Goal: Task Accomplishment & Management: Manage account settings

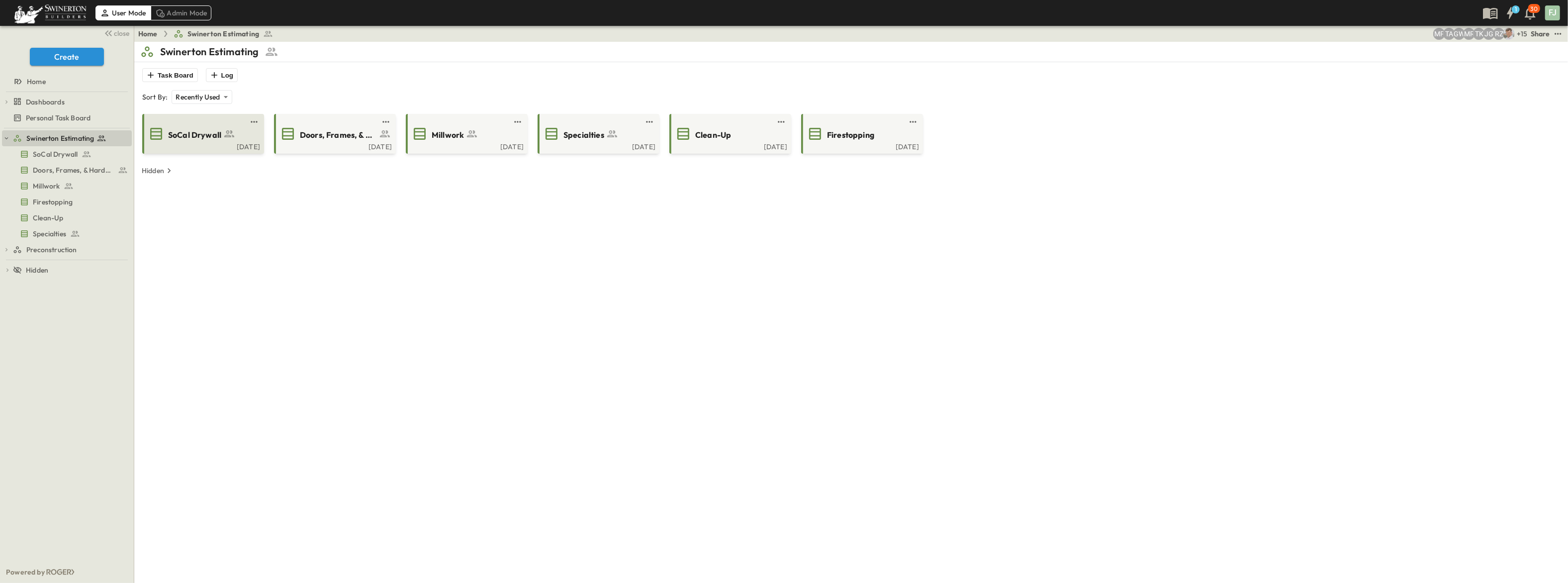
click at [203, 130] on span "SoCal Drywall" at bounding box center [195, 135] width 53 height 11
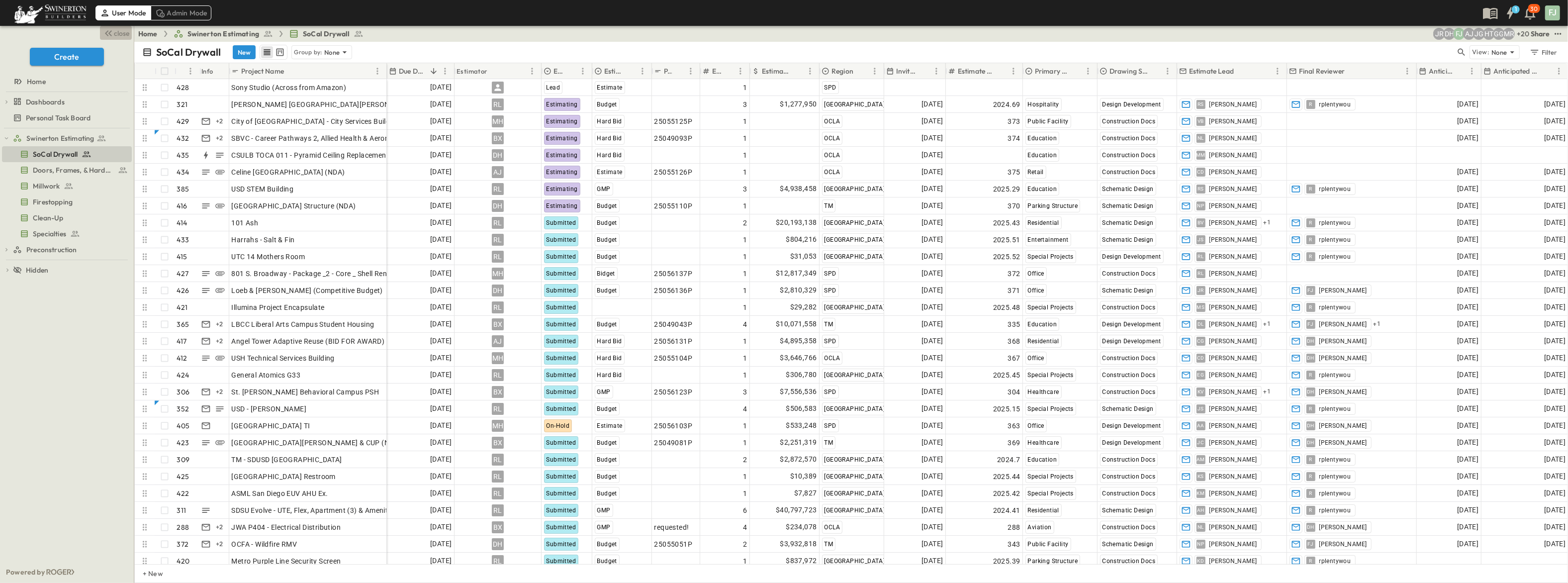
click at [114, 30] on icon "button" at bounding box center [108, 34] width 12 height 12
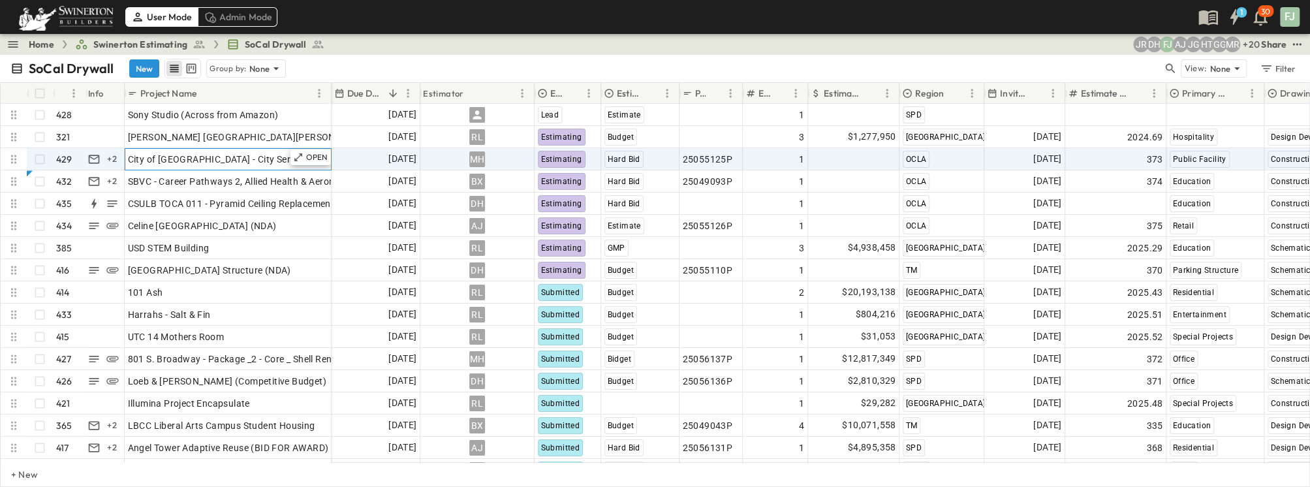
click at [169, 153] on span "City of [GEOGRAPHIC_DATA] - City Services Building" at bounding box center [238, 159] width 221 height 13
click at [516, 151] on div "MH" at bounding box center [477, 159] width 113 height 21
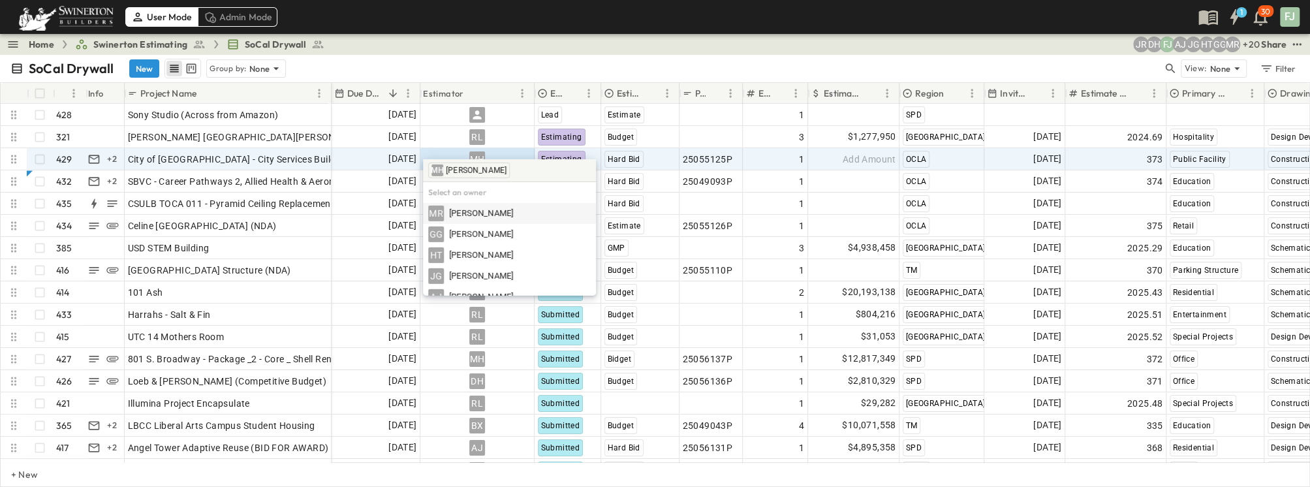
click at [549, 46] on div "Home Swinerton Estimating SoCal Drywall + 20 MR GG HT JG AJ FJ [PERSON_NAME] Sh…" at bounding box center [655, 44] width 1310 height 21
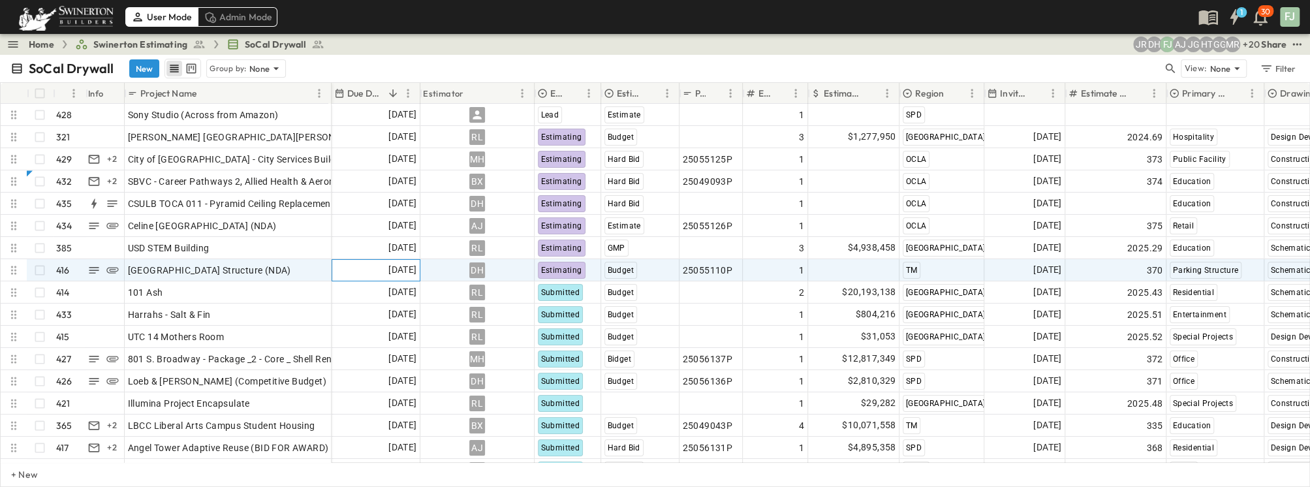
click at [392, 262] on span "[DATE]" at bounding box center [402, 269] width 28 height 15
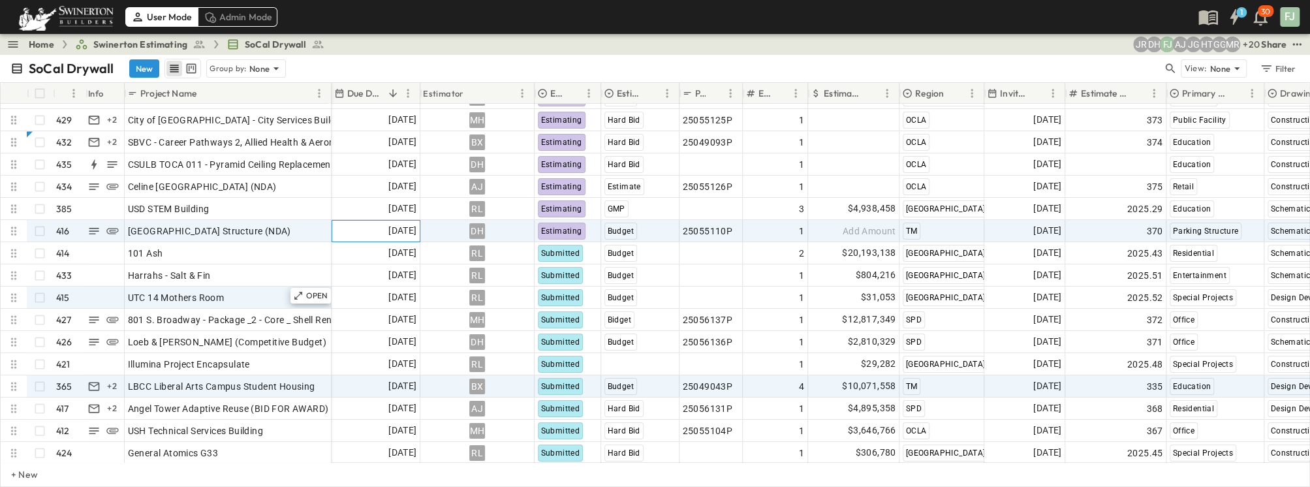
scroll to position [59, 0]
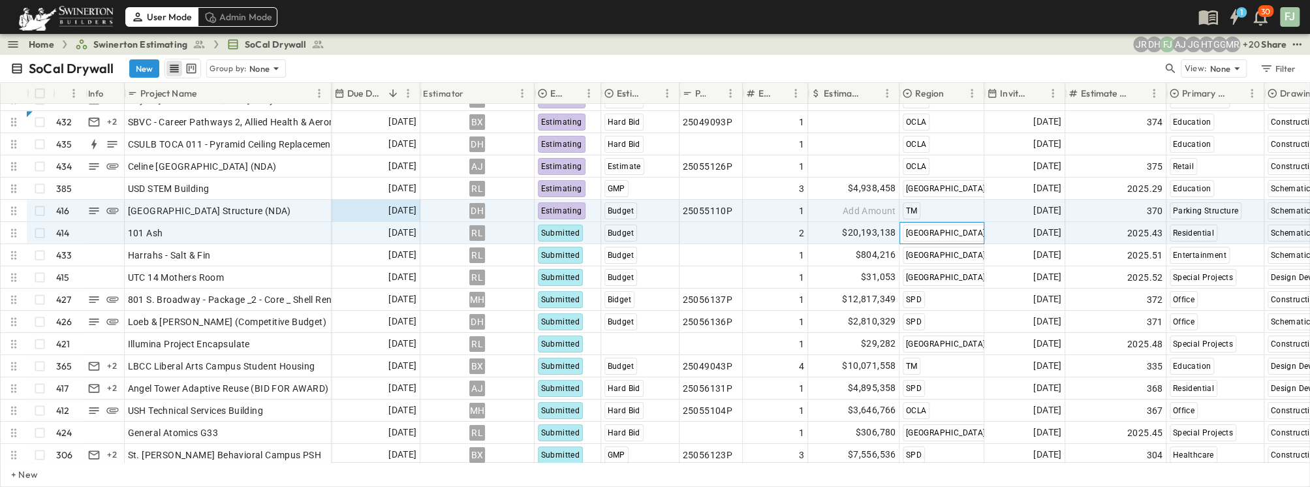
click at [956, 223] on div "[GEOGRAPHIC_DATA]" at bounding box center [942, 233] width 84 height 21
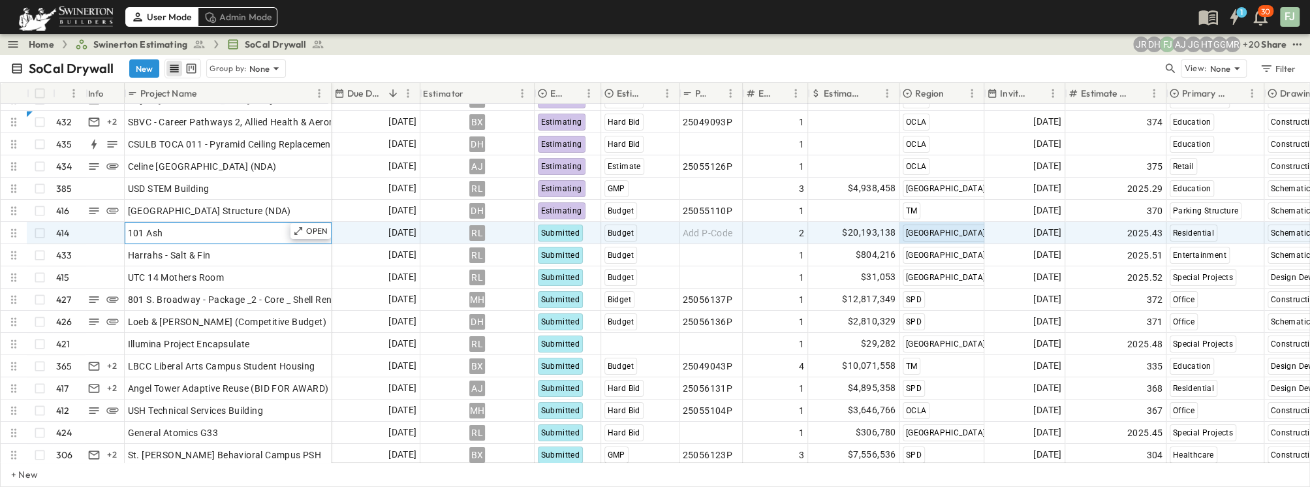
click at [202, 225] on div "101 Ash" at bounding box center [228, 233] width 200 height 18
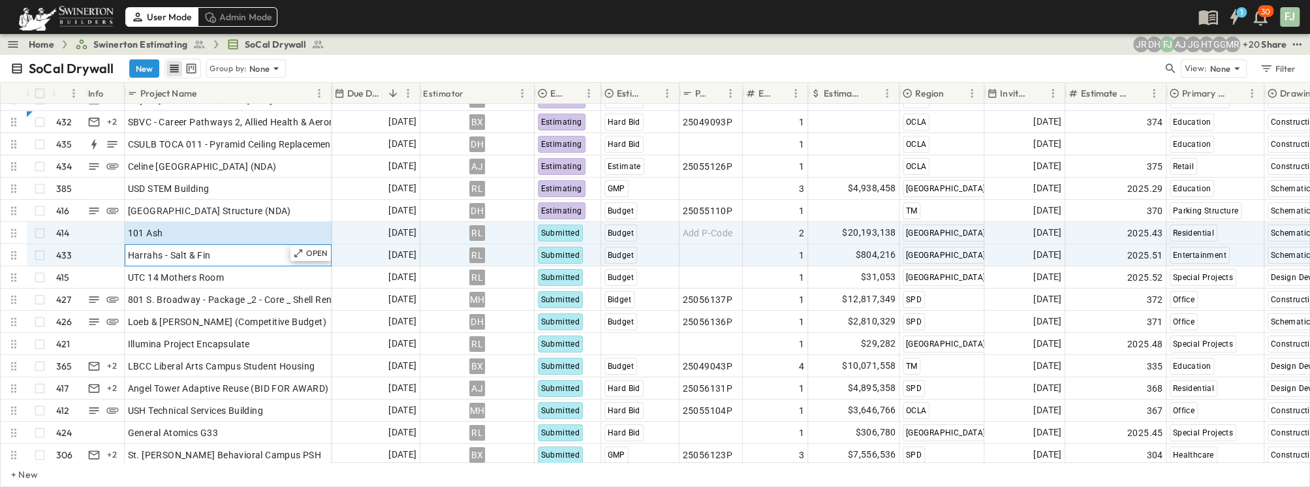
click at [204, 247] on div "Harrahs - Salt & Fin" at bounding box center [228, 255] width 200 height 18
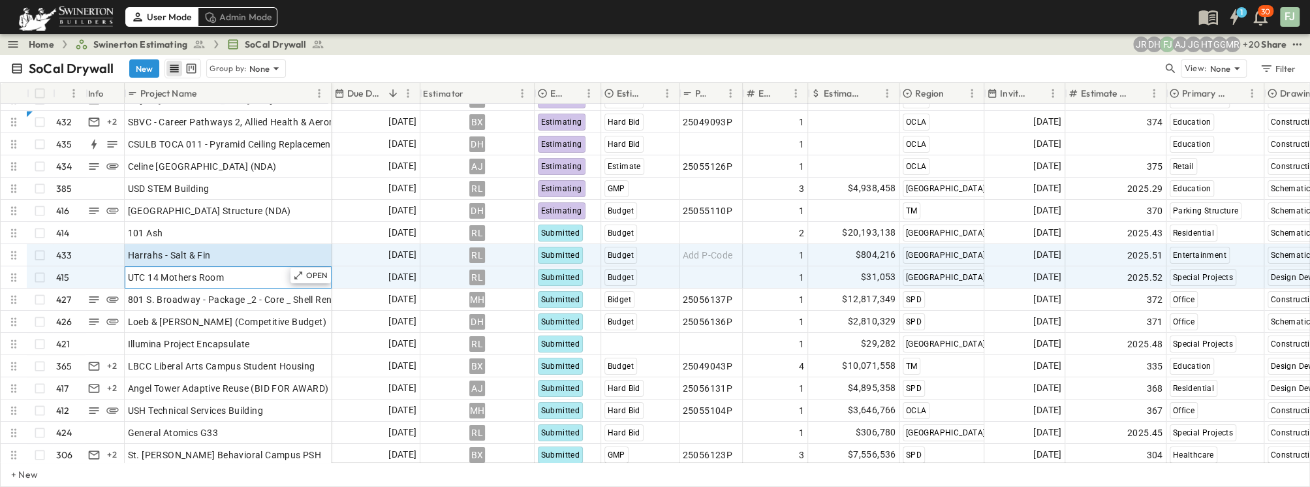
click at [223, 268] on div "UTC 14 Mothers Room" at bounding box center [228, 277] width 200 height 18
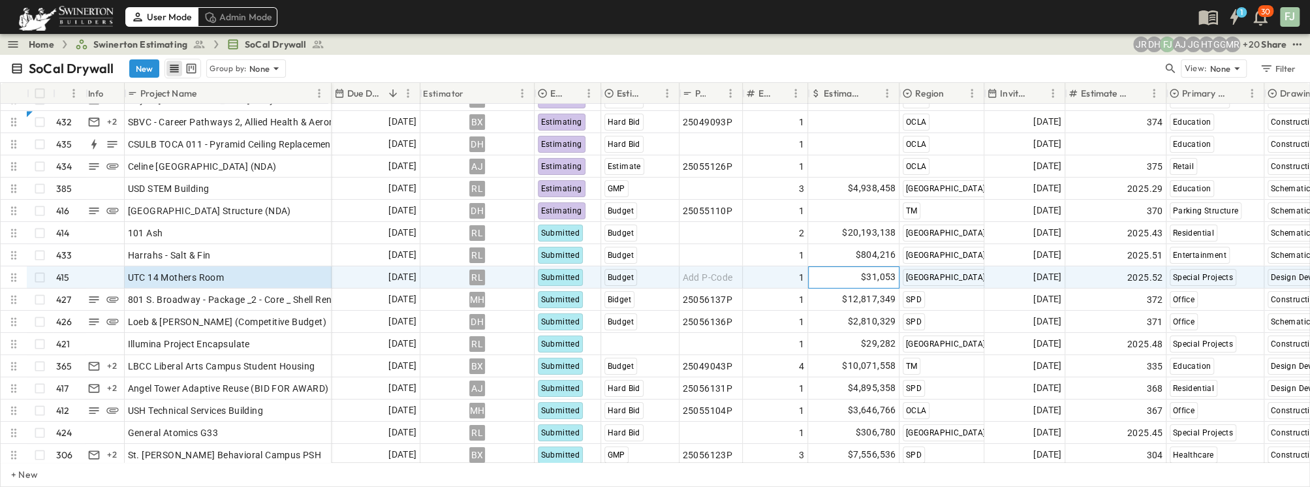
click at [866, 270] on span "$31,053" at bounding box center [878, 277] width 35 height 15
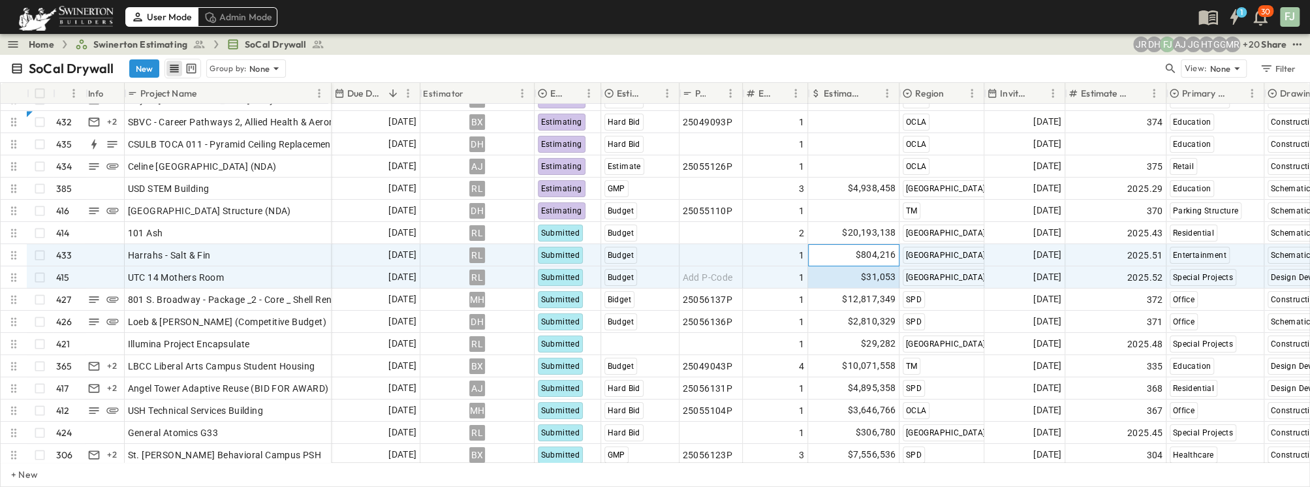
click at [867, 247] on span "$804,216" at bounding box center [875, 254] width 40 height 15
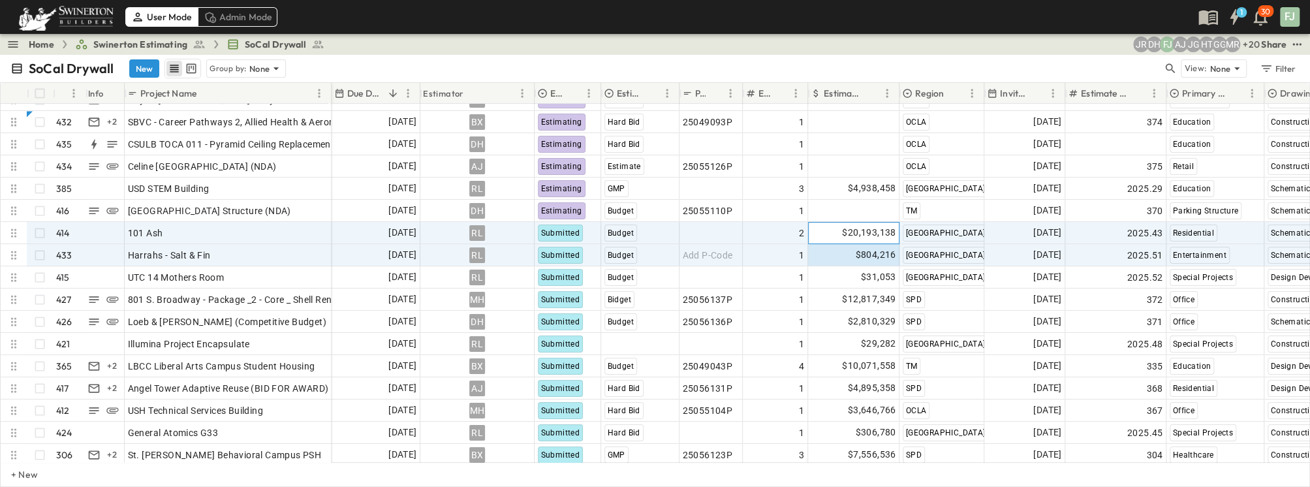
click at [865, 225] on span "$20,193,138" at bounding box center [869, 232] width 54 height 15
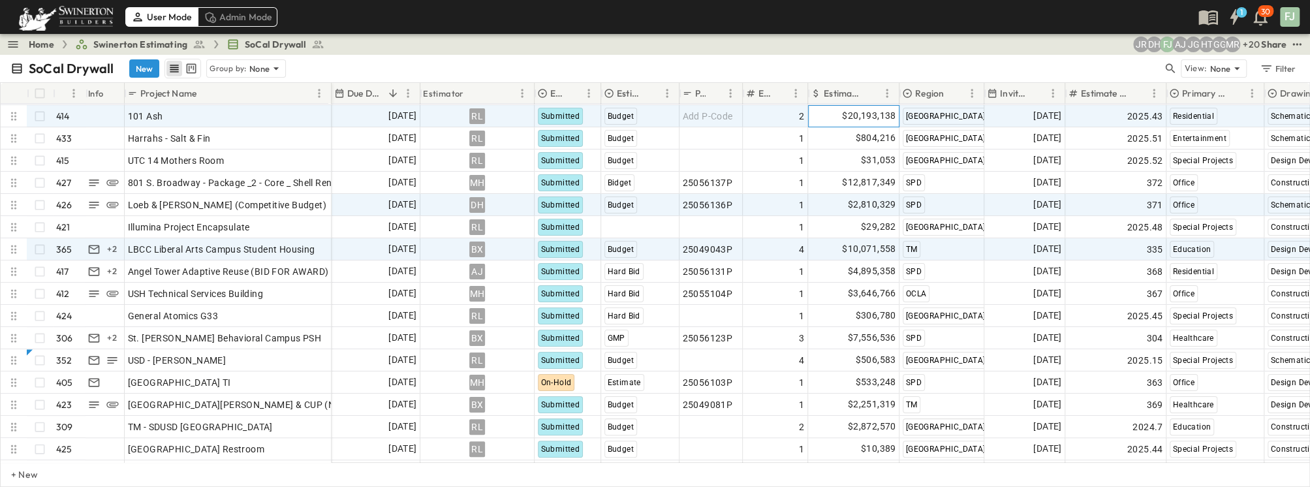
scroll to position [178, 0]
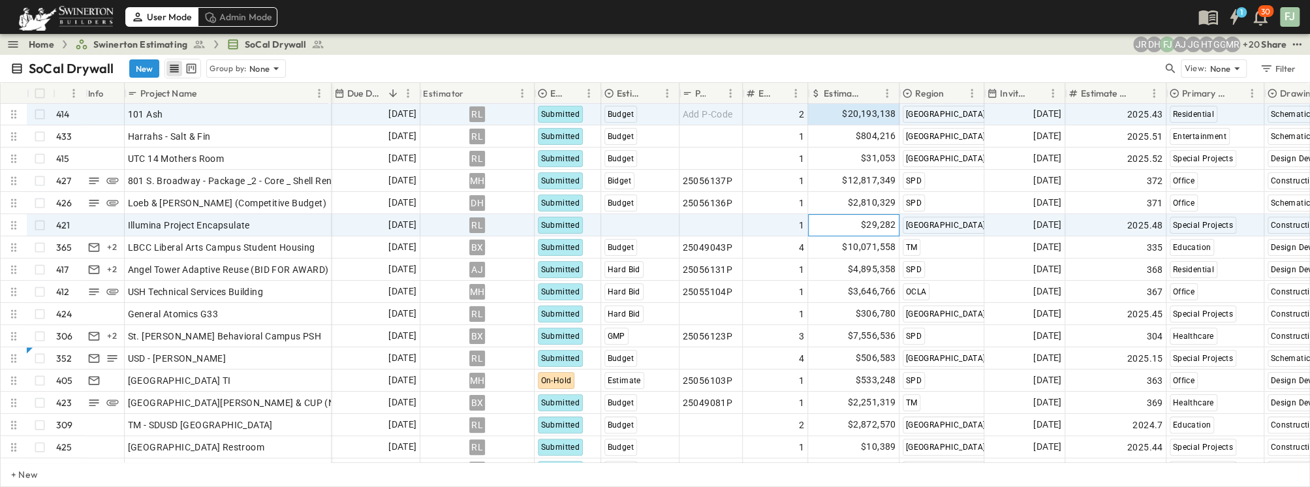
click at [857, 217] on div "$29,282" at bounding box center [854, 225] width 90 height 21
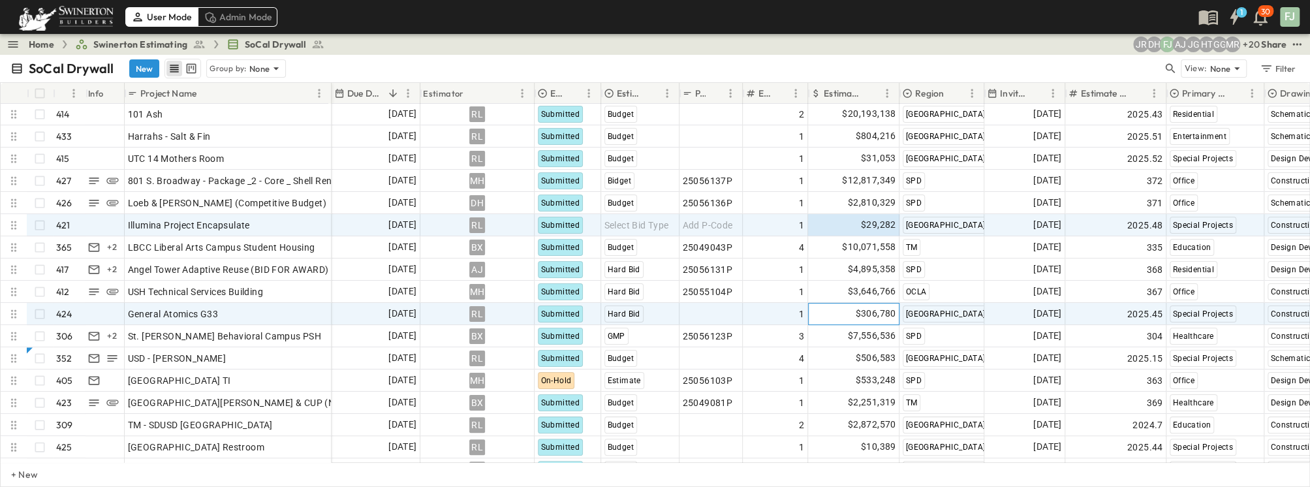
click at [858, 307] on span "$306,780" at bounding box center [875, 313] width 40 height 15
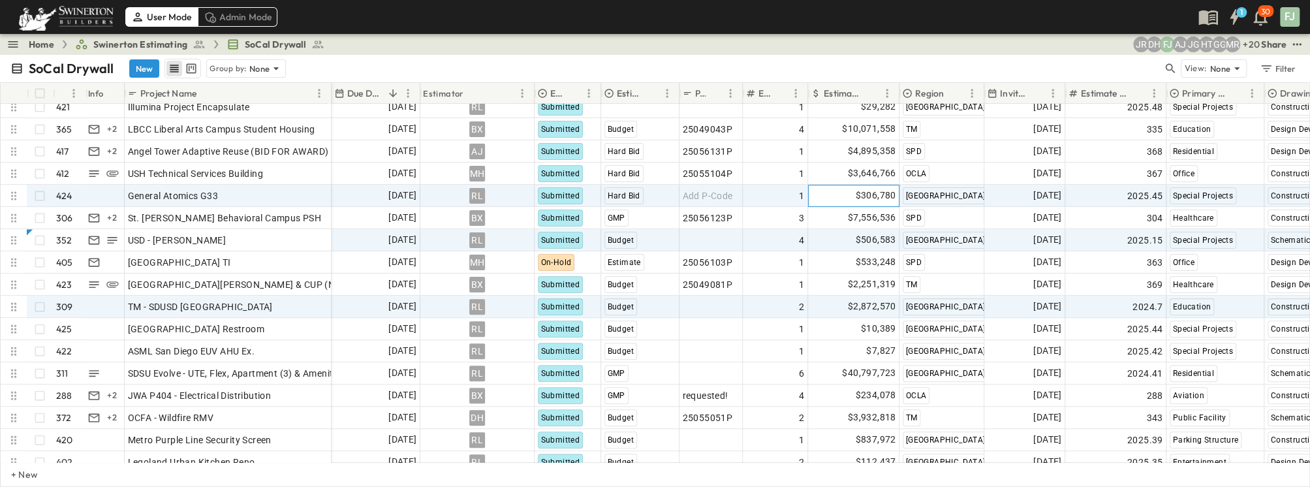
scroll to position [297, 0]
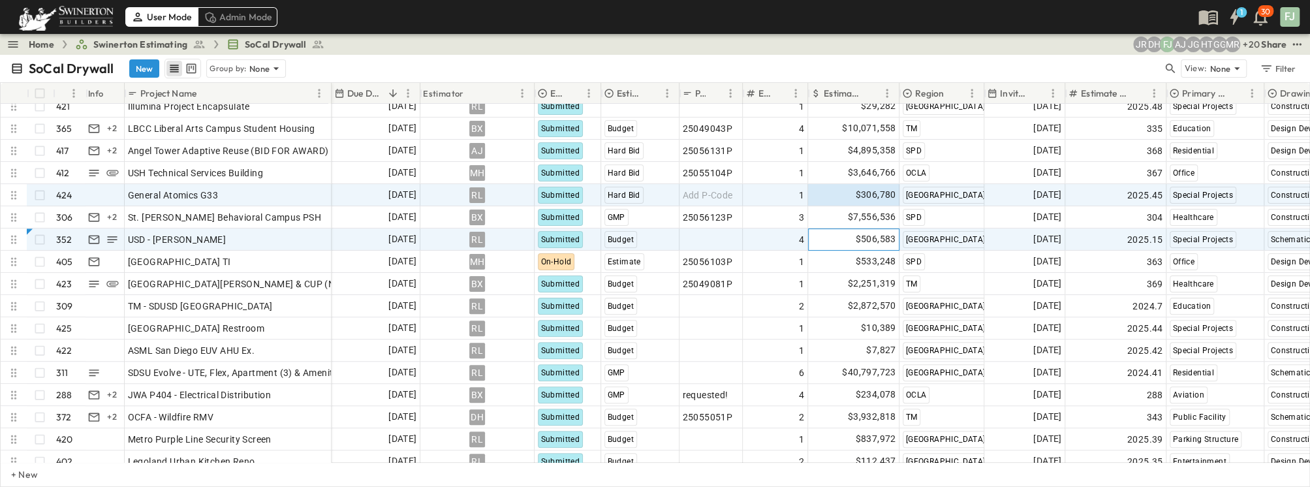
click at [877, 232] on span "$506,583" at bounding box center [875, 239] width 40 height 15
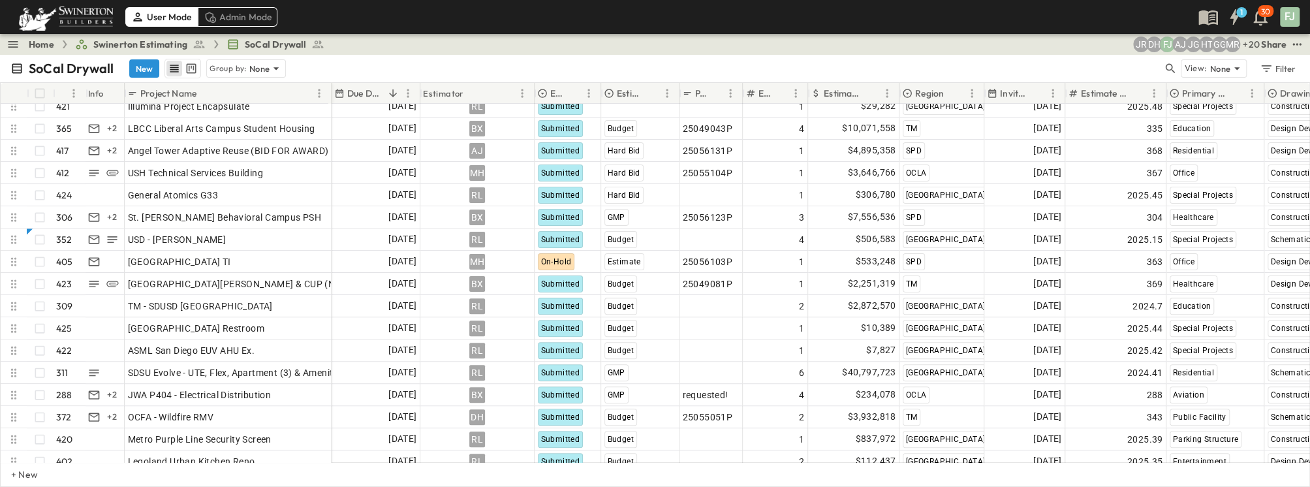
click at [228, 42] on icon "breadcrumbs" at bounding box center [233, 44] width 10 height 10
click at [273, 67] on icon at bounding box center [275, 68] width 5 height 3
click at [180, 84] on div "Region" at bounding box center [172, 93] width 71 height 18
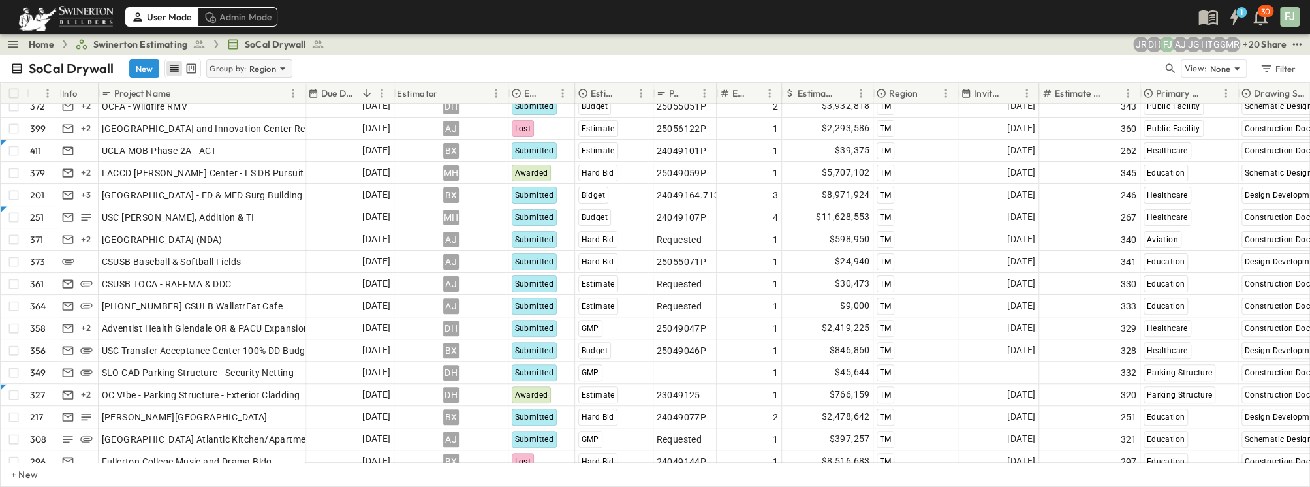
click at [276, 62] on icon at bounding box center [282, 68] width 13 height 13
click at [190, 71] on div "None" at bounding box center [176, 74] width 78 height 18
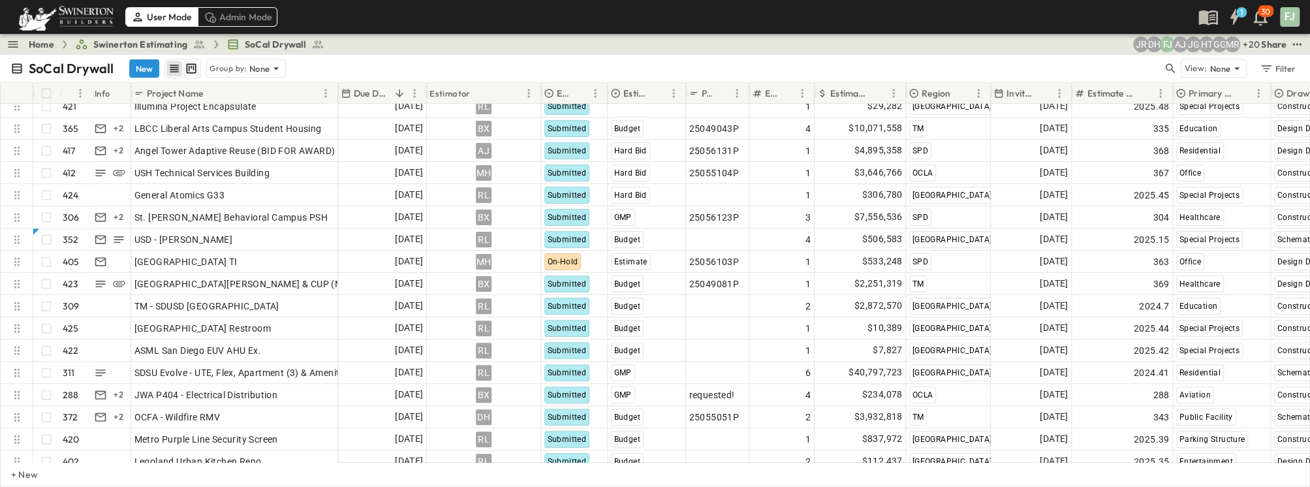
click at [187, 64] on icon "kanban view" at bounding box center [192, 69] width 10 height 10
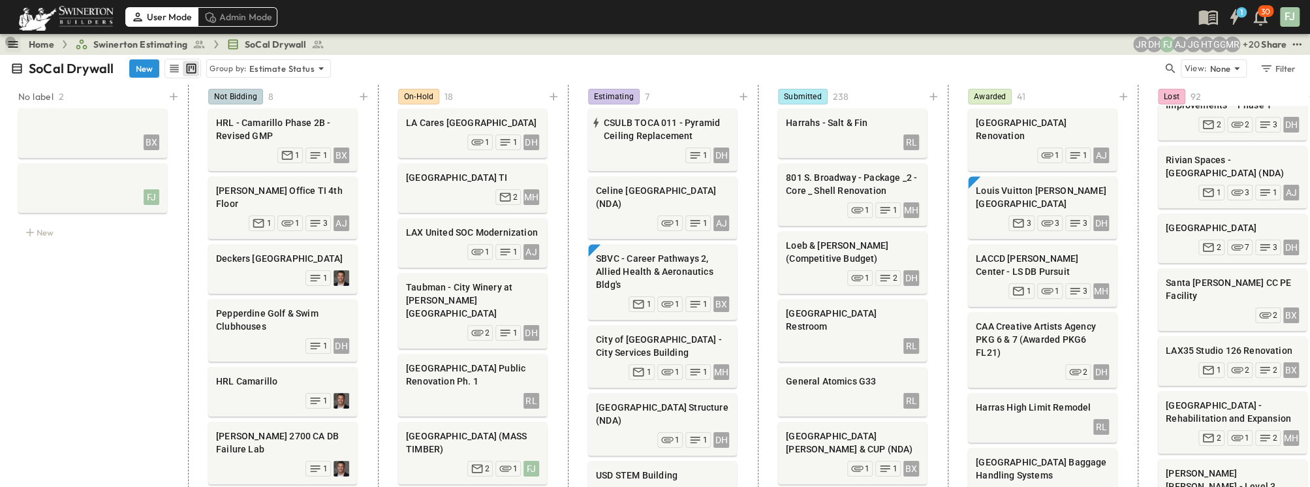
click at [10, 42] on icon "button" at bounding box center [13, 44] width 13 height 13
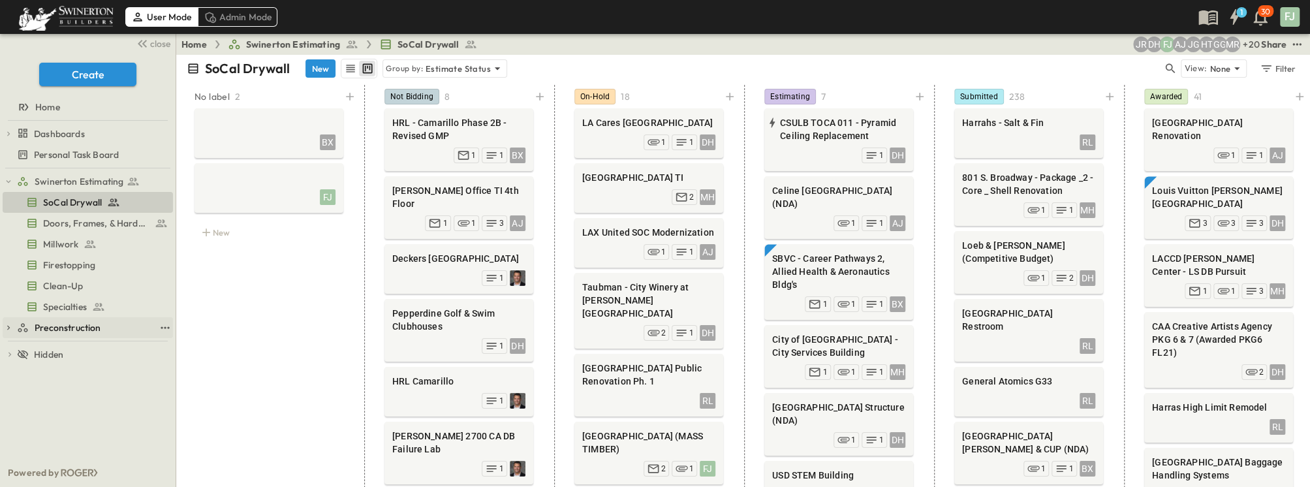
click at [59, 321] on span "Preconstruction" at bounding box center [68, 327] width 67 height 13
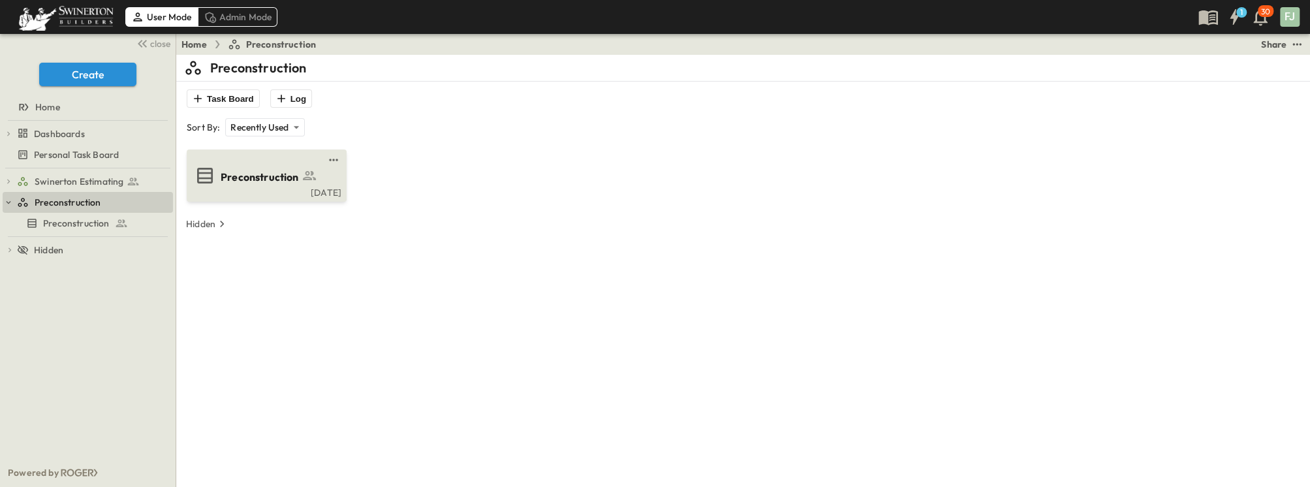
click at [230, 170] on span "Preconstruction" at bounding box center [260, 177] width 78 height 15
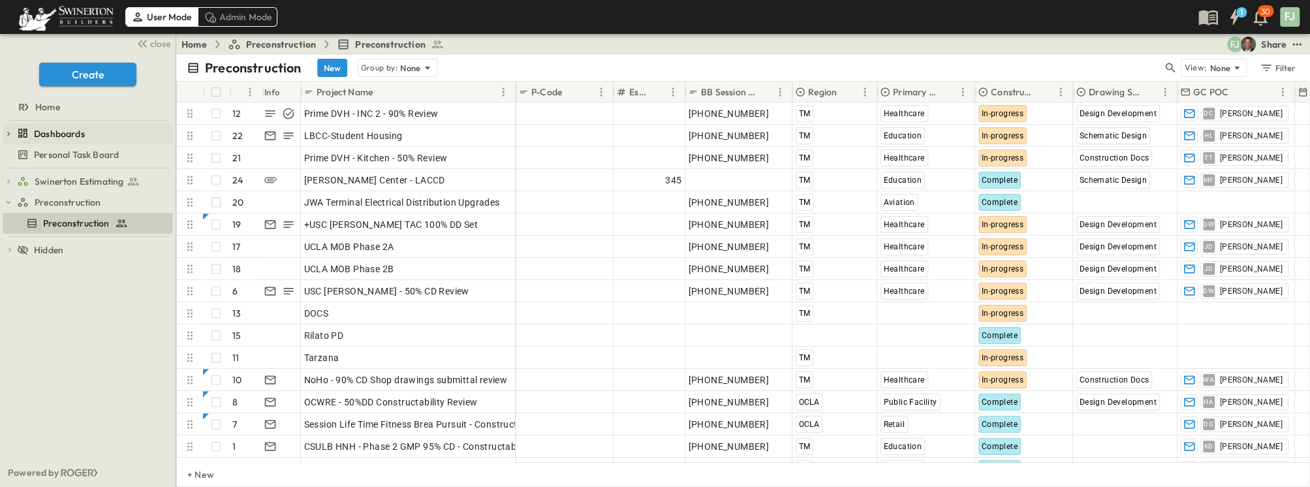
click at [59, 127] on span "Dashboards" at bounding box center [59, 133] width 51 height 13
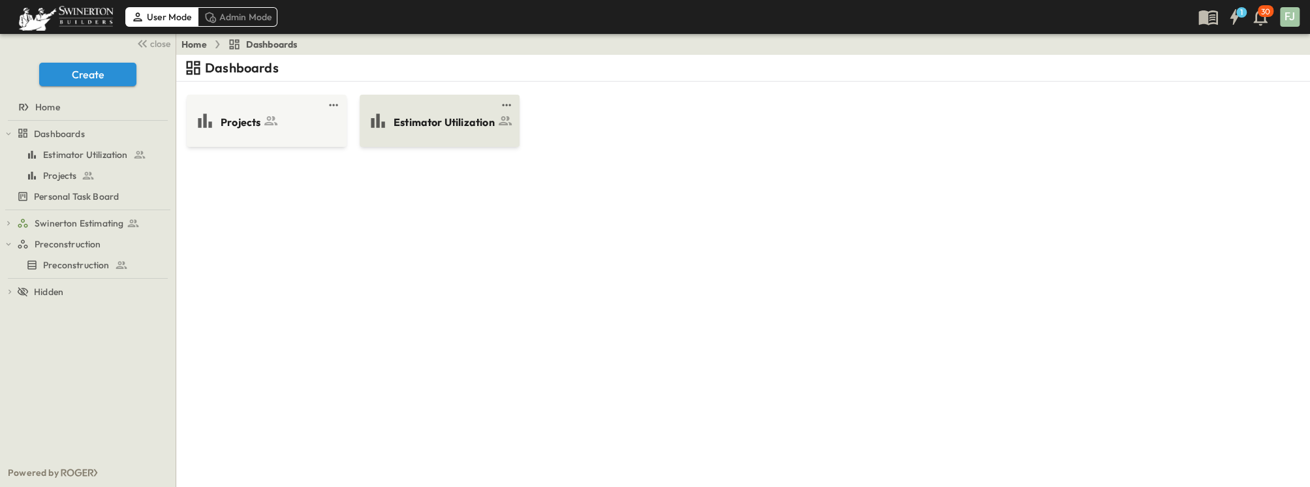
click at [455, 115] on span "Estimator Utilization" at bounding box center [444, 122] width 101 height 15
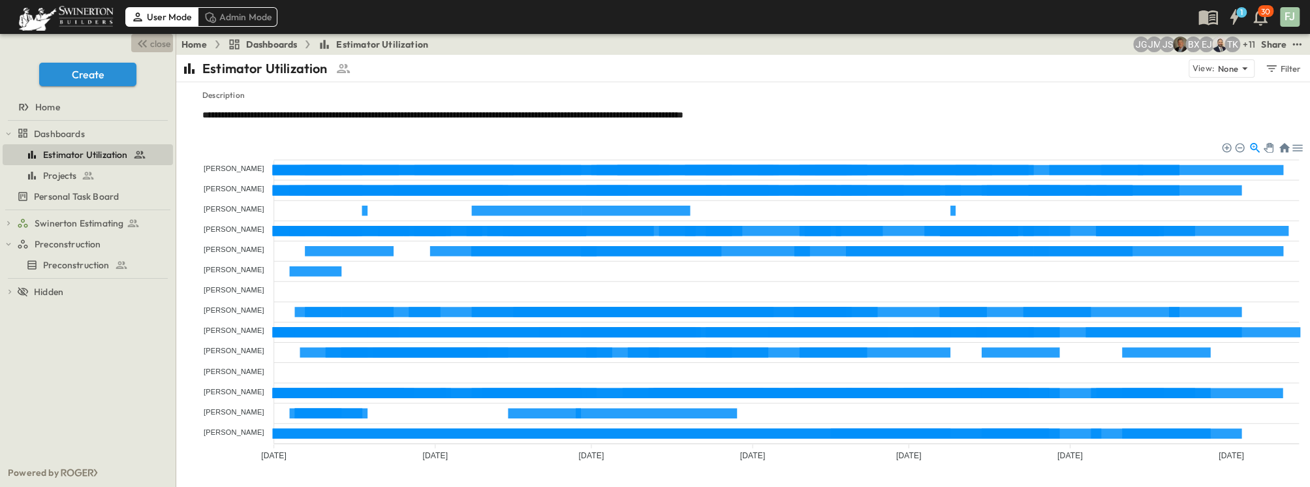
click at [159, 39] on span "close" at bounding box center [160, 43] width 20 height 13
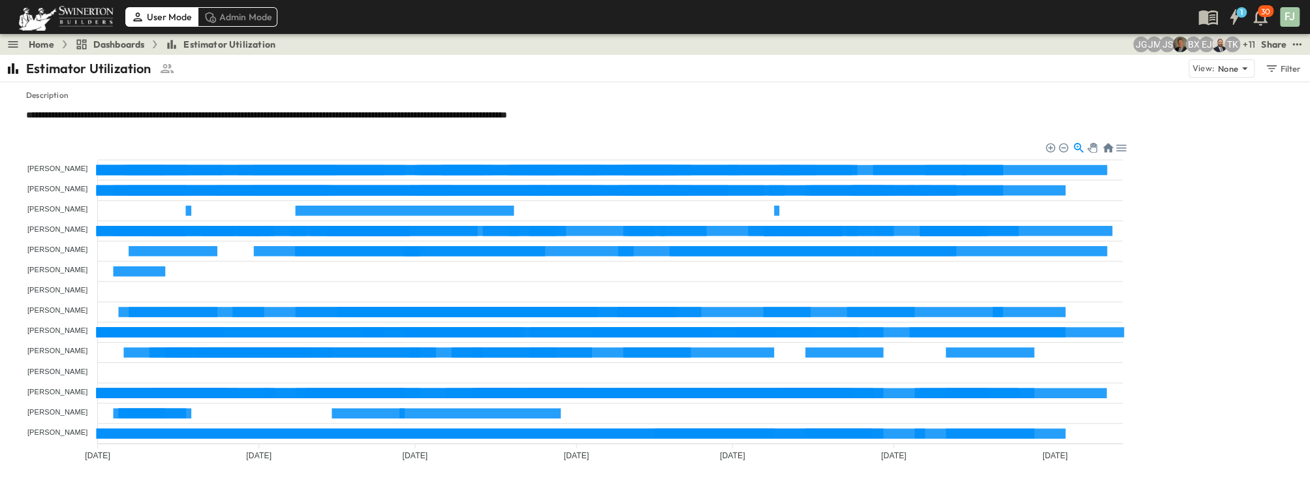
click at [79, 286] on tspan "[PERSON_NAME]" at bounding box center [57, 290] width 61 height 8
click at [91, 266] on foreignobject at bounding box center [568, 303] width 1127 height 326
click at [63, 286] on tspan "[PERSON_NAME]" at bounding box center [57, 290] width 61 height 8
click at [69, 367] on tspan "[PERSON_NAME]" at bounding box center [57, 371] width 61 height 8
click at [116, 352] on foreignobject at bounding box center [568, 303] width 1127 height 326
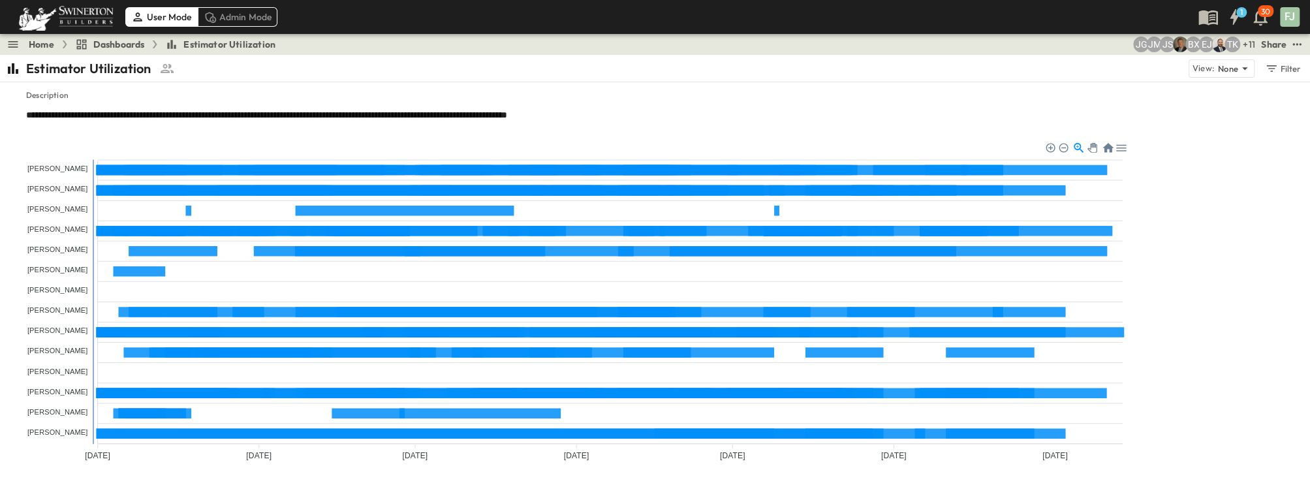
click at [65, 367] on tspan "[PERSON_NAME]" at bounding box center [57, 371] width 61 height 8
click at [70, 185] on tspan "[PERSON_NAME]" at bounding box center [57, 189] width 61 height 8
click at [65, 191] on foreignobject at bounding box center [568, 303] width 1127 height 326
click at [61, 185] on tspan "[PERSON_NAME]" at bounding box center [57, 189] width 61 height 8
click at [1027, 211] on div "[PERSON_NAME] [PERSON_NAME] [PERSON_NAME] [PERSON_NAME] [PERSON_NAME] [PERSON_N…" at bounding box center [655, 313] width 1300 height 347
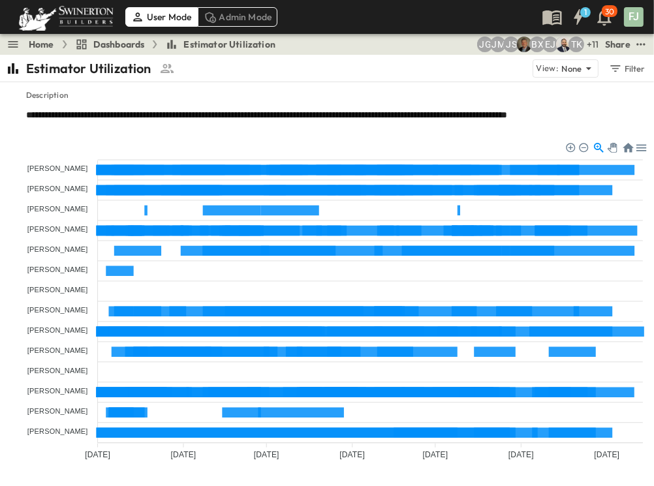
click at [553, 381] on foreignobject at bounding box center [329, 302] width 648 height 325
click at [328, 73] on div "Estimator Utilization View: None Filter" at bounding box center [327, 68] width 654 height 27
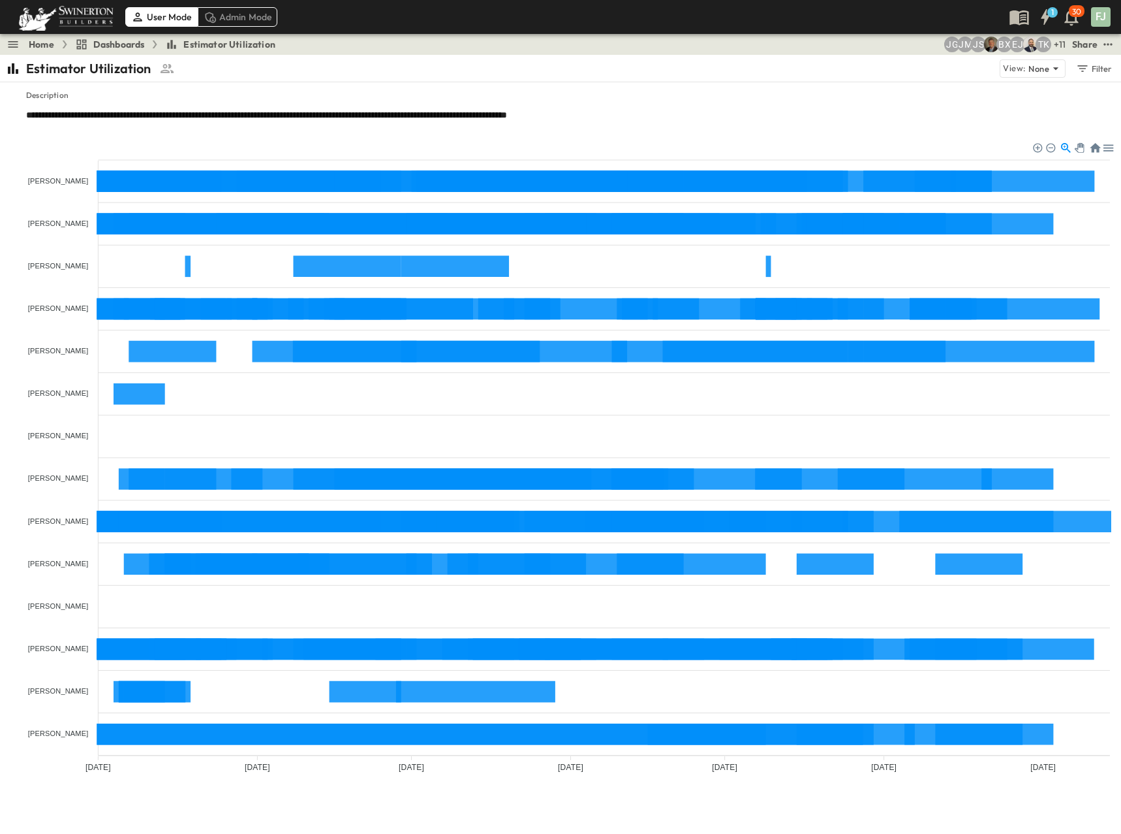
click at [101, 38] on span "Dashboards" at bounding box center [119, 44] width 52 height 13
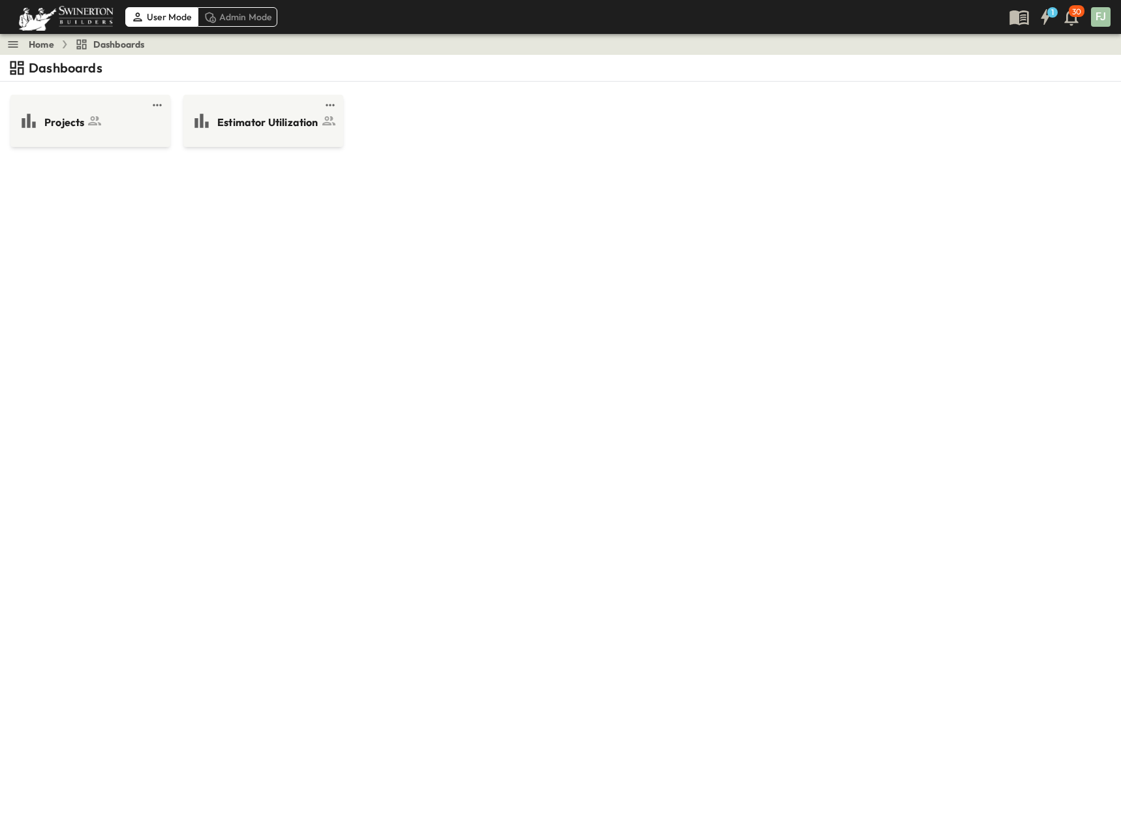
click at [29, 43] on link "Home" at bounding box center [41, 44] width 25 height 13
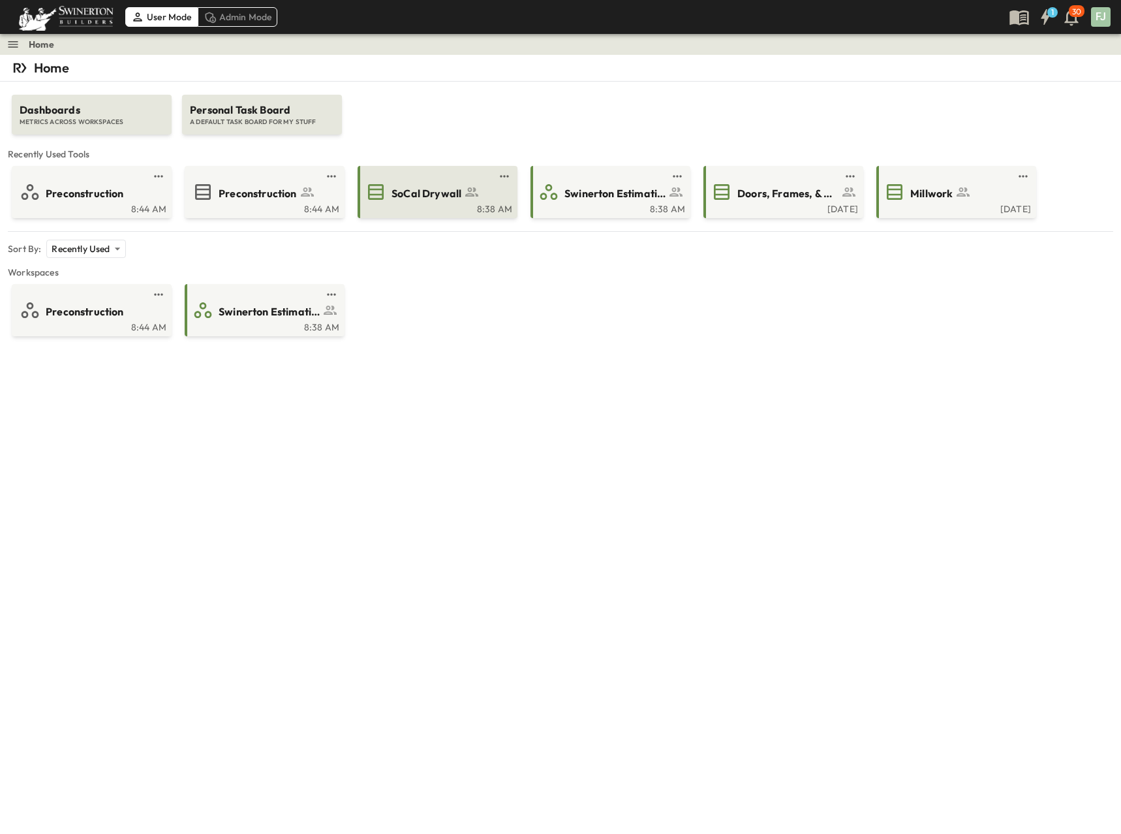
click at [449, 186] on span "SoCal Drywall" at bounding box center [427, 193] width 70 height 15
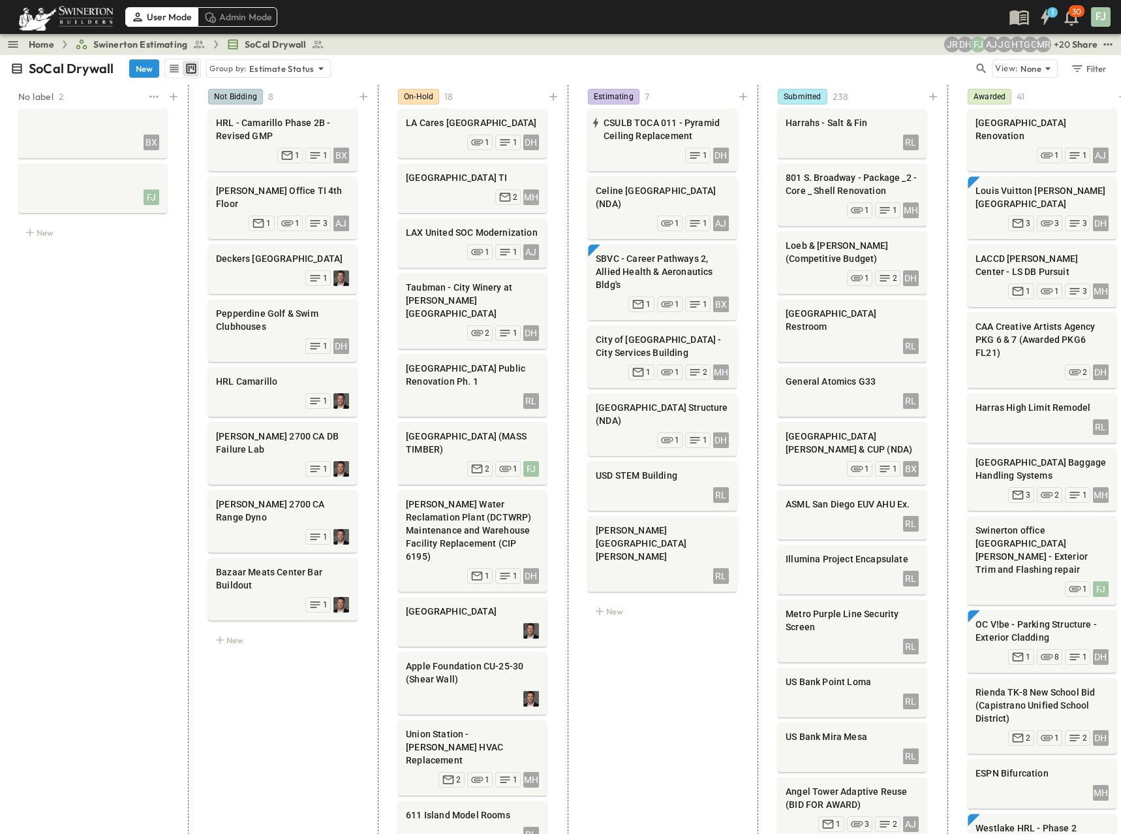
click at [78, 403] on div "No label 2 BX FJ New" at bounding box center [93, 468] width 180 height 766
click at [123, 38] on span "Swinerton Estimating" at bounding box center [140, 44] width 94 height 13
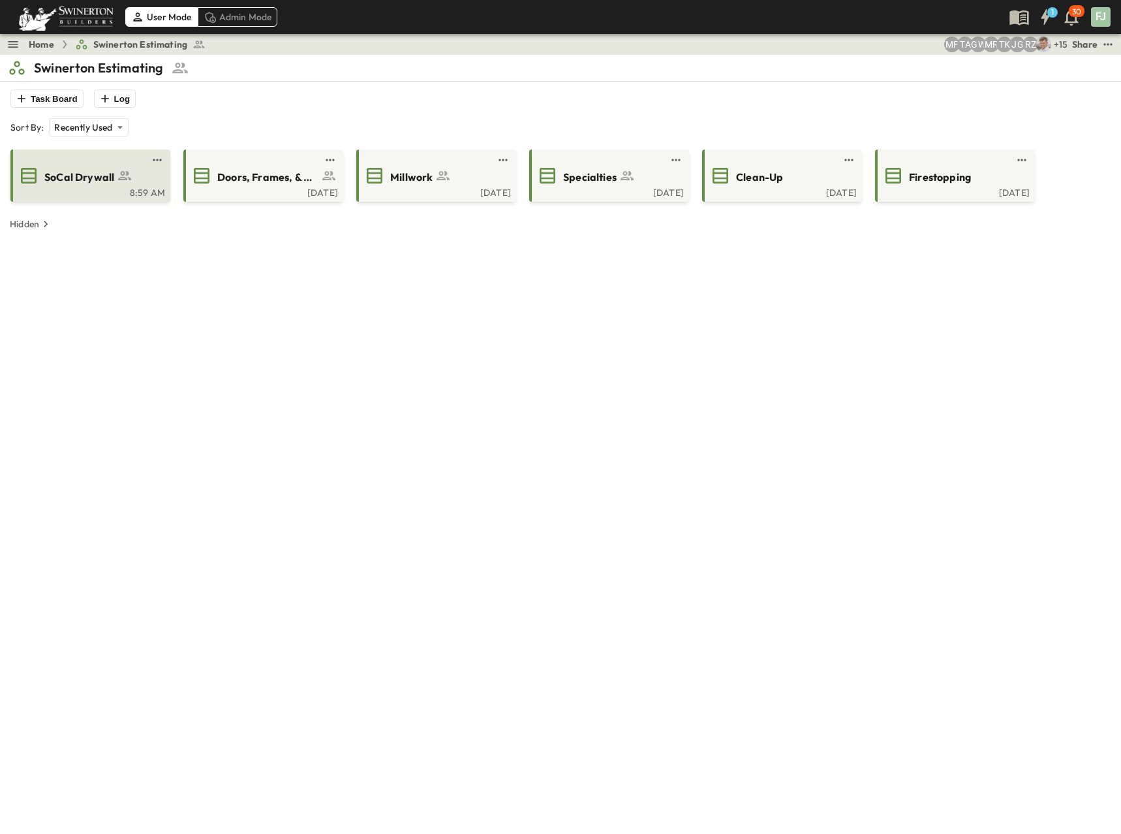
click at [70, 170] on span "SoCal Drywall" at bounding box center [79, 177] width 70 height 15
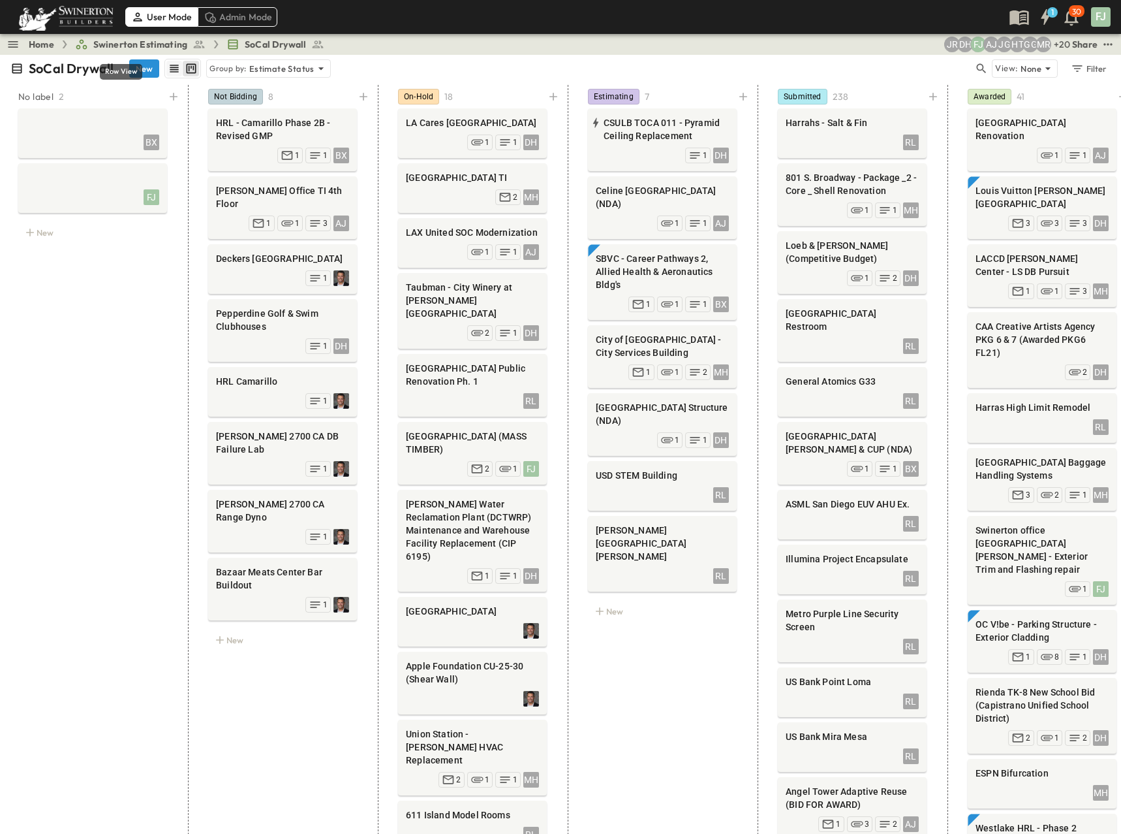
click at [170, 65] on icon "row view" at bounding box center [174, 69] width 8 height 8
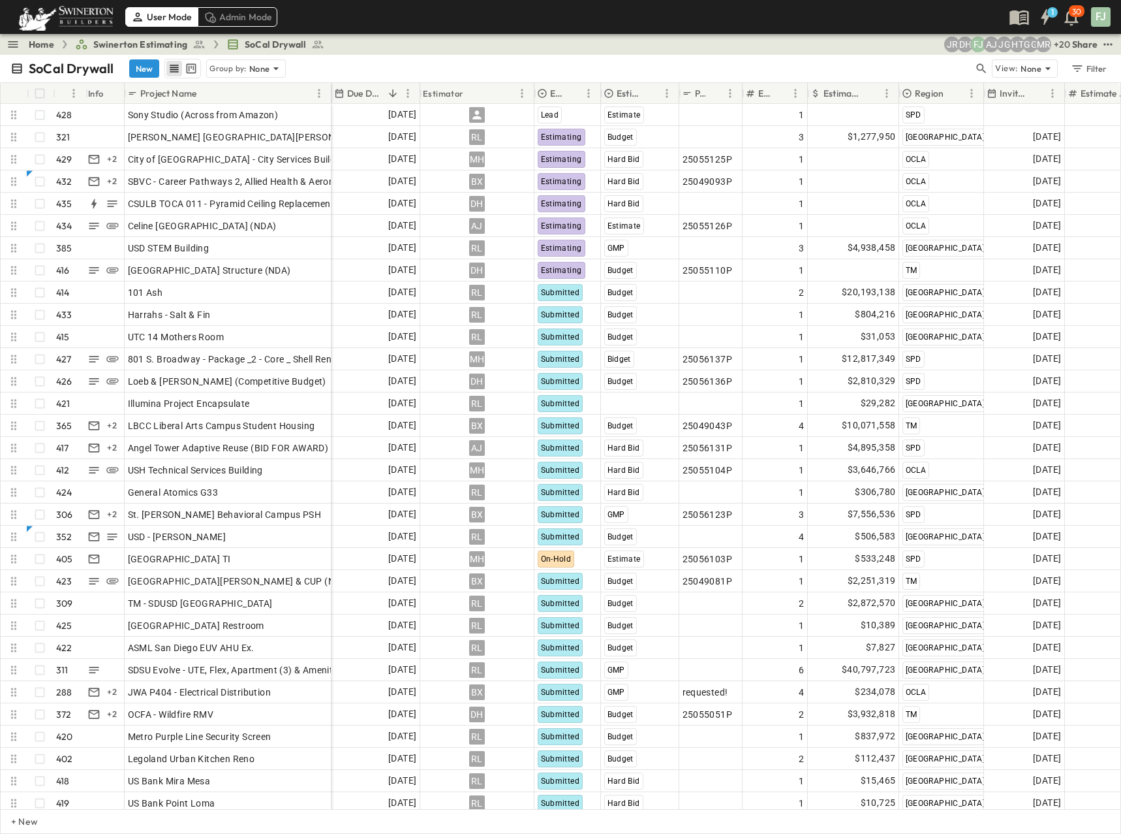
click at [343, 55] on div "SoCal Drywall New Group by: None View: None Filter" at bounding box center [560, 68] width 1121 height 27
click at [373, 55] on div "SoCal Drywall New Group by: None View: None Filter" at bounding box center [560, 68] width 1121 height 27
click at [405, 20] on div "User Mode Admin Mode 1 30 FJ" at bounding box center [559, 17] width 1119 height 34
click at [385, 59] on div "SoCal Drywall New Group by: None" at bounding box center [491, 69] width 963 height 20
click at [988, 62] on icon "button" at bounding box center [981, 68] width 13 height 13
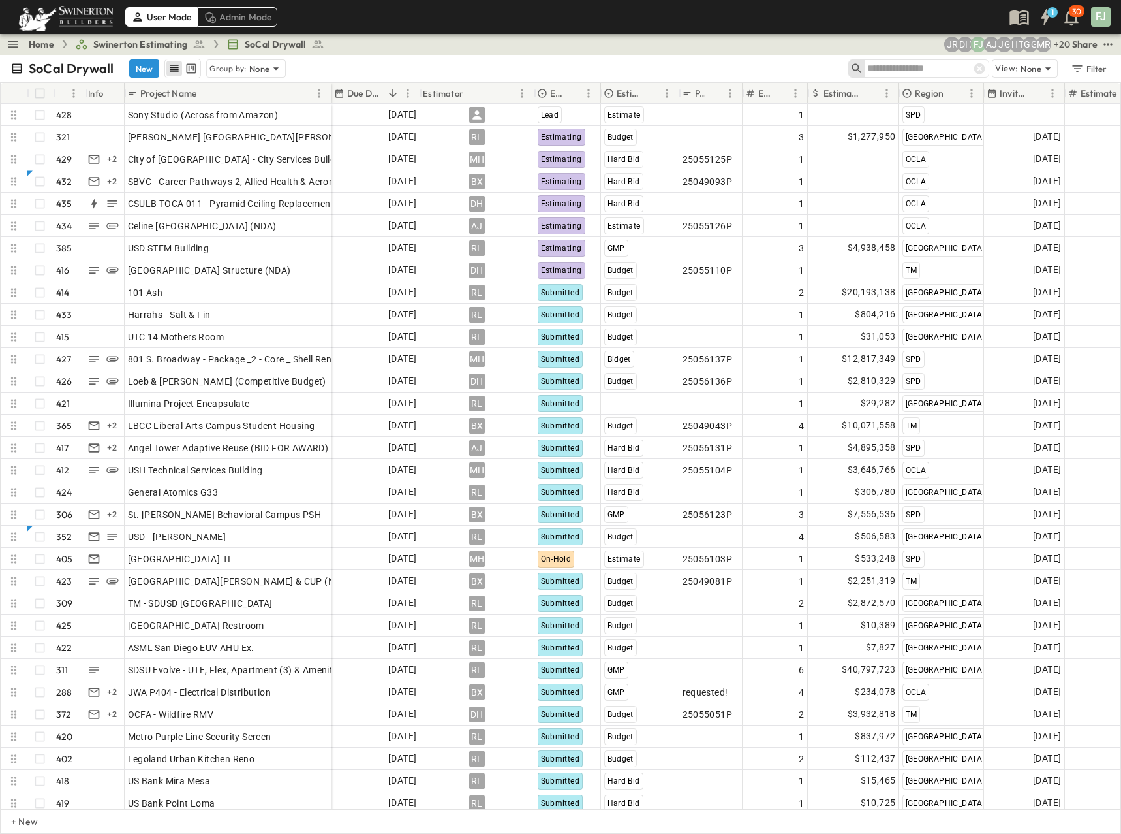
click at [916, 63] on input "text" at bounding box center [912, 68] width 91 height 19
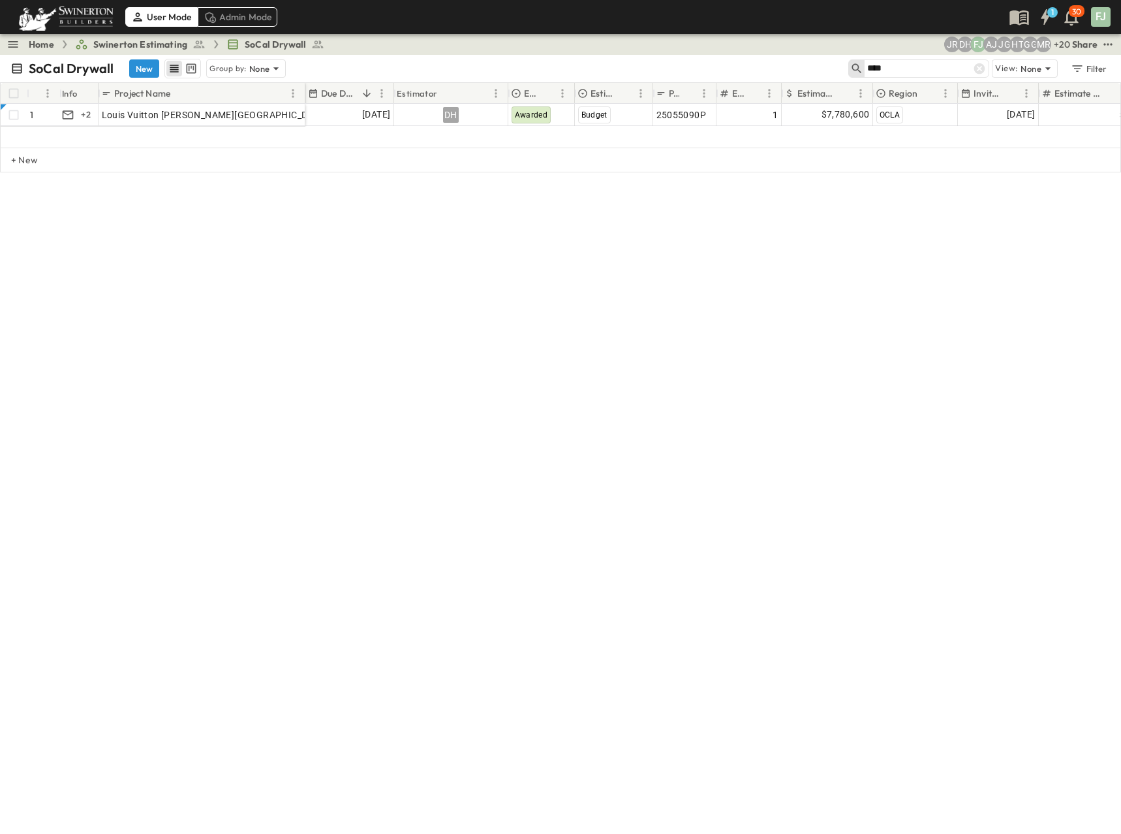
click at [928, 60] on input "****" at bounding box center [912, 68] width 91 height 19
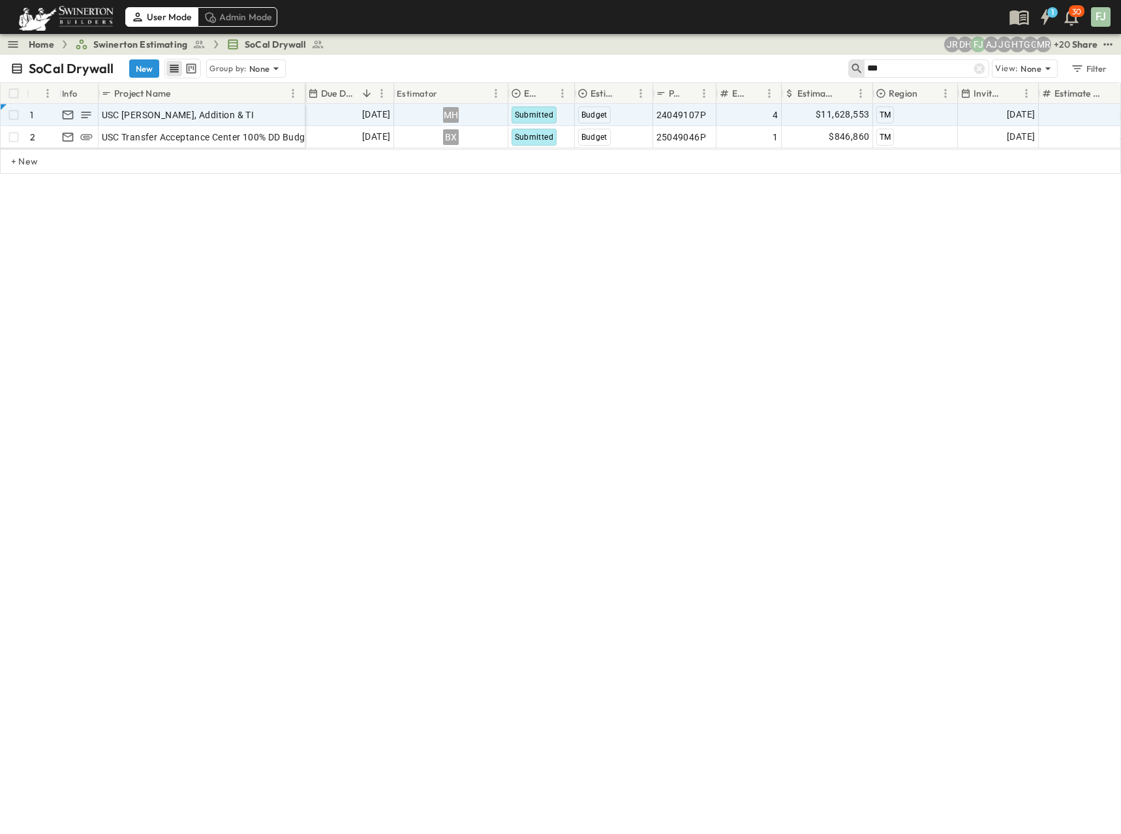
type input "***"
click at [561, 104] on div "Submitted" at bounding box center [541, 114] width 65 height 21
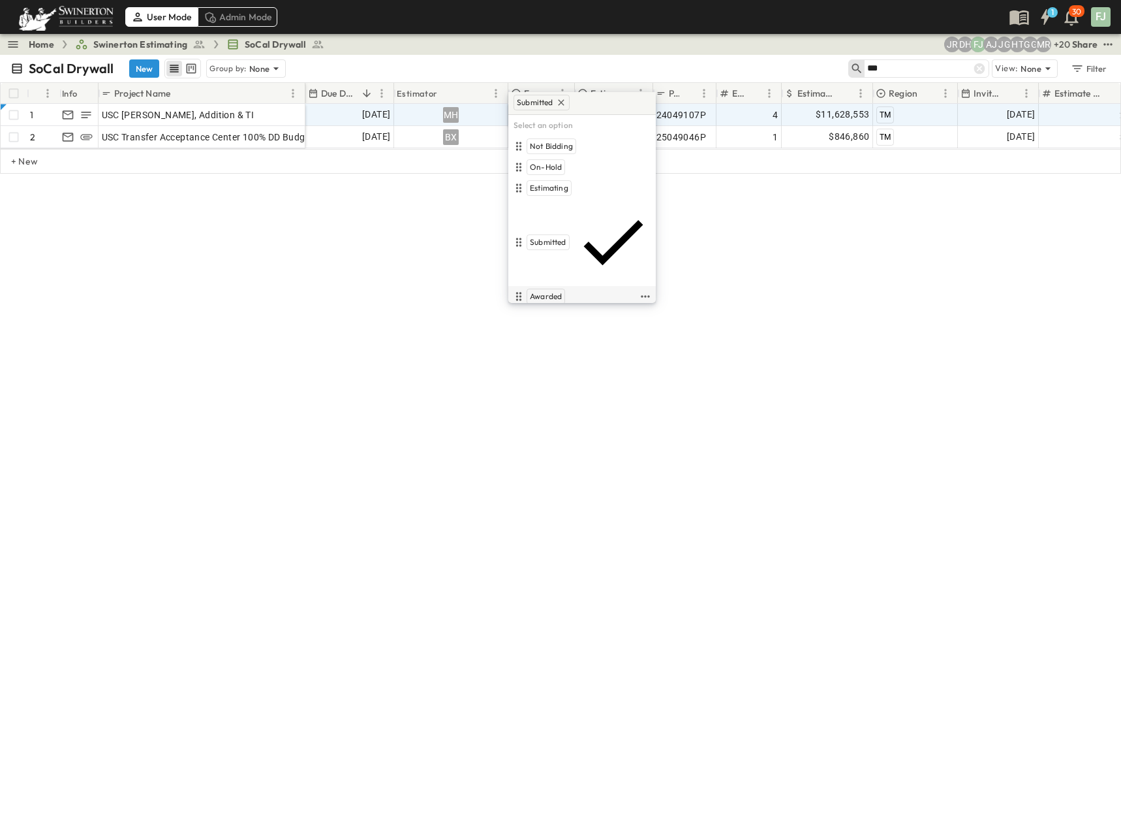
click at [558, 289] on div "Awarded" at bounding box center [574, 297] width 127 height 16
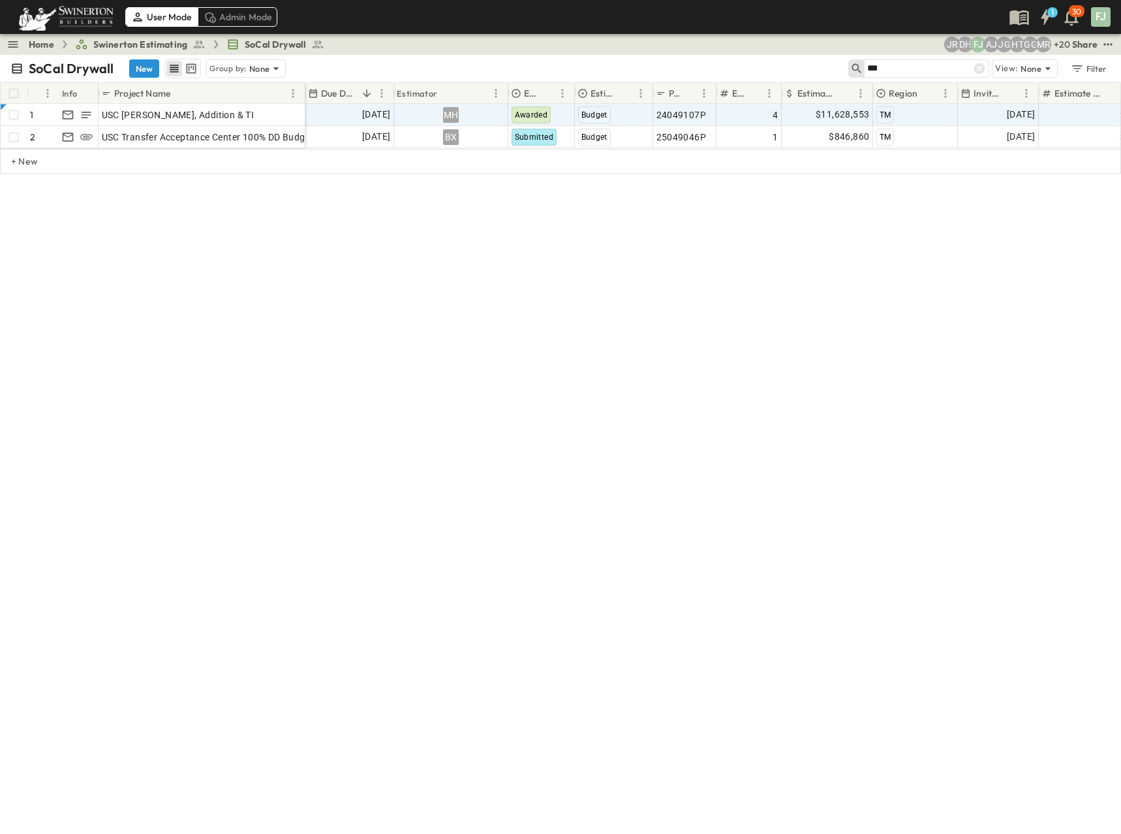
click at [700, 287] on div "SoCal Drywall New Group by: None *** View: None Filter # Info Project Name Due …" at bounding box center [560, 444] width 1121 height 779
click at [503, 328] on div "SoCal Drywall New Group by: None *** View: None Filter # Info Project Name Due …" at bounding box center [560, 444] width 1121 height 779
click at [845, 107] on span "$11,628,553" at bounding box center [843, 114] width 54 height 15
click at [845, 108] on input "********" at bounding box center [830, 114] width 74 height 13
click at [771, 289] on div "SoCal Drywall New Group by: None *** View: None Filter # Info Project Name Due …" at bounding box center [560, 444] width 1121 height 779
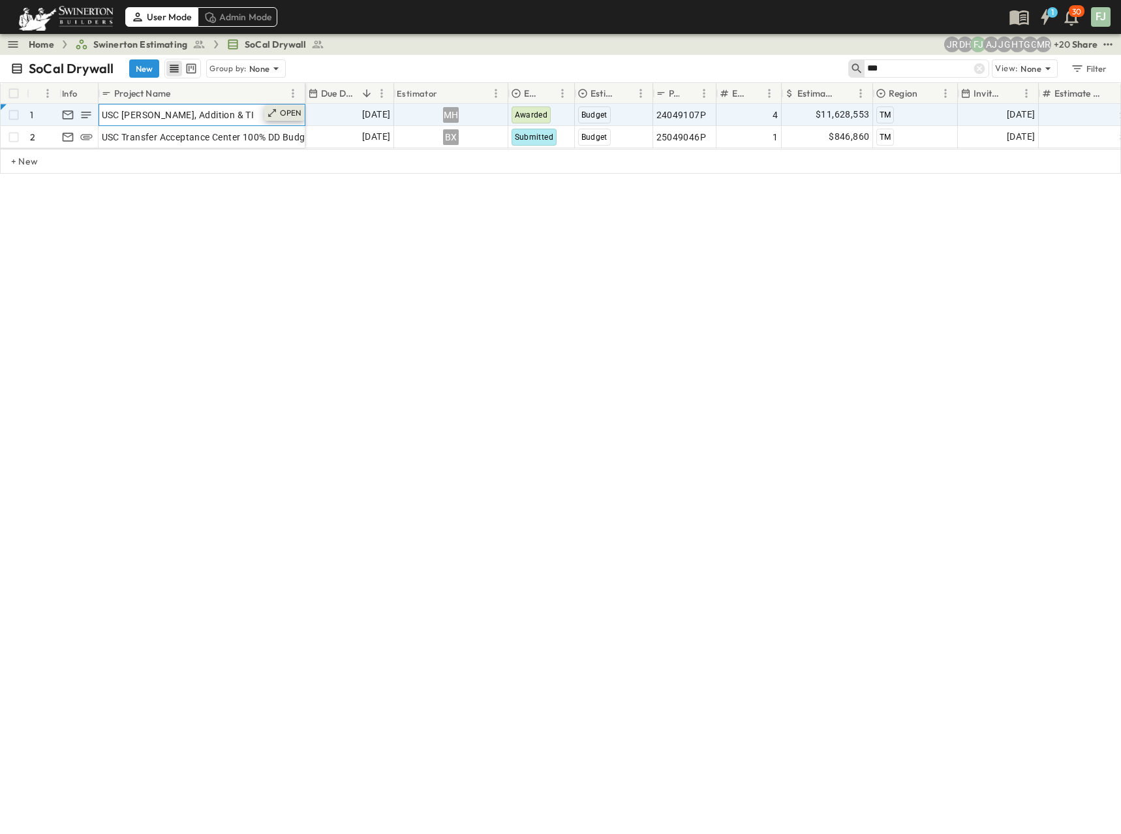
click at [277, 108] on icon at bounding box center [272, 113] width 10 height 10
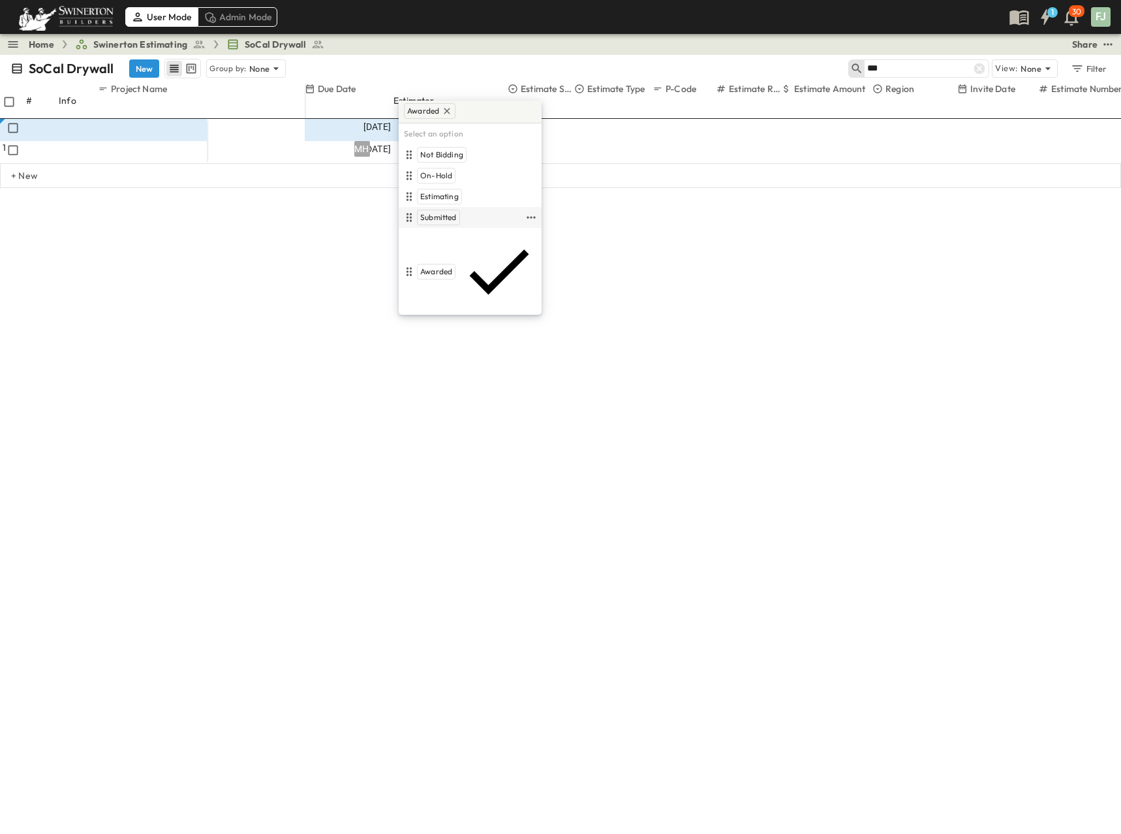
click at [453, 210] on div "Submitted" at bounding box center [462, 218] width 122 height 16
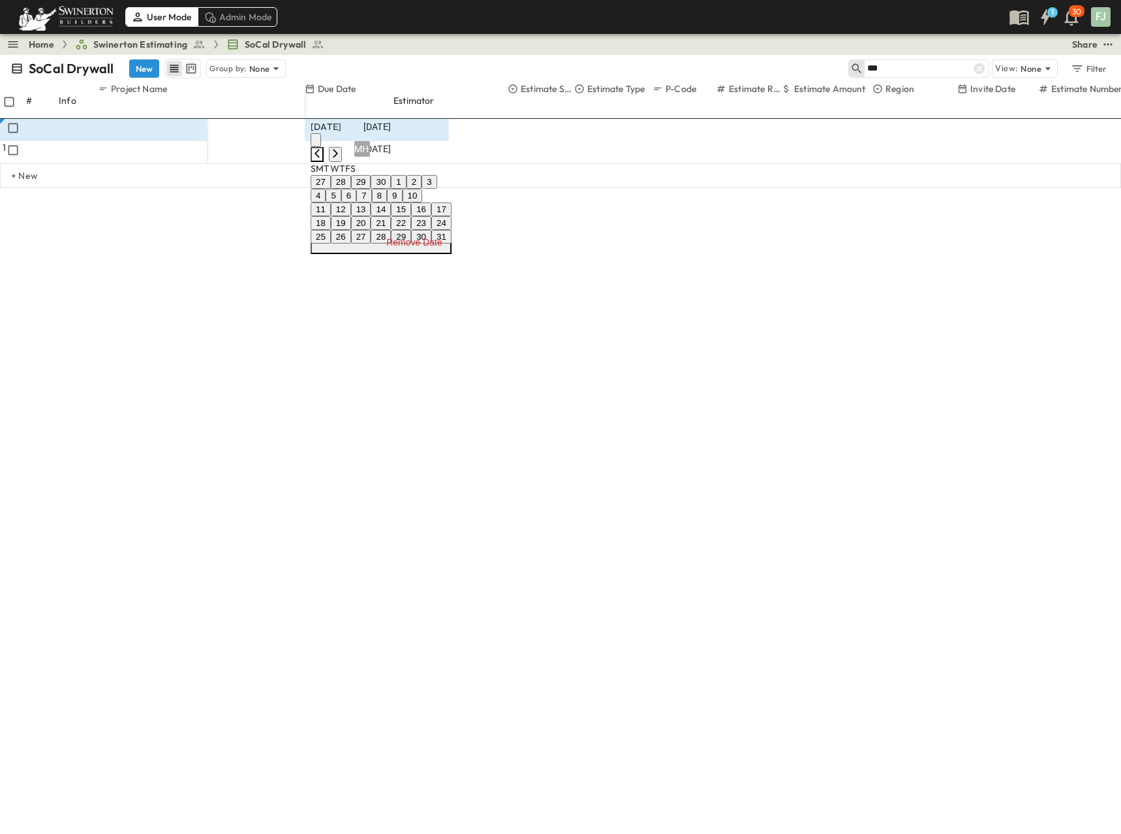
click at [322, 148] on icon "Previous month" at bounding box center [317, 153] width 10 height 10
click at [338, 149] on icon "Next month" at bounding box center [335, 153] width 5 height 8
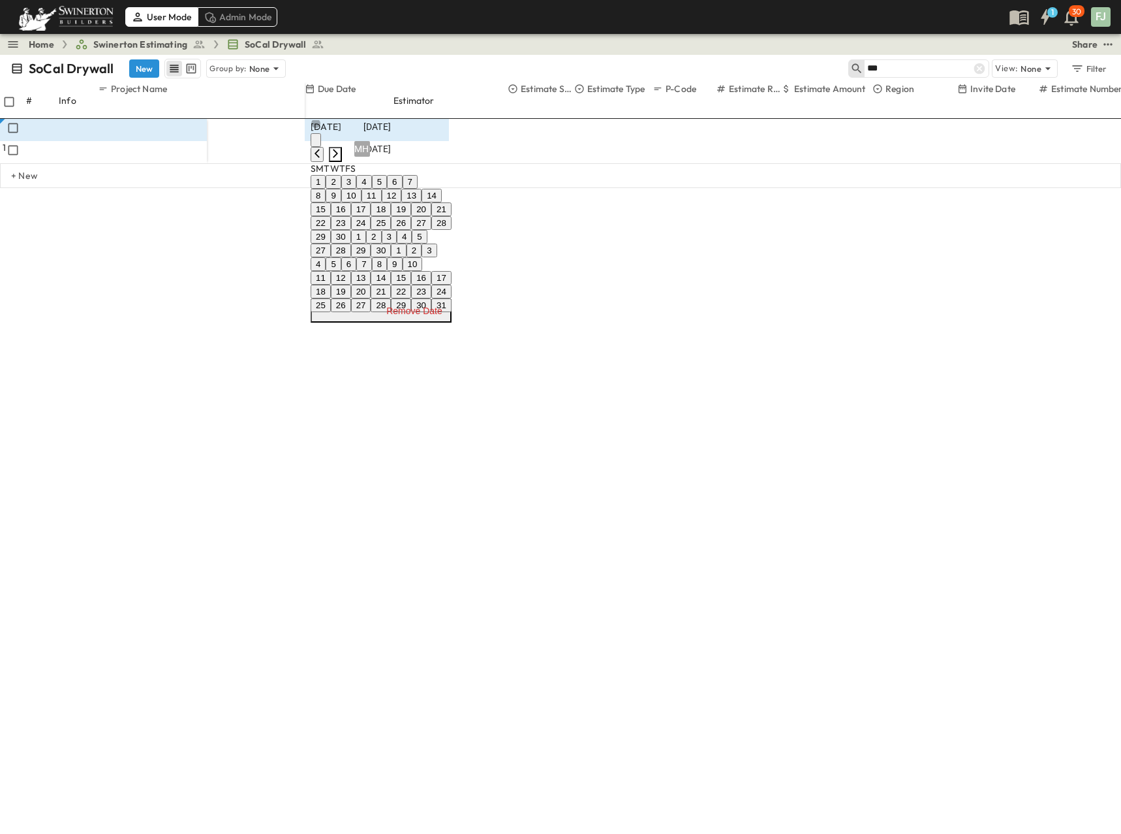
click at [338, 149] on icon "Next month" at bounding box center [335, 153] width 5 height 8
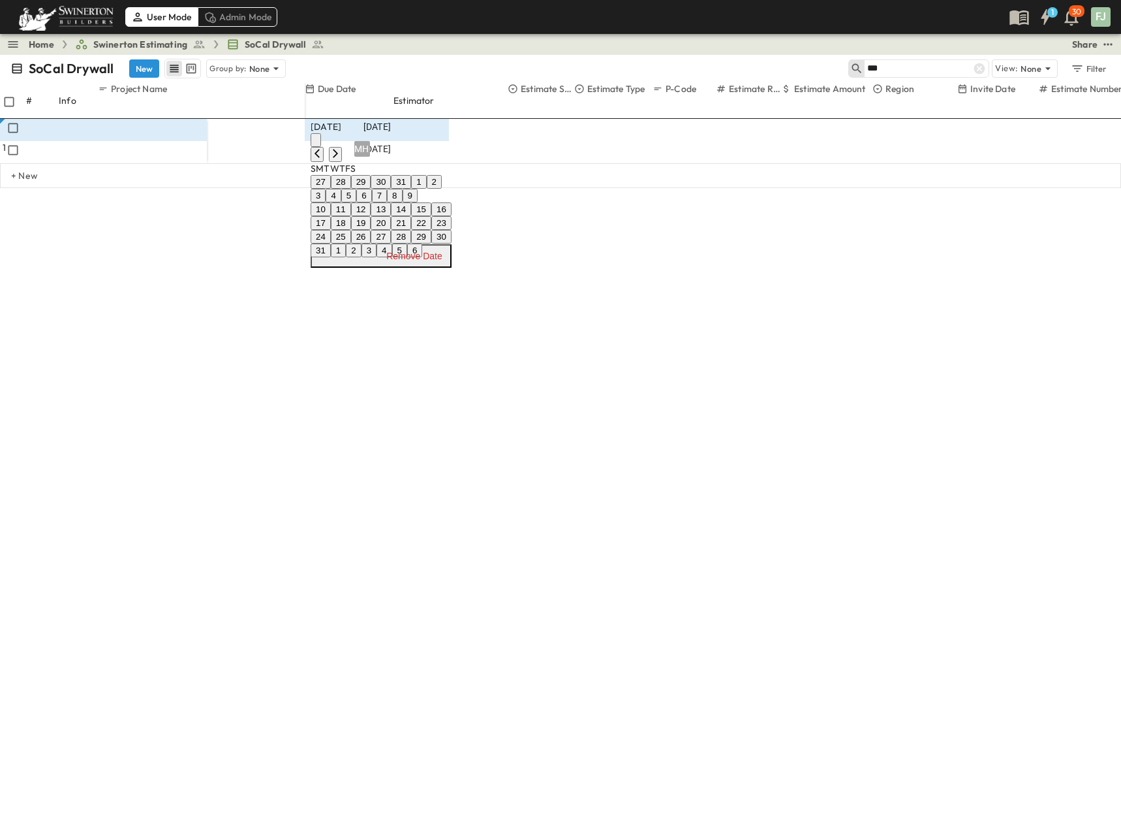
click at [431, 216] on button "15" at bounding box center [421, 209] width 20 height 14
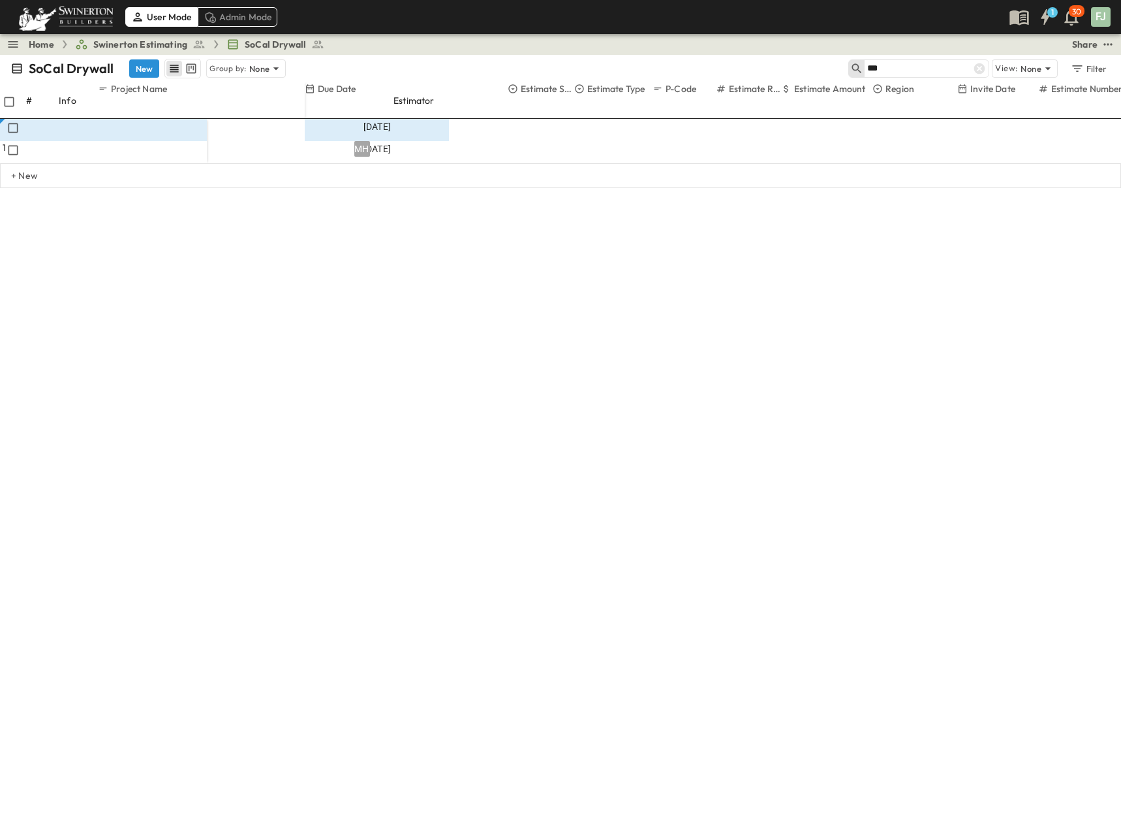
click at [450, 297] on div "Awarded" at bounding box center [464, 305] width 127 height 16
drag, startPoint x: 652, startPoint y: 114, endPoint x: 545, endPoint y: 98, distance: 108.2
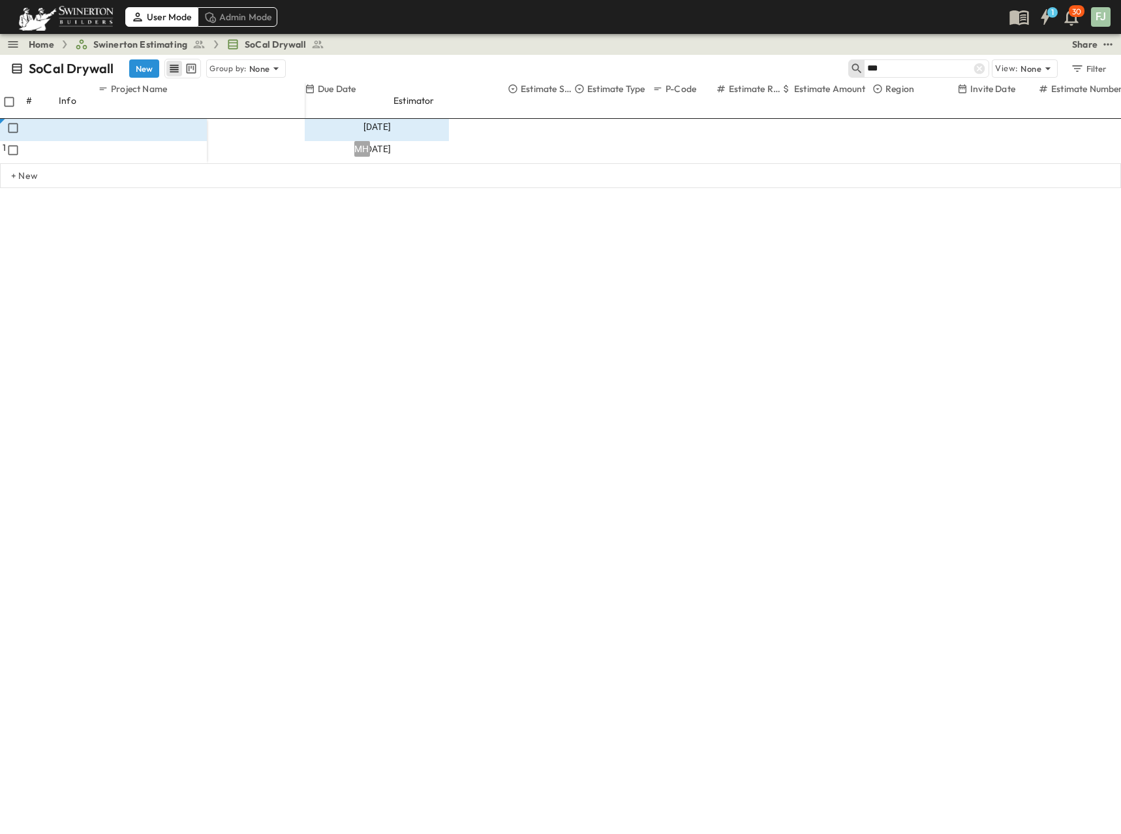
type input "*"
type input "*******"
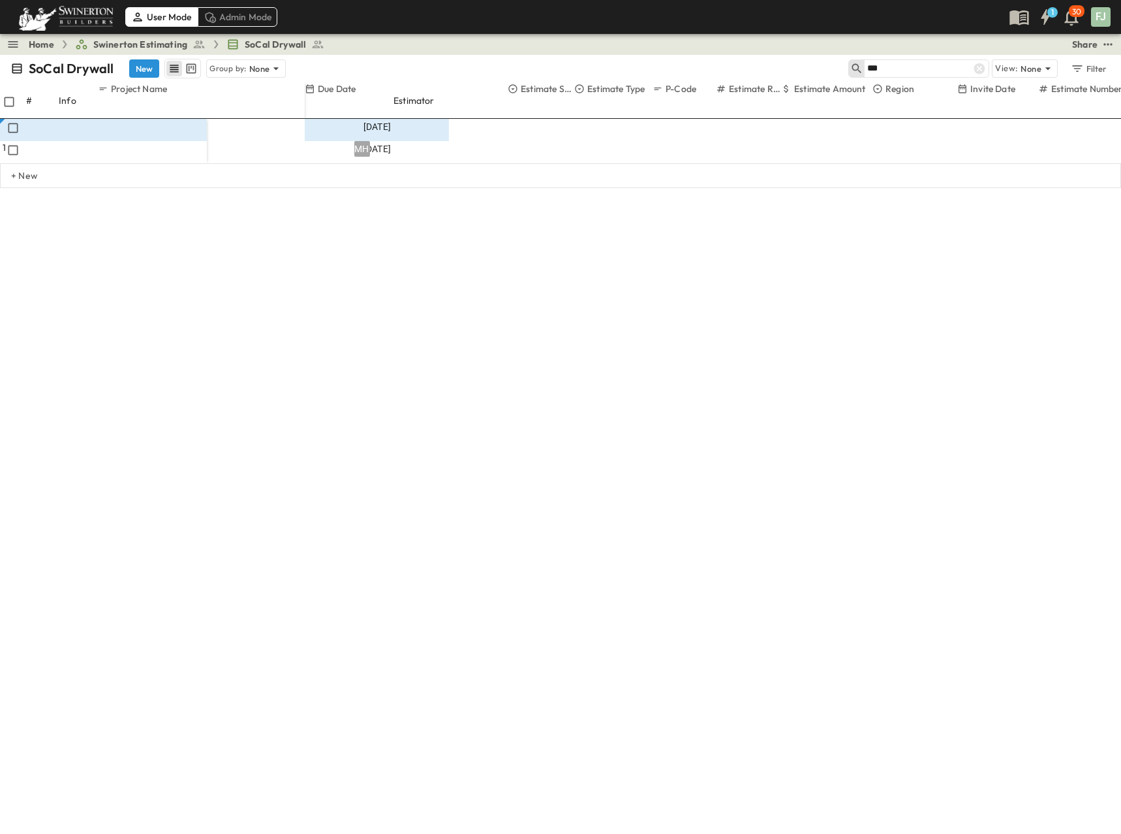
type input "*"
type input "**********"
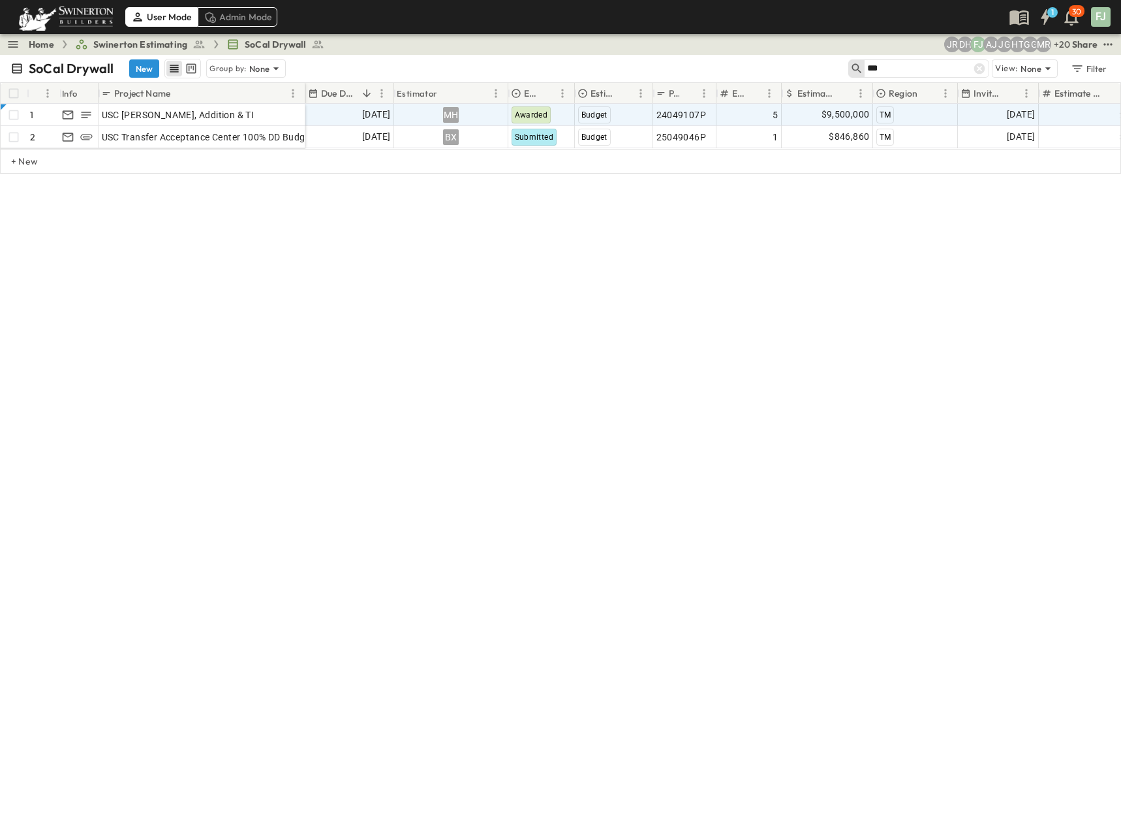
click at [535, 481] on div "SoCal Drywall New Group by: None *** View: None Filter # Info Project Name Due …" at bounding box center [560, 444] width 1121 height 779
click at [704, 413] on div "SoCal Drywall New Group by: None *** View: None Filter # Info Project Name Due …" at bounding box center [560, 444] width 1121 height 779
drag, startPoint x: 525, startPoint y: 529, endPoint x: 876, endPoint y: 233, distance: 459.5
click at [527, 527] on div "SoCal Drywall New Group by: None *** View: None Filter # Info Project Name Due …" at bounding box center [560, 444] width 1121 height 779
click at [931, 59] on input "***" at bounding box center [912, 68] width 91 height 19
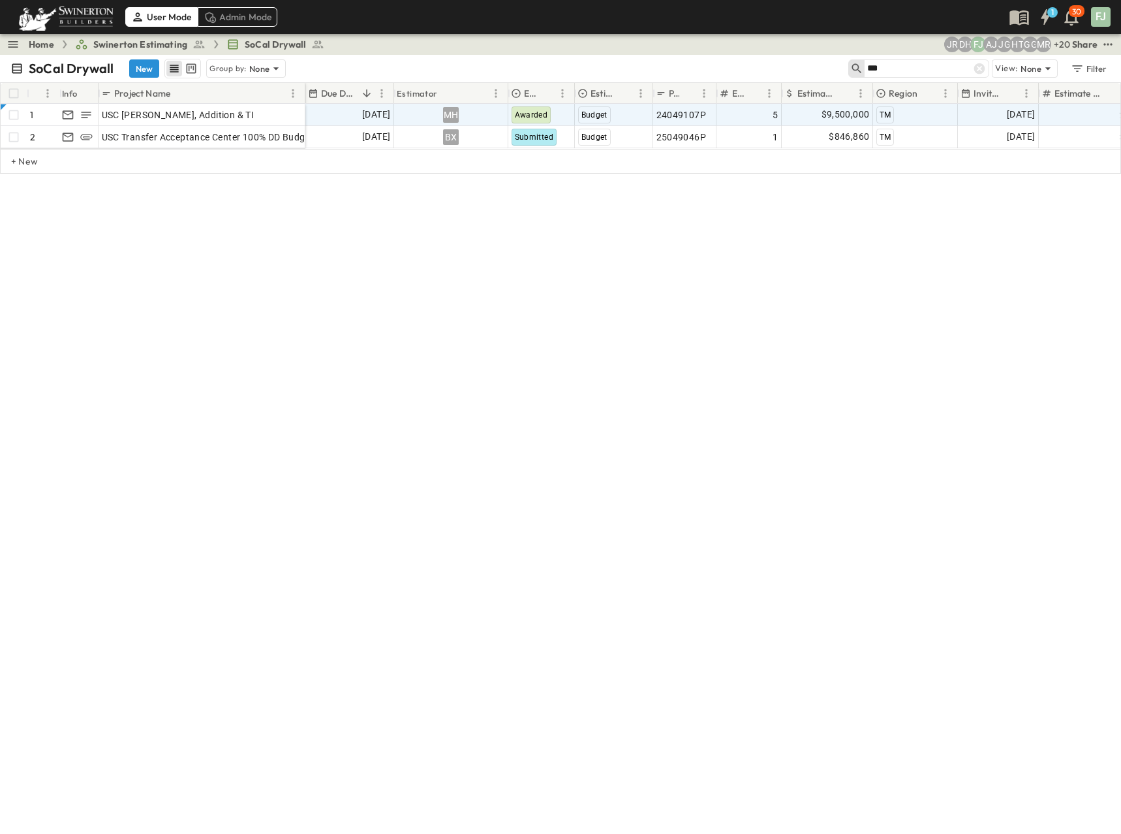
click at [930, 60] on input "***" at bounding box center [912, 68] width 91 height 19
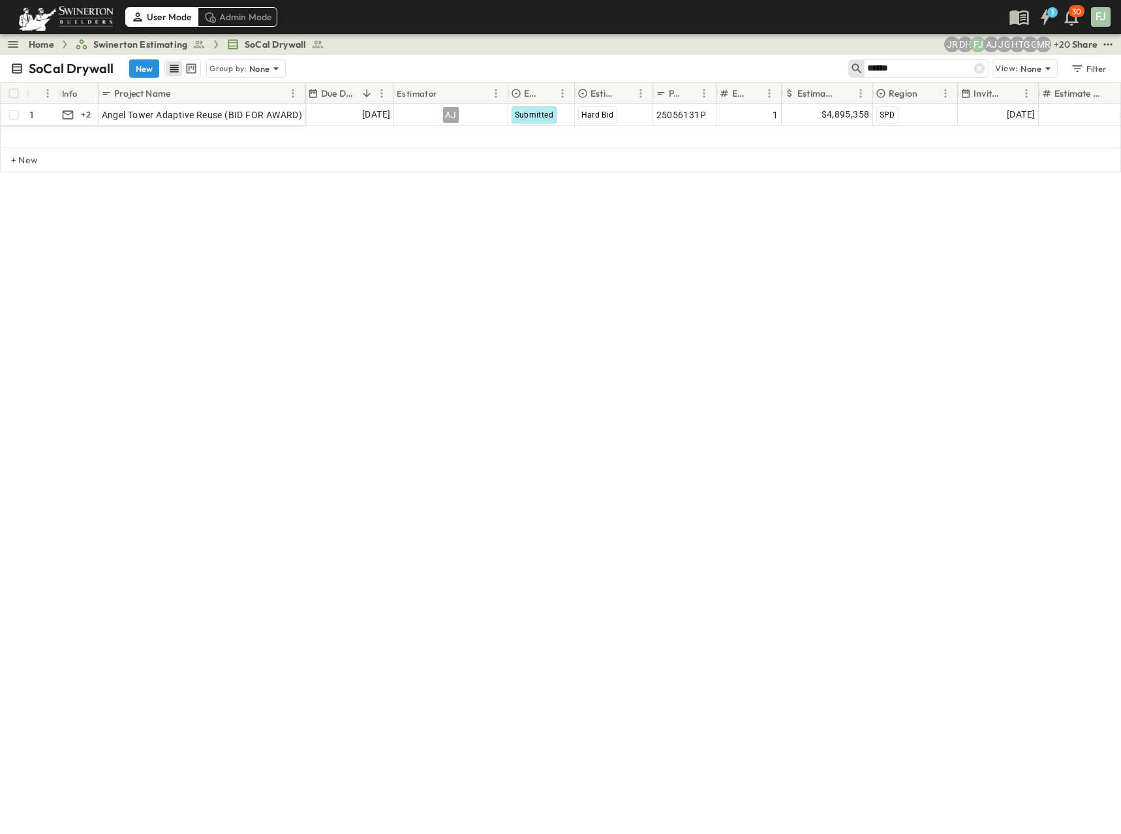
type input "*****"
click at [653, 268] on div "SoCal Drywall New Group by: None ***** View: None Filter # Info Project Name Du…" at bounding box center [560, 444] width 1121 height 779
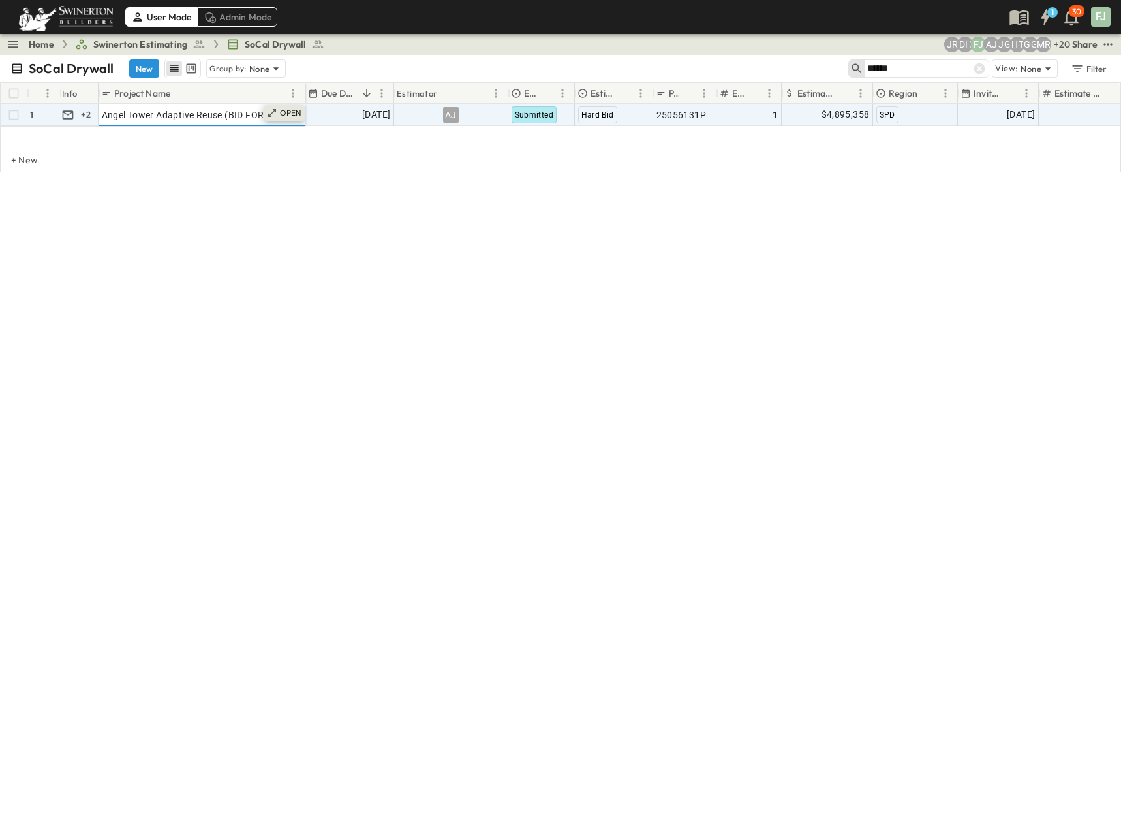
click at [294, 108] on p "OPEN" at bounding box center [291, 113] width 22 height 10
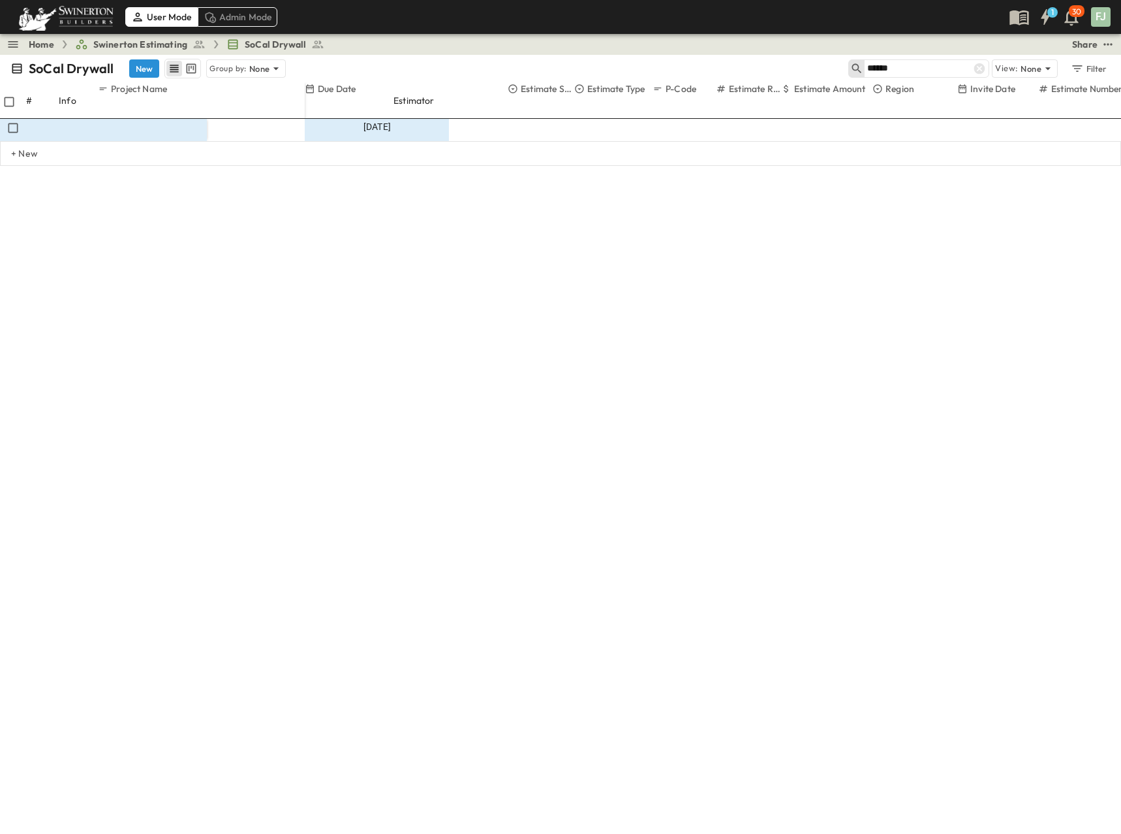
click at [763, 781] on div "AJ Anthony Jimenez" at bounding box center [752, 791] width 149 height 21
click at [762, 784] on div "AJ Anthony Jimenez" at bounding box center [752, 792] width 138 height 16
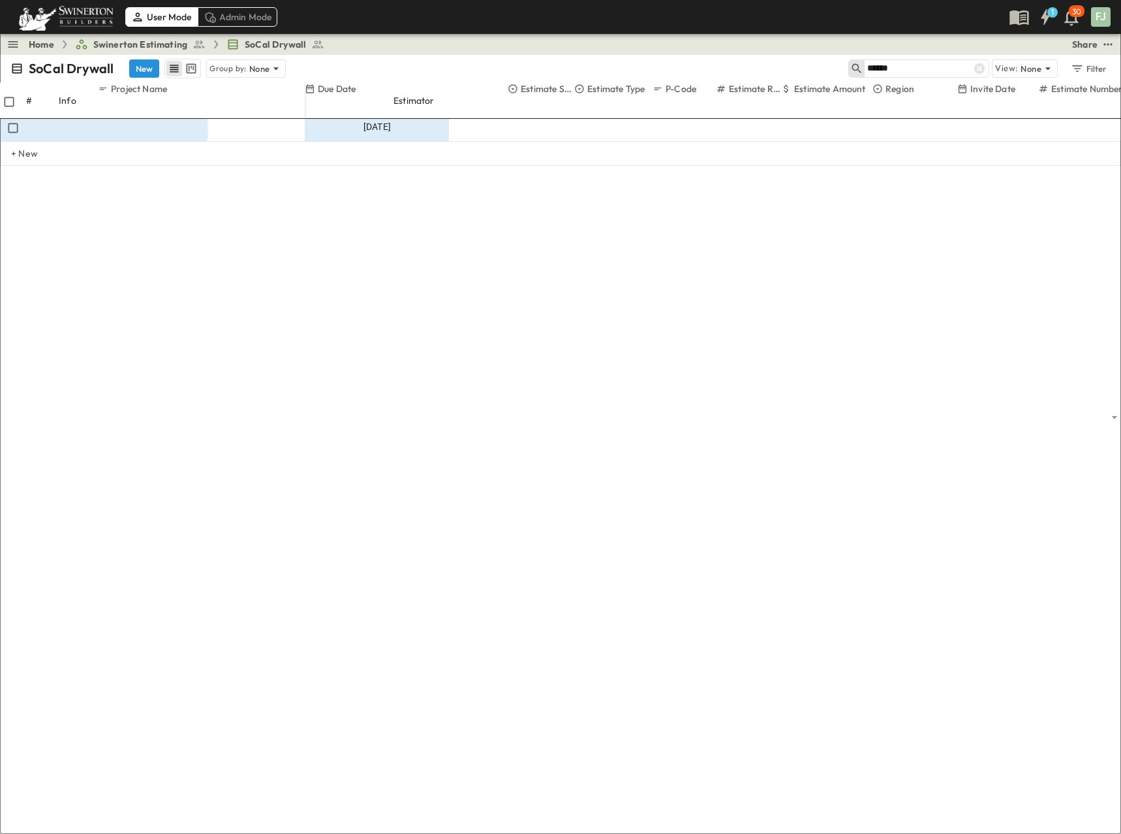
click at [358, 387] on div "SoCal Drywall New Group by: None ***** View: None Filter # Info Project Name Du…" at bounding box center [560, 444] width 1121 height 779
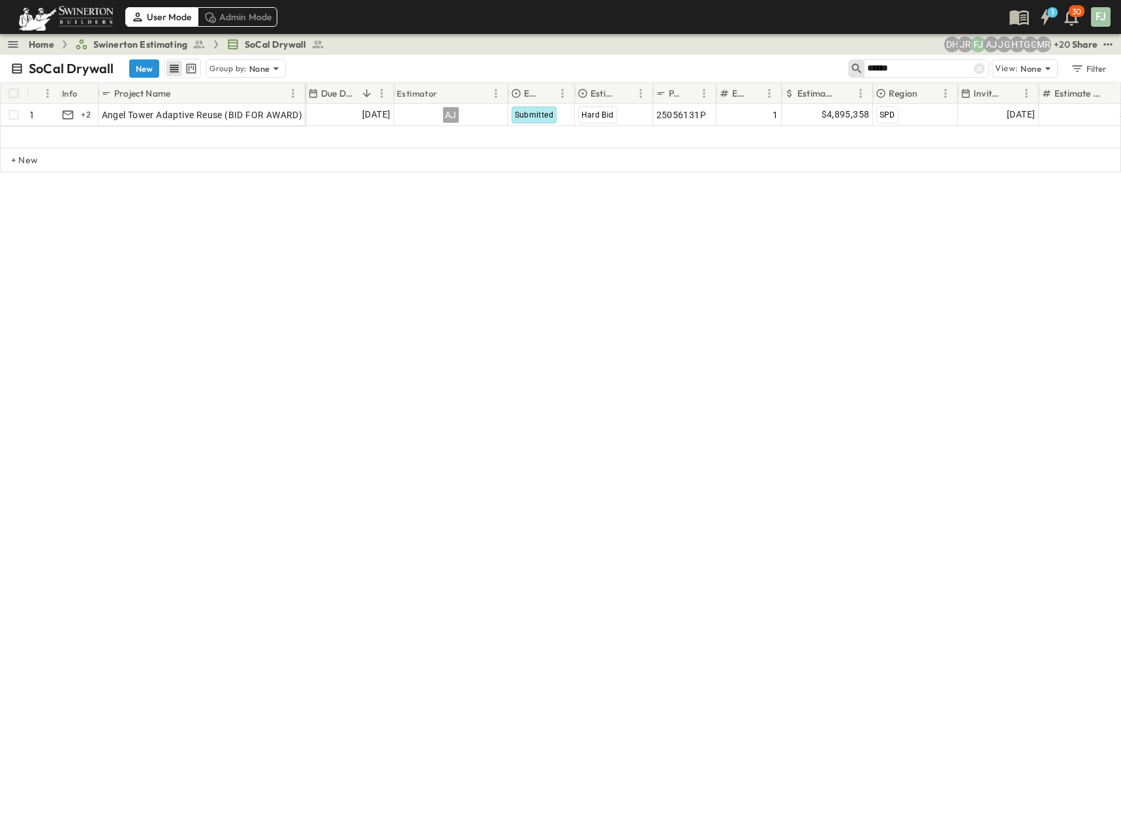
drag, startPoint x: 587, startPoint y: 418, endPoint x: 602, endPoint y: 407, distance: 19.1
click at [587, 418] on div "SoCal Drywall New Group by: None ***** View: None Filter # Info Project Name Du…" at bounding box center [560, 444] width 1121 height 779
click at [919, 64] on input "*****" at bounding box center [912, 68] width 91 height 19
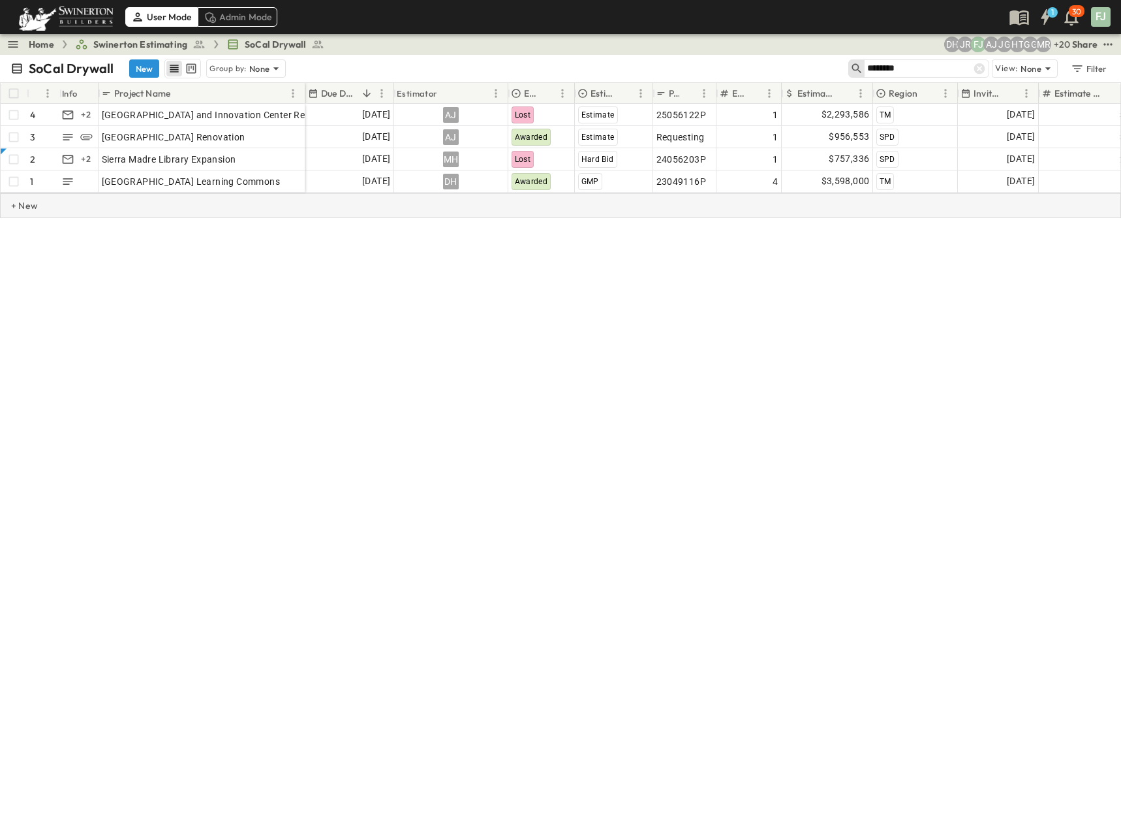
type input "*******"
click at [264, 193] on div "+ New" at bounding box center [560, 205] width 1121 height 25
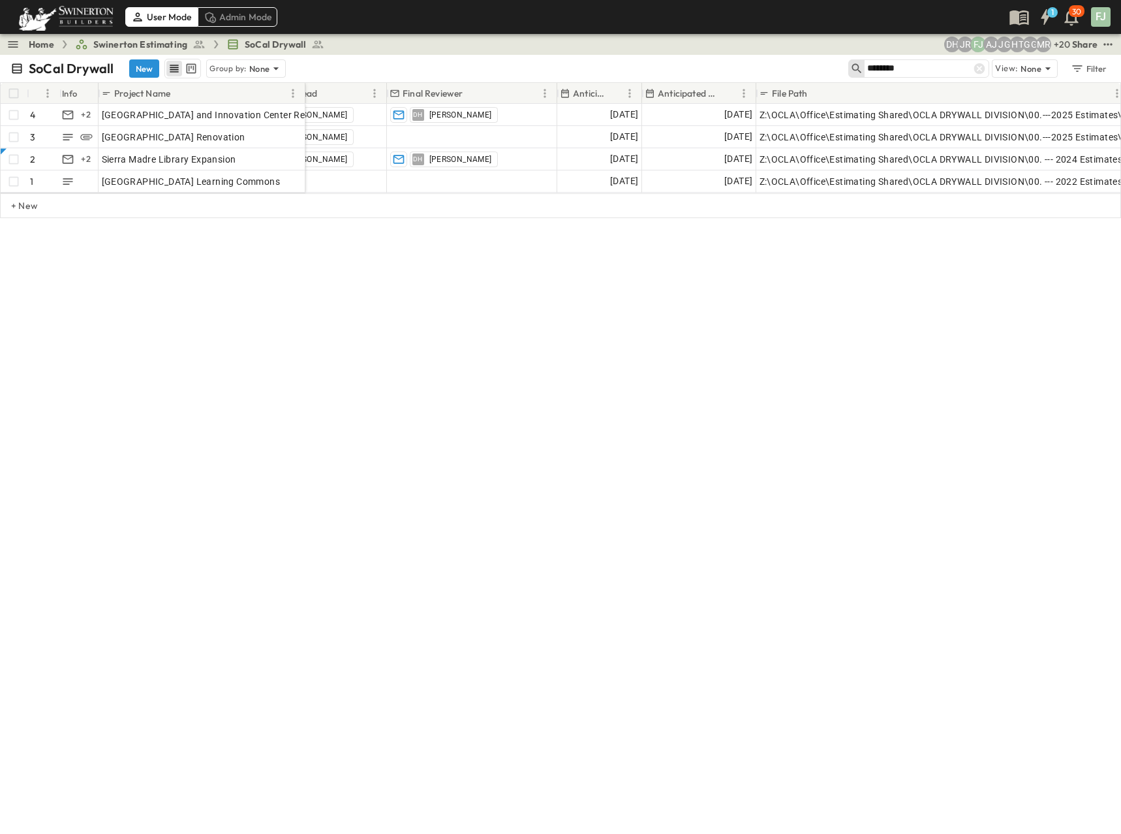
scroll to position [0, 1202]
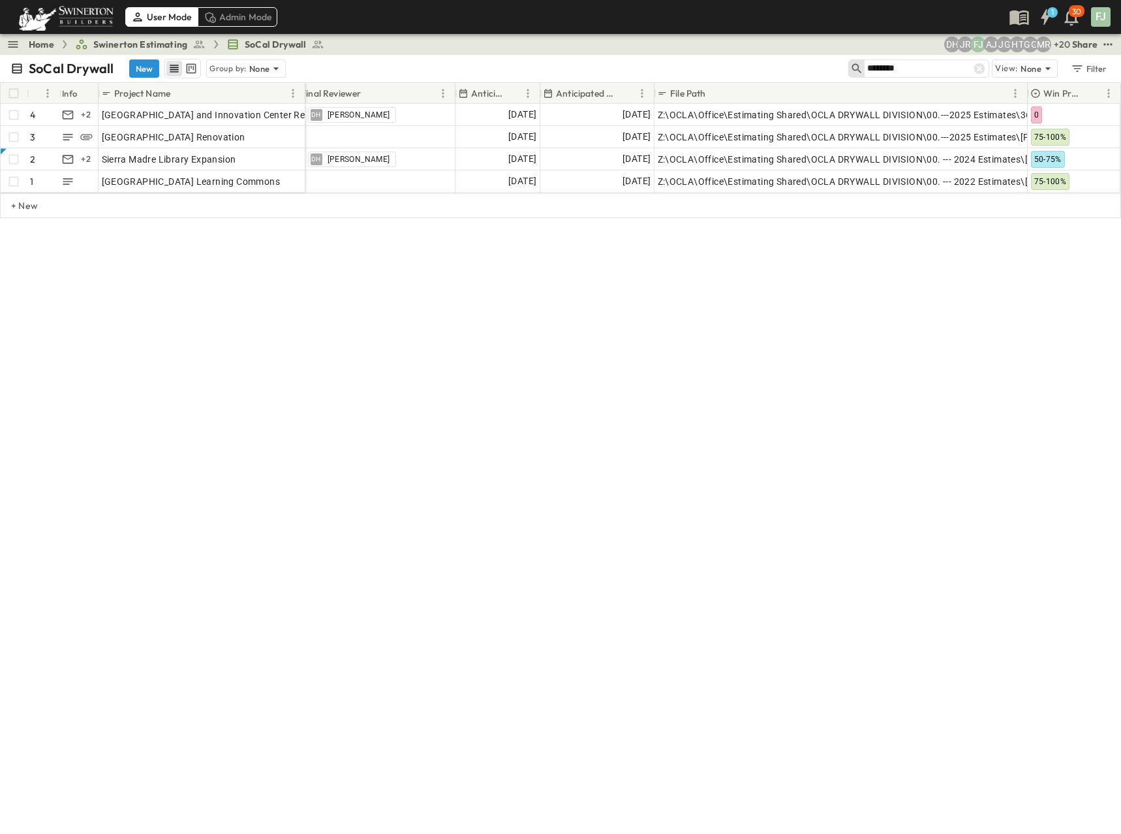
click at [597, 378] on div "SoCal Drywall New Group by: None ******* View: None Filter # Info Project Name …" at bounding box center [560, 444] width 1121 height 779
click at [486, 461] on div "SoCal Drywall New Group by: None ******* View: None Filter # Info Project Name …" at bounding box center [560, 444] width 1121 height 779
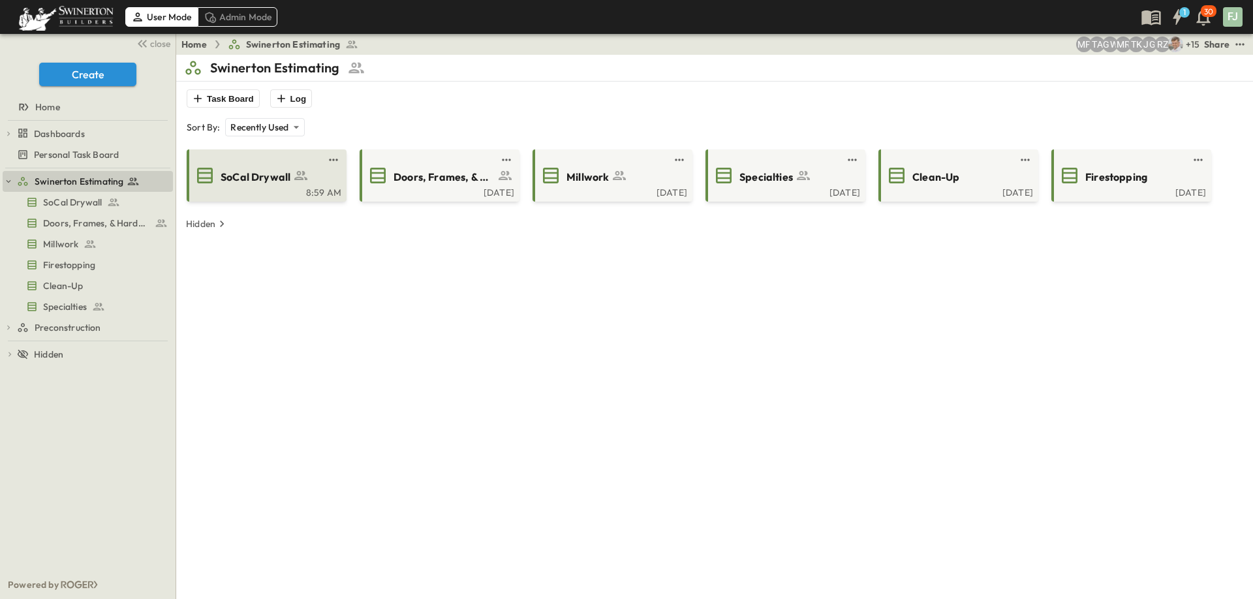
click at [247, 170] on span "SoCal Drywall" at bounding box center [256, 177] width 70 height 15
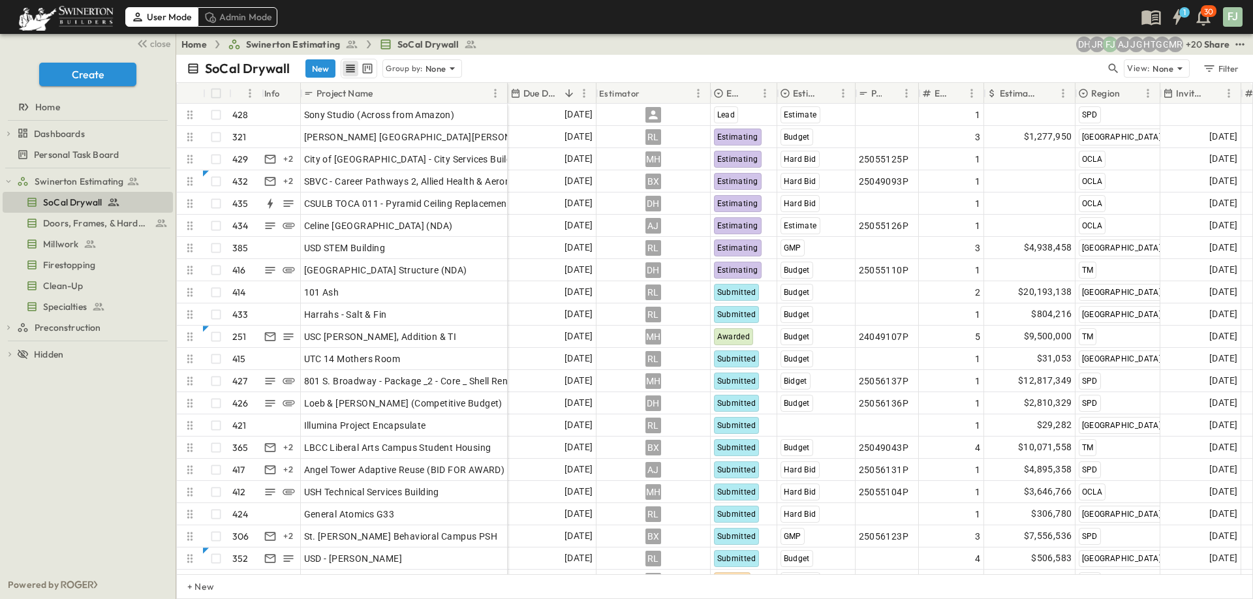
click at [546, 55] on div "SoCal Drywall New Group by: None View: None Filter" at bounding box center [714, 68] width 1077 height 27
click at [1120, 62] on icon "button" at bounding box center [1113, 68] width 13 height 13
click at [1091, 60] on input "text" at bounding box center [1044, 68] width 91 height 19
click at [1055, 59] on input "text" at bounding box center [1044, 68] width 91 height 19
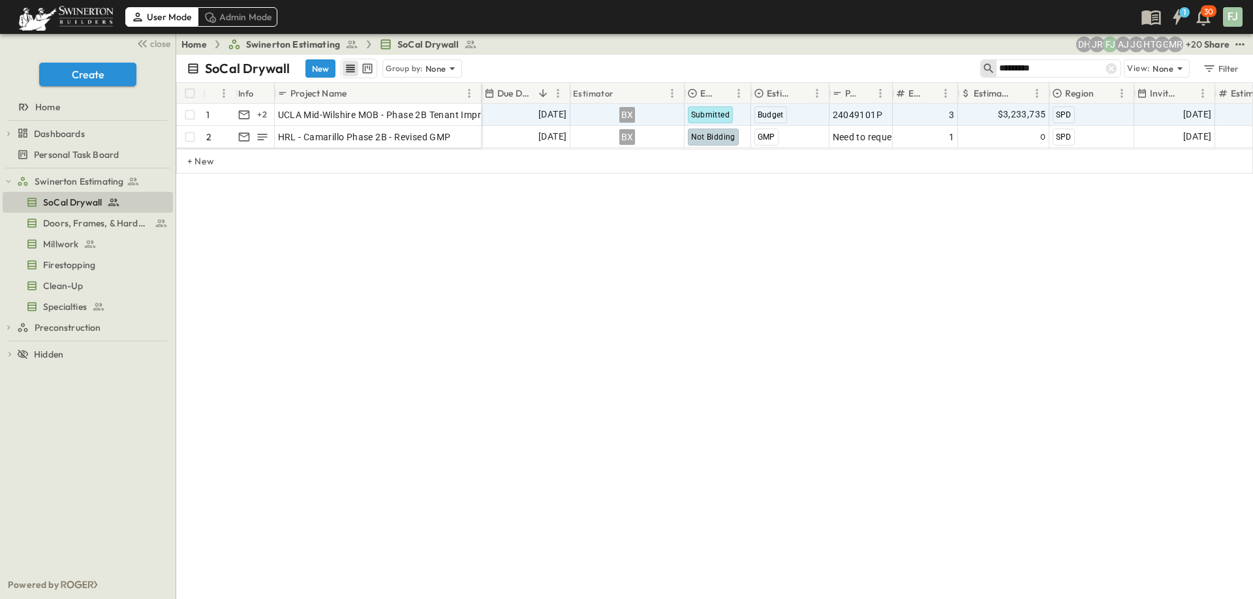
type input "********"
click at [805, 105] on div "Budget" at bounding box center [790, 114] width 77 height 21
click at [492, 281] on div "SoCal Drywall New Group by: None ******** View: None Filter # Info Project Name…" at bounding box center [714, 327] width 1077 height 544
click at [468, 108] on p "OPEN" at bounding box center [467, 113] width 22 height 10
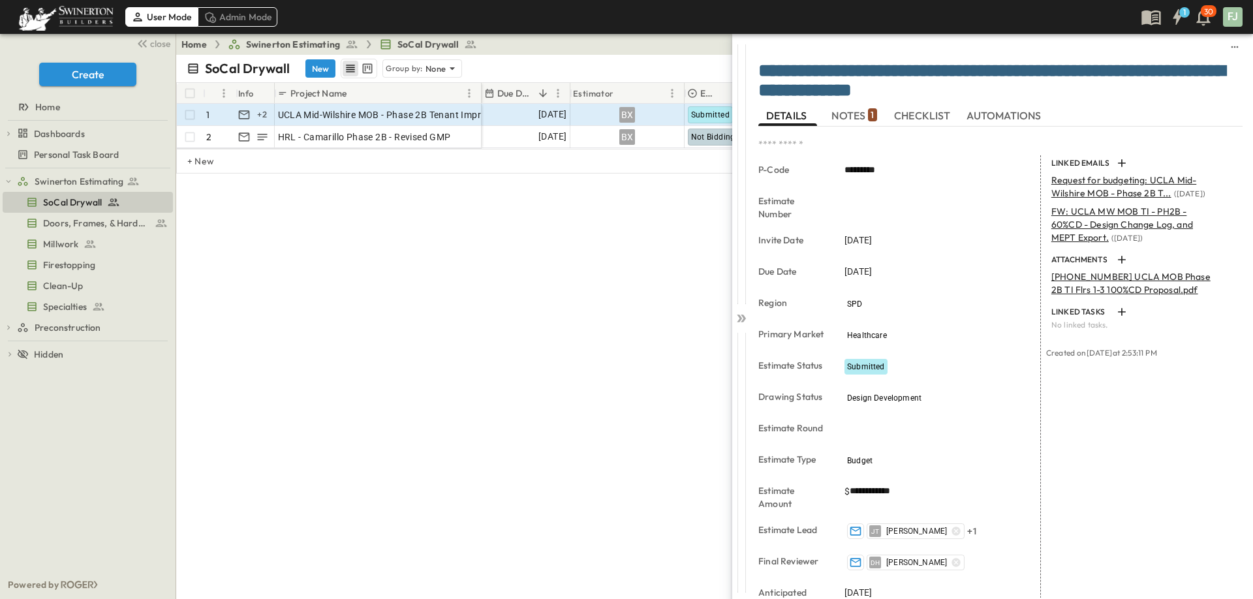
scroll to position [176, 0]
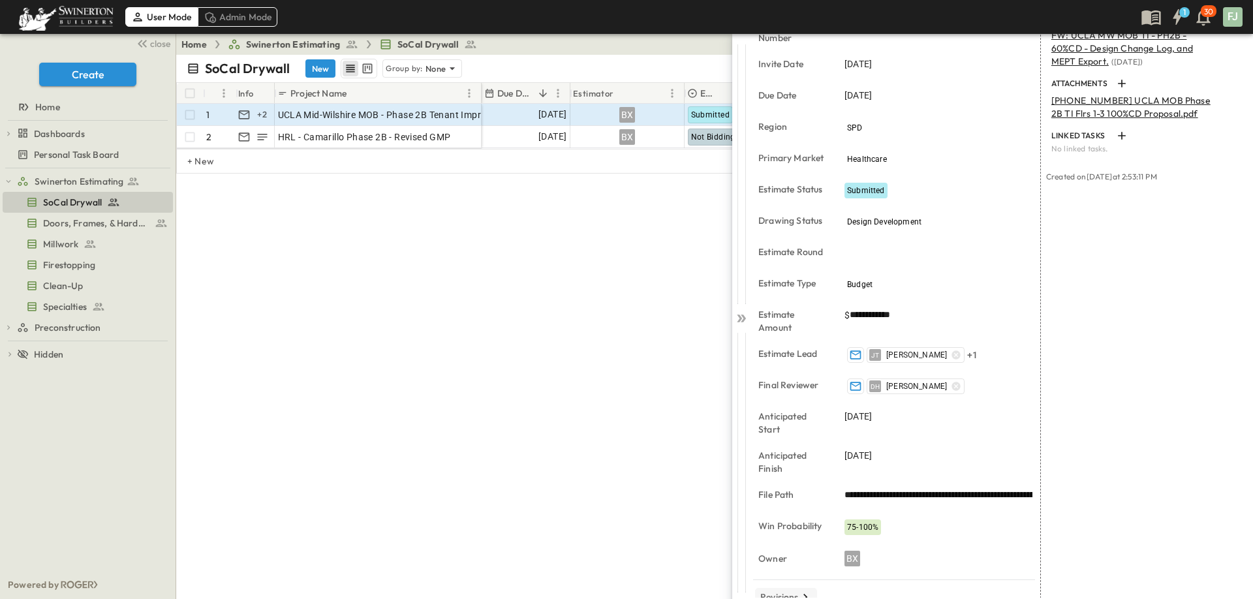
click at [795, 591] on p "Revisions" at bounding box center [779, 597] width 39 height 13
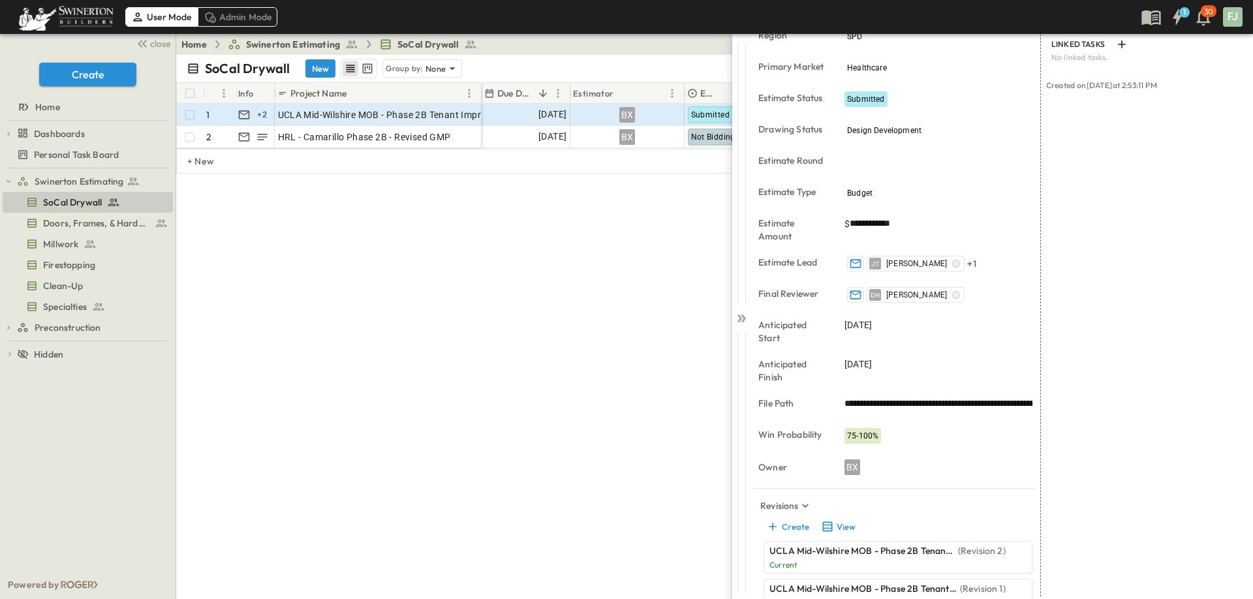
scroll to position [277, 0]
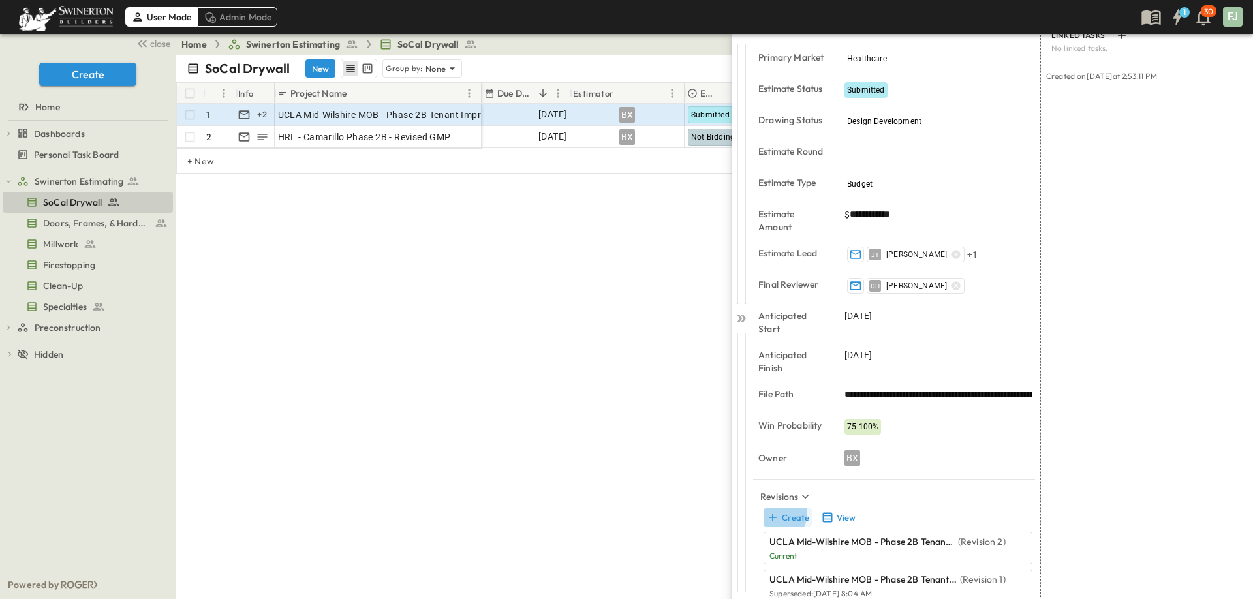
click at [782, 508] on button "Create" at bounding box center [788, 517] width 48 height 18
click at [845, 508] on button "View" at bounding box center [838, 517] width 42 height 18
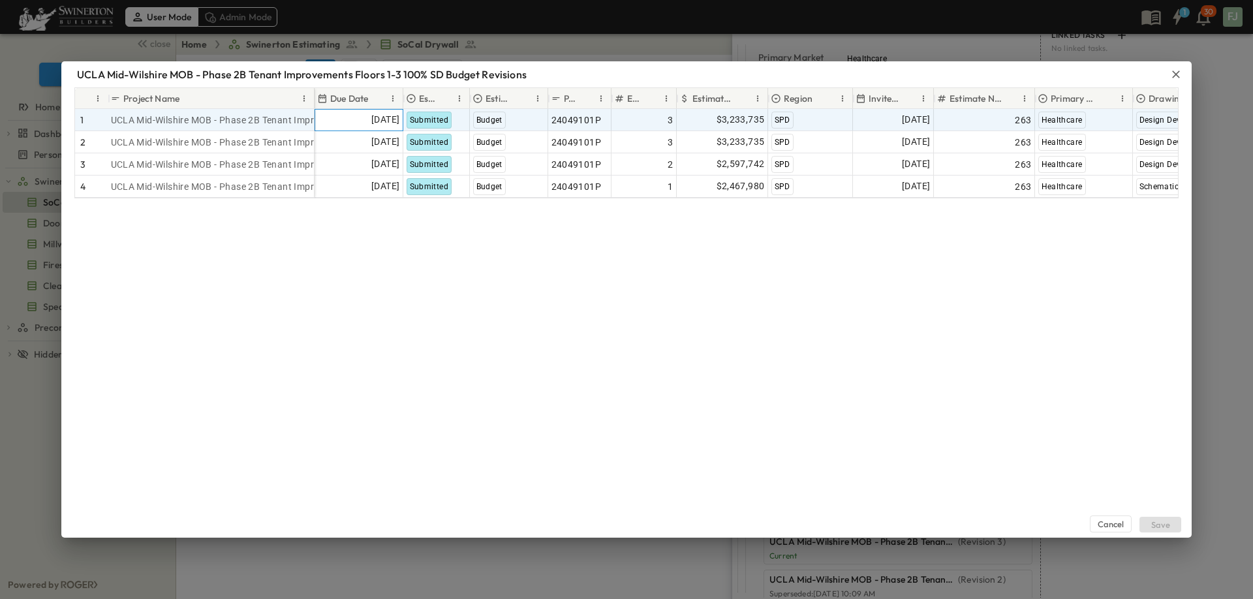
click at [371, 112] on span "05/21/2025" at bounding box center [385, 119] width 28 height 15
click at [446, 113] on div "Submitted" at bounding box center [436, 120] width 65 height 21
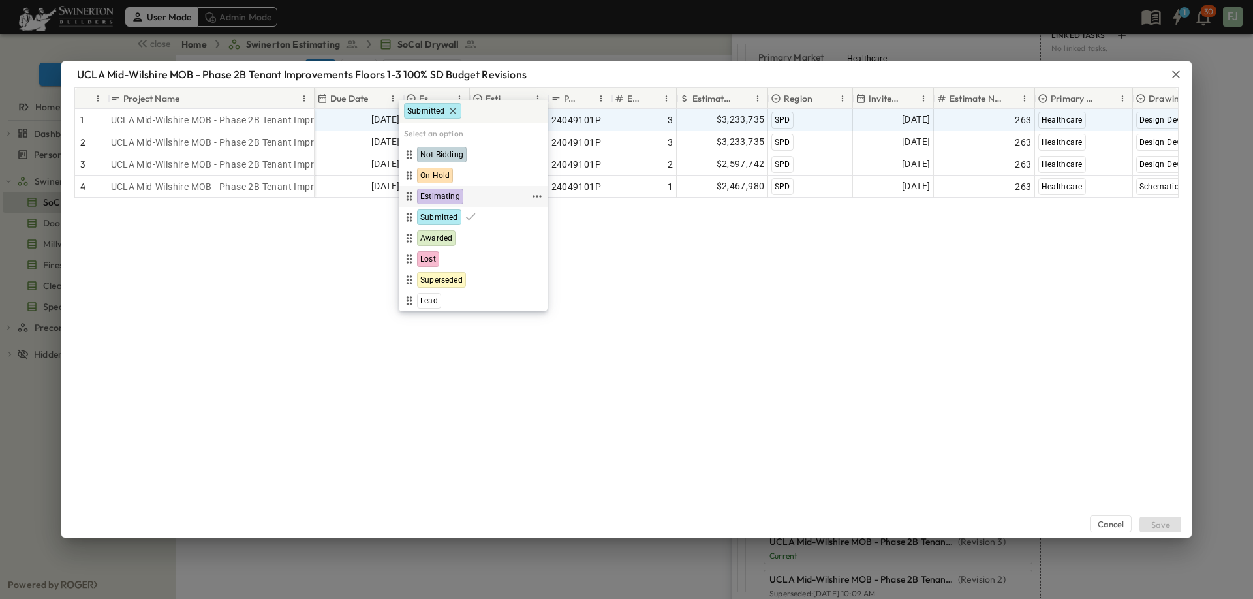
click at [461, 193] on div "Estimating" at bounding box center [465, 197] width 128 height 16
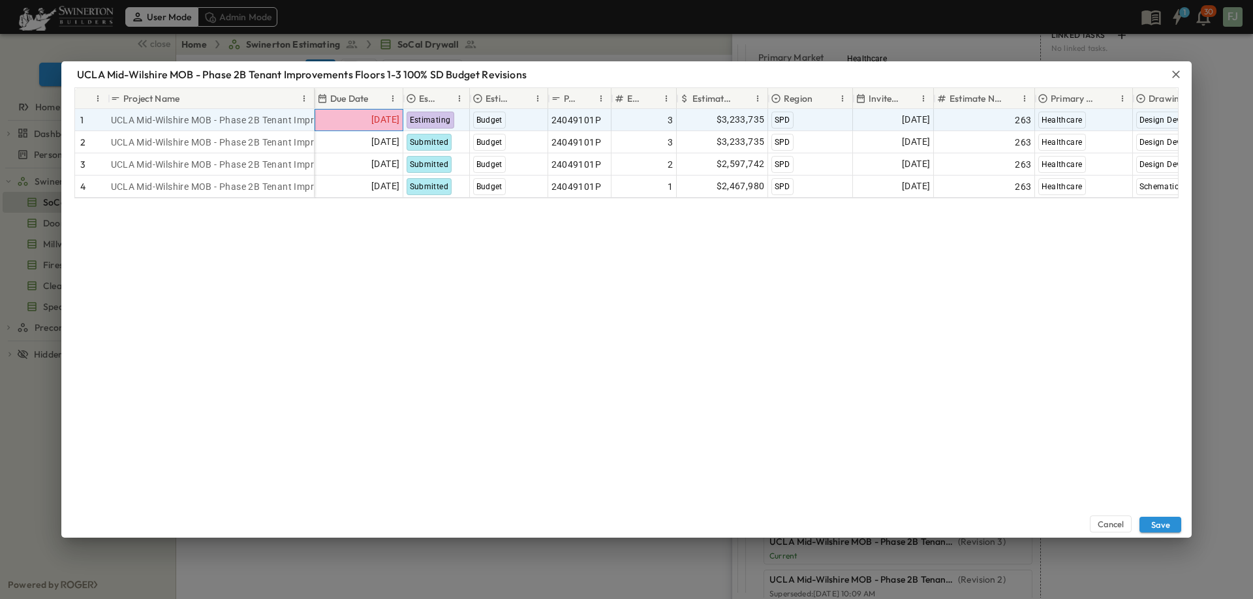
click at [381, 113] on span "05/21/2025" at bounding box center [385, 119] width 28 height 15
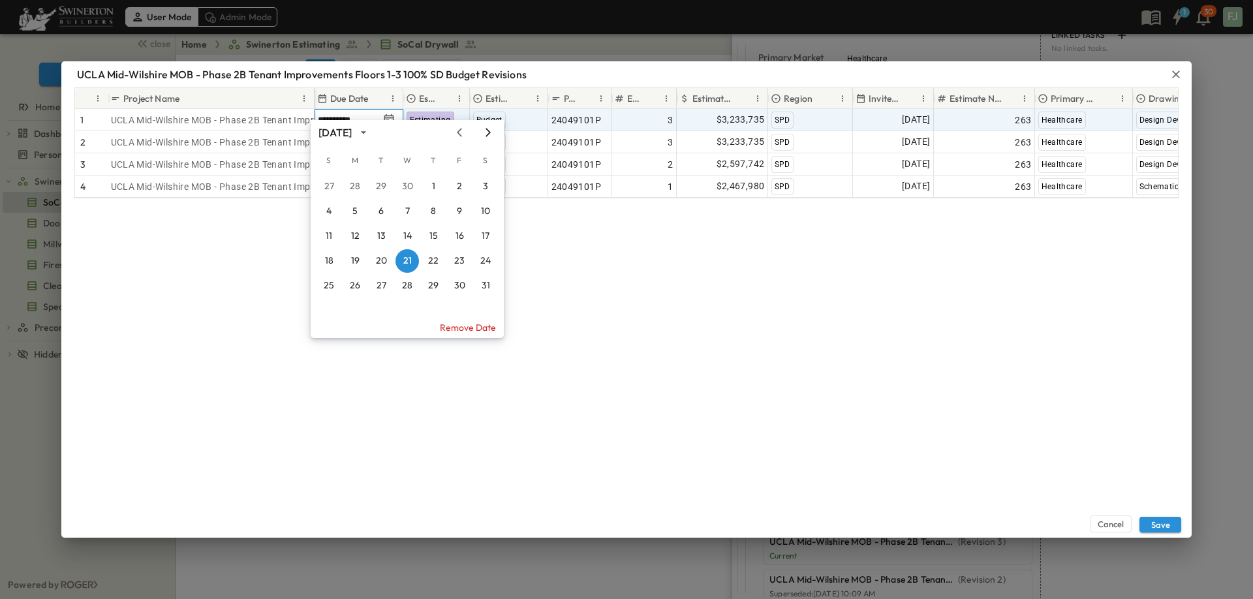
click at [495, 133] on icon "Next month" at bounding box center [488, 132] width 16 height 10
click at [385, 211] on button "9" at bounding box center [380, 211] width 23 height 23
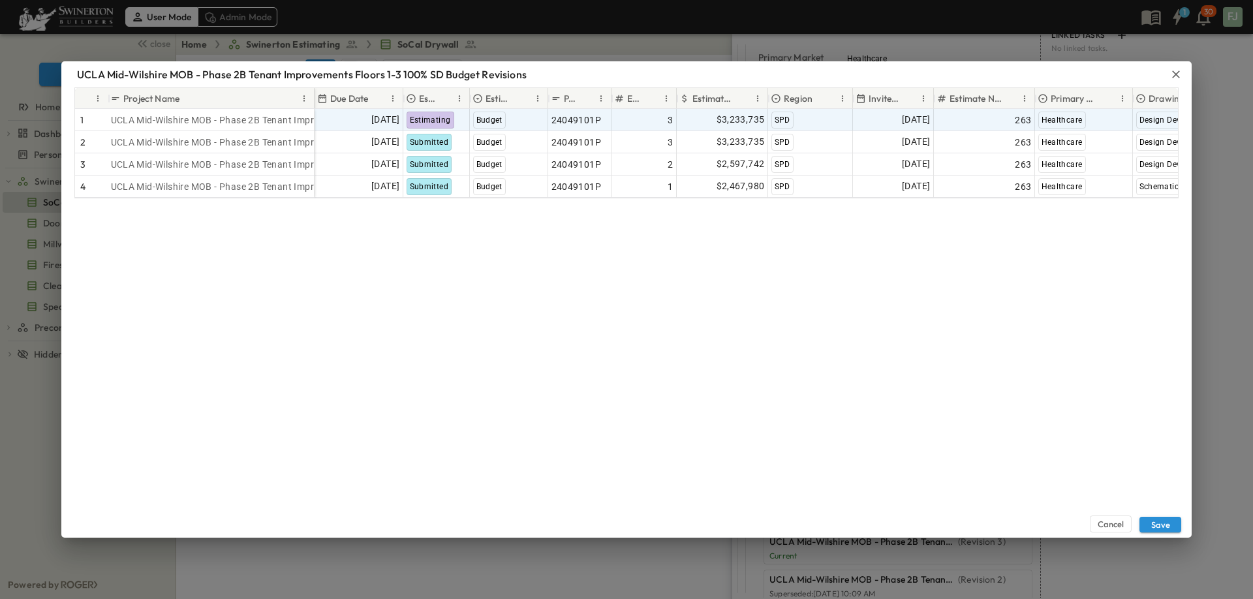
click at [442, 263] on div "Cancel Save" at bounding box center [626, 367] width 1131 height 339
click at [467, 316] on div "Cancel Save" at bounding box center [626, 367] width 1131 height 339
click at [467, 317] on div "Cancel Save" at bounding box center [626, 367] width 1131 height 339
click at [516, 112] on div "Budget" at bounding box center [509, 120] width 77 height 21
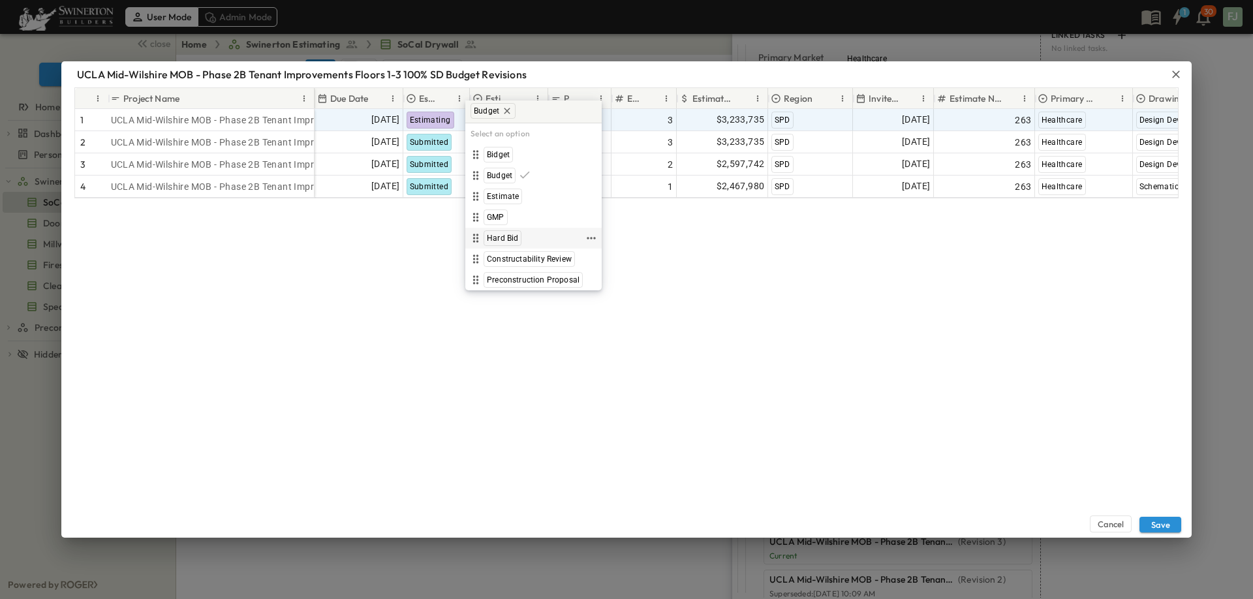
click at [520, 230] on div "Hard Bid" at bounding box center [526, 238] width 116 height 16
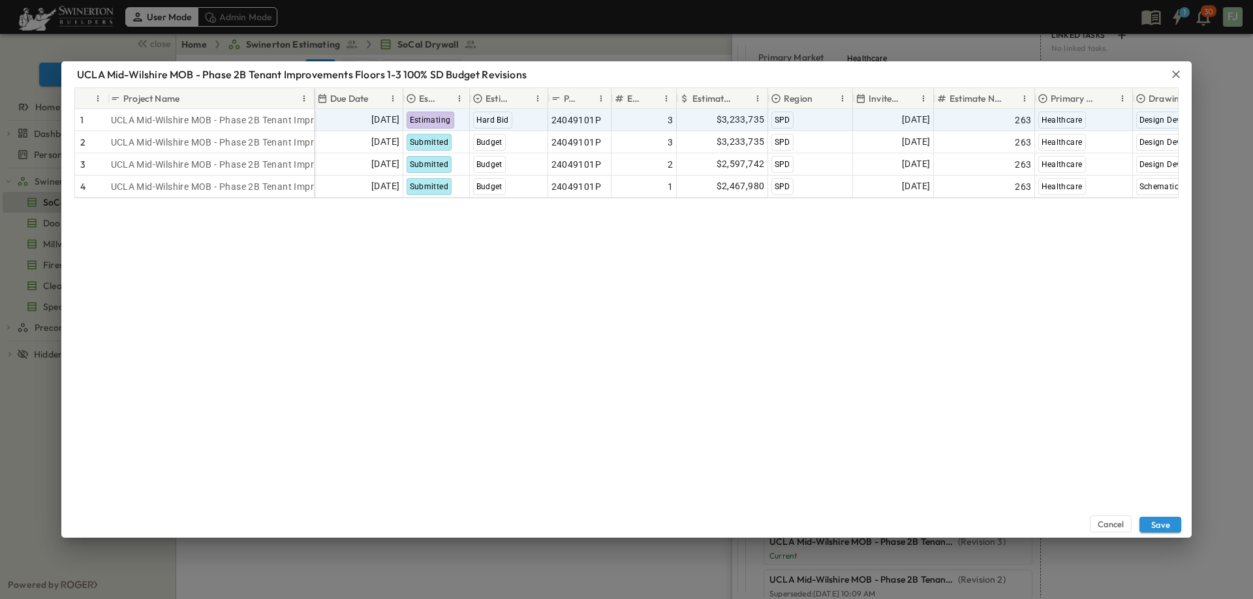
click at [669, 261] on div "Cancel Save" at bounding box center [626, 367] width 1131 height 339
click at [719, 112] on span "$3,233,735" at bounding box center [741, 119] width 48 height 15
click at [719, 113] on input "*******" at bounding box center [725, 119] width 74 height 13
type input "*"
click at [645, 111] on div "3" at bounding box center [644, 120] width 59 height 18
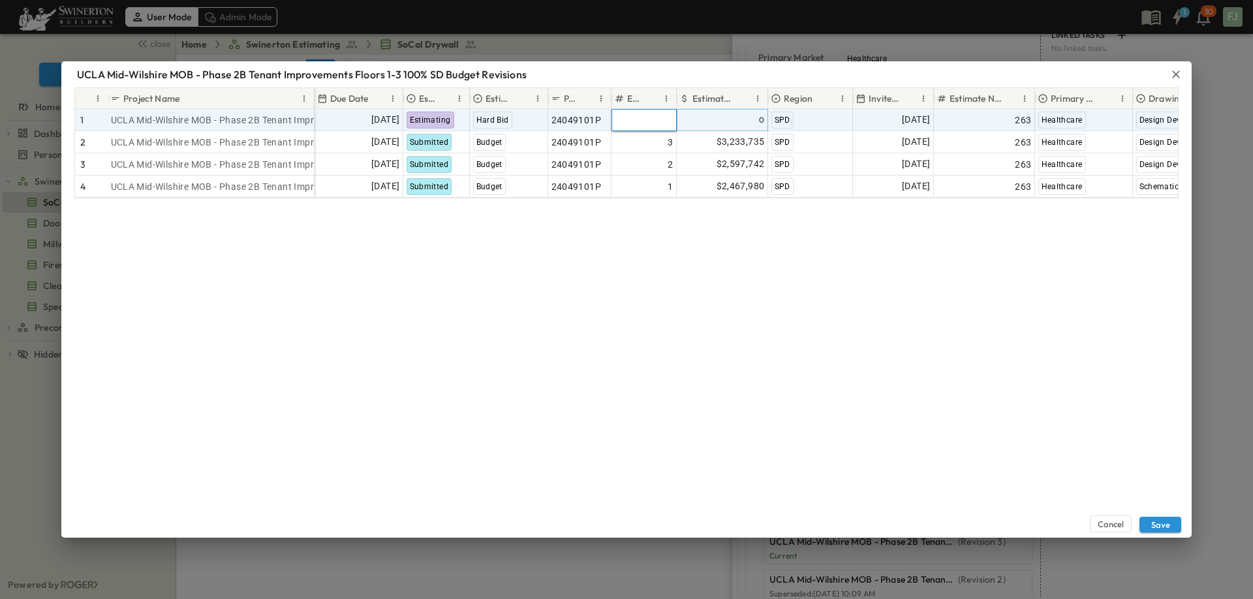
click at [645, 112] on input "*" at bounding box center [643, 120] width 63 height 16
type input "*"
click at [953, 405] on div "Cancel Save" at bounding box center [626, 367] width 1131 height 339
click at [907, 112] on span "[DATE]" at bounding box center [916, 119] width 28 height 15
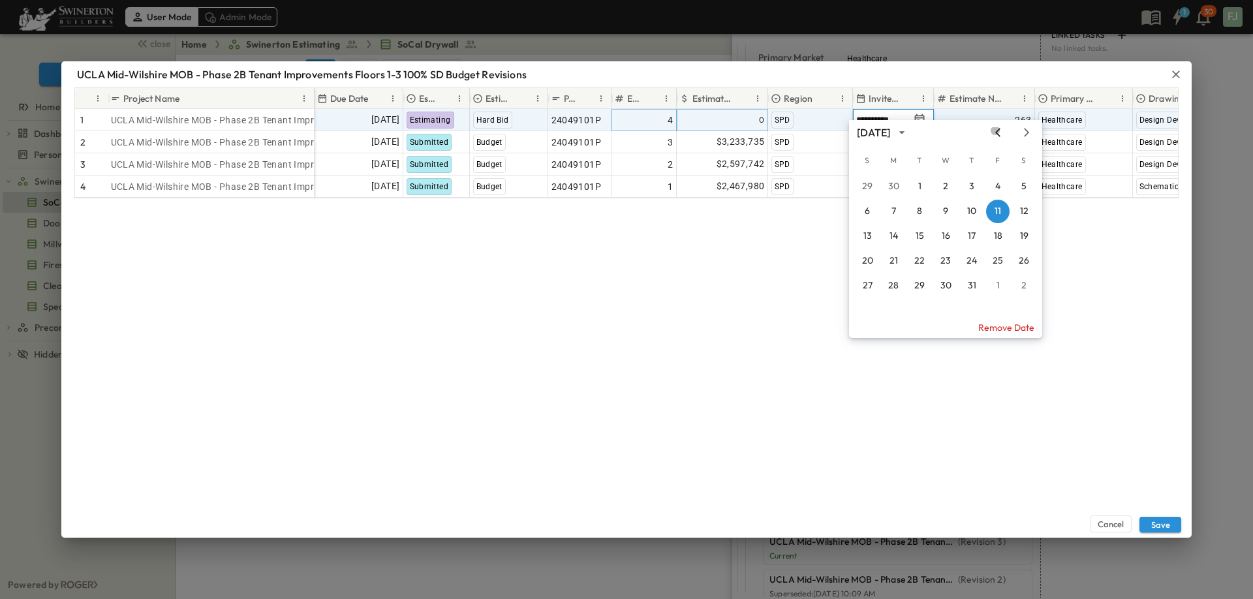
click at [1006, 135] on icon "Previous month" at bounding box center [998, 132] width 16 height 10
click at [1028, 133] on icon "Next month" at bounding box center [1027, 132] width 16 height 10
click at [975, 211] on button "8" at bounding box center [971, 211] width 23 height 23
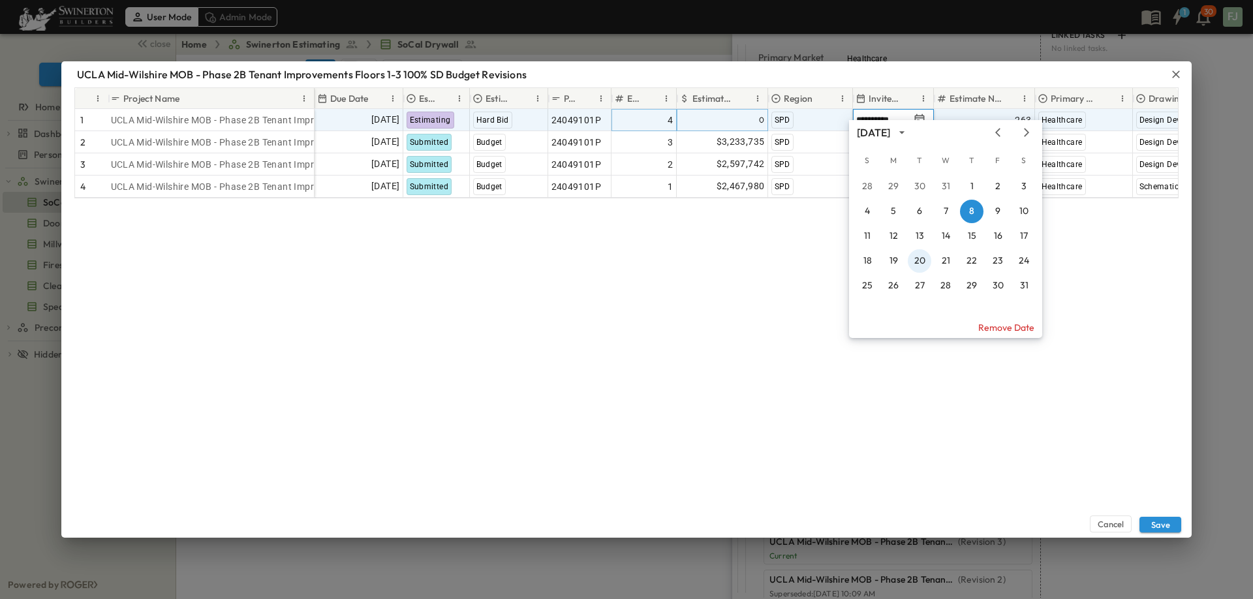
click at [922, 259] on button "20" at bounding box center [919, 260] width 23 height 23
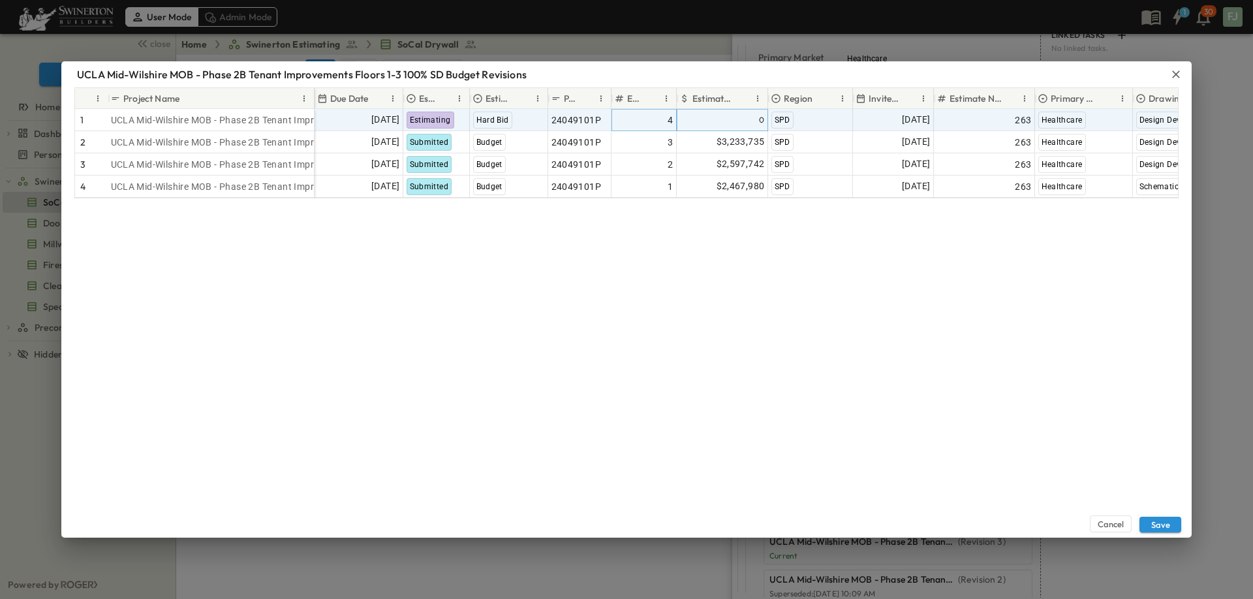
click at [948, 290] on div "Cancel Save" at bounding box center [626, 367] width 1131 height 339
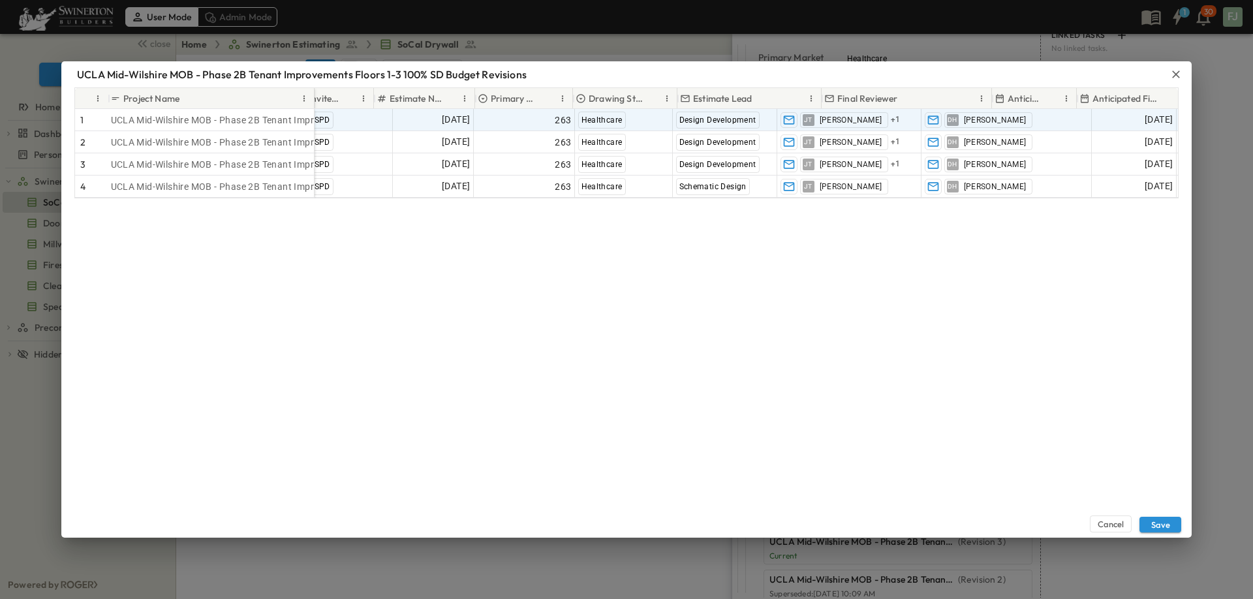
scroll to position [0, 641]
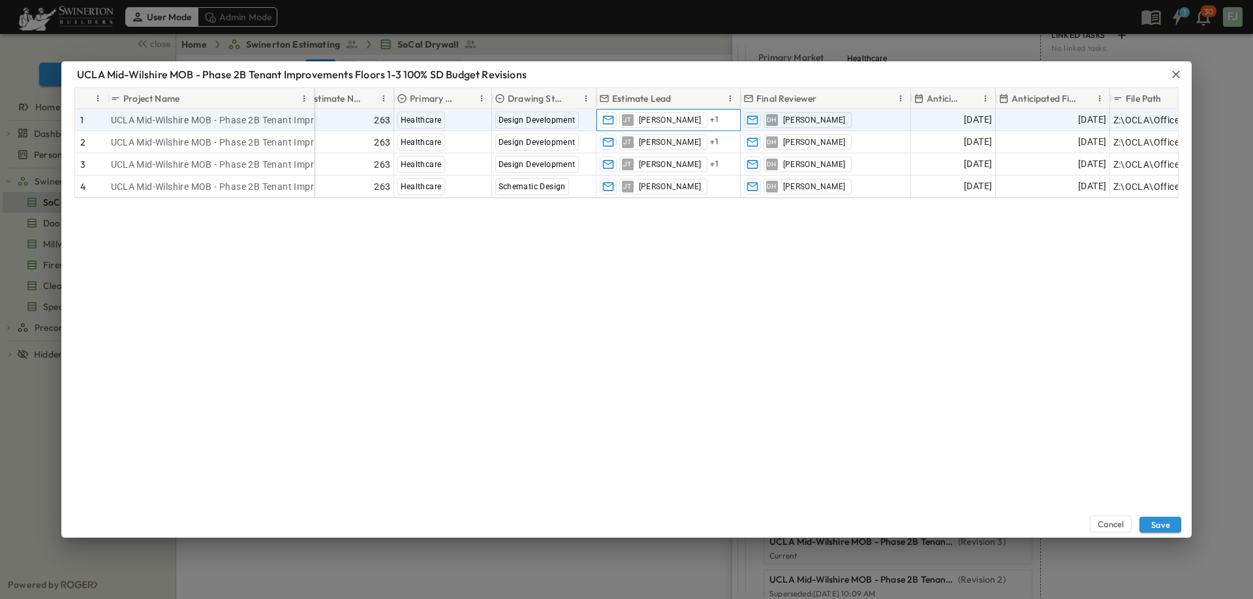
click at [730, 116] on div "JT Jonnie Teman + 1" at bounding box center [668, 120] width 143 height 21
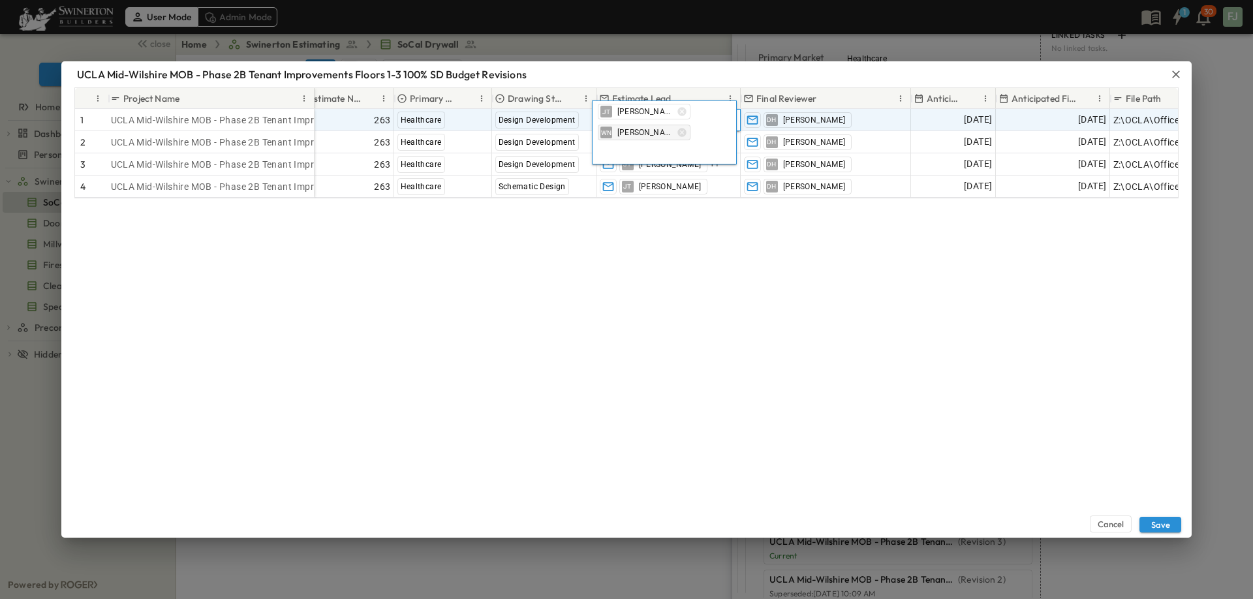
click at [679, 134] on div "WN William Nutting" at bounding box center [644, 133] width 93 height 16
click at [677, 112] on icon "button" at bounding box center [682, 111] width 10 height 10
click at [677, 114] on icon "button" at bounding box center [682, 111] width 10 height 10
click at [677, 114] on input "text" at bounding box center [664, 112] width 133 height 16
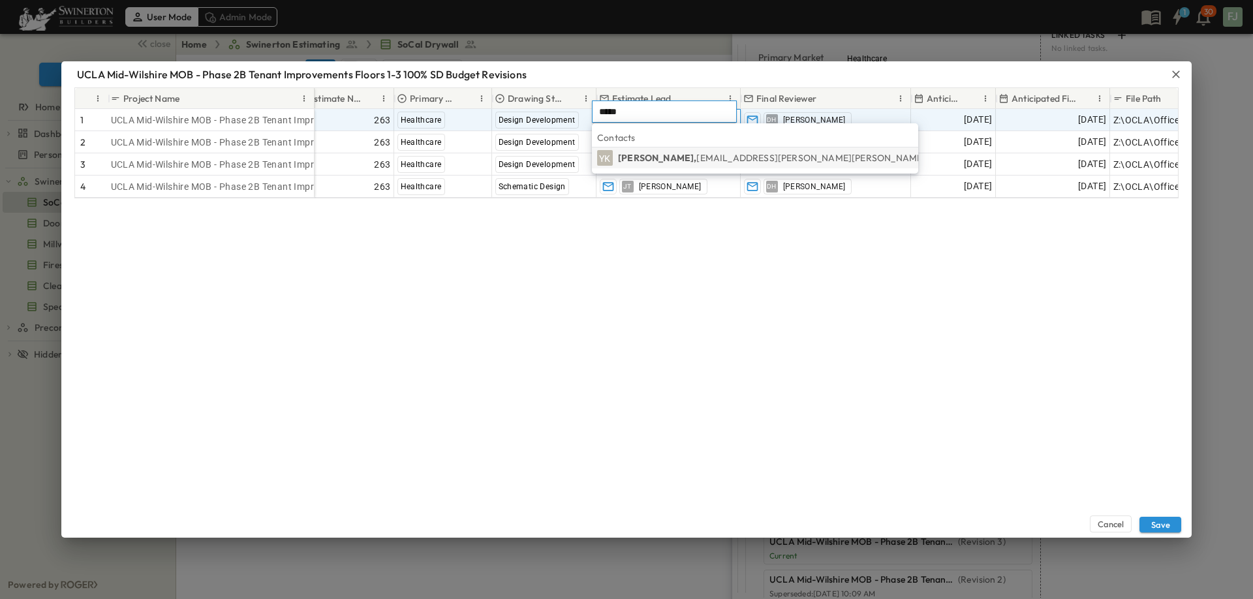
type input "*****"
click at [700, 159] on span "Yohan.Kwak@swinerton.com" at bounding box center [848, 158] width 305 height 12
drag, startPoint x: 968, startPoint y: 372, endPoint x: 956, endPoint y: 354, distance: 22.1
click at [965, 365] on div "Cancel Save" at bounding box center [626, 367] width 1131 height 339
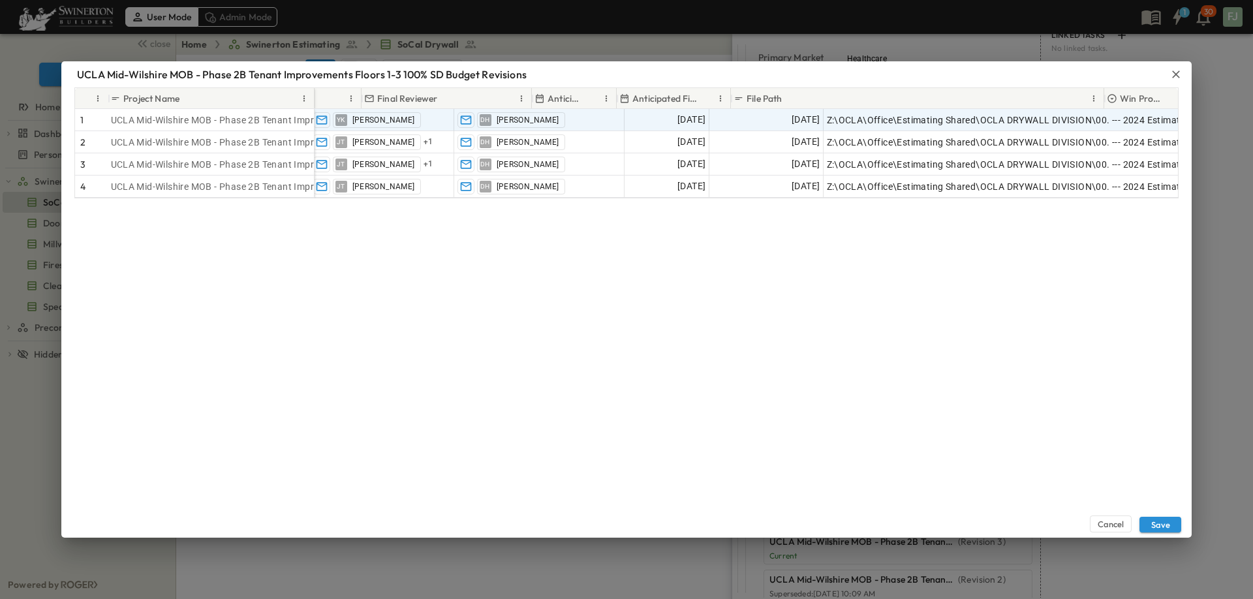
scroll to position [0, 1026]
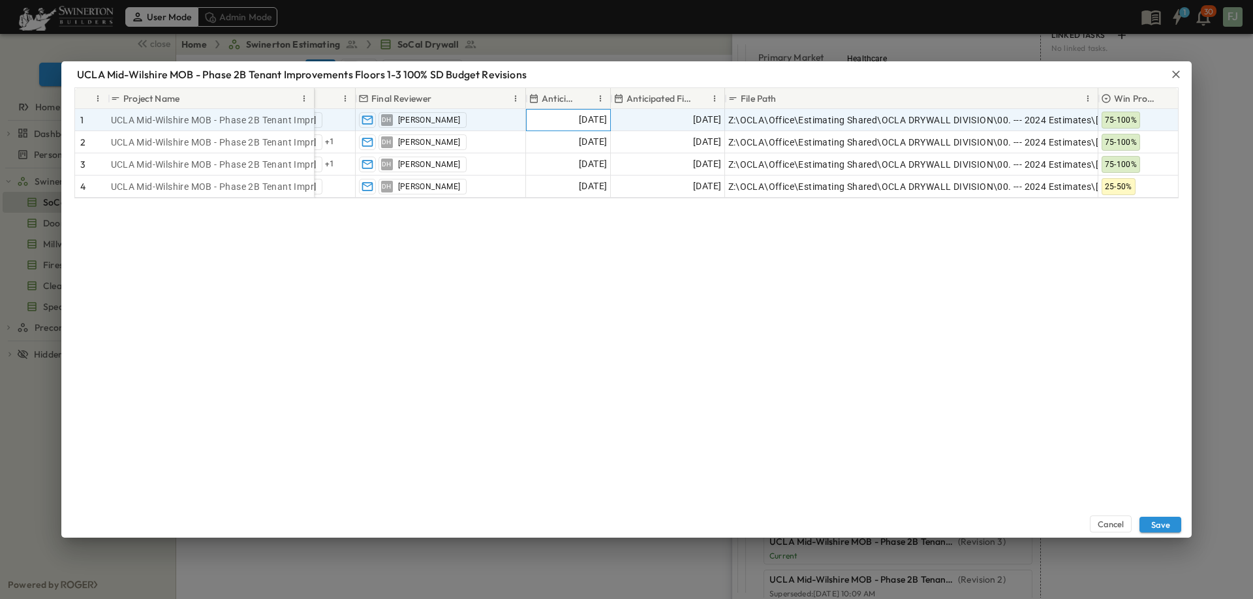
click at [579, 116] on span "07/01/2025" at bounding box center [593, 119] width 28 height 15
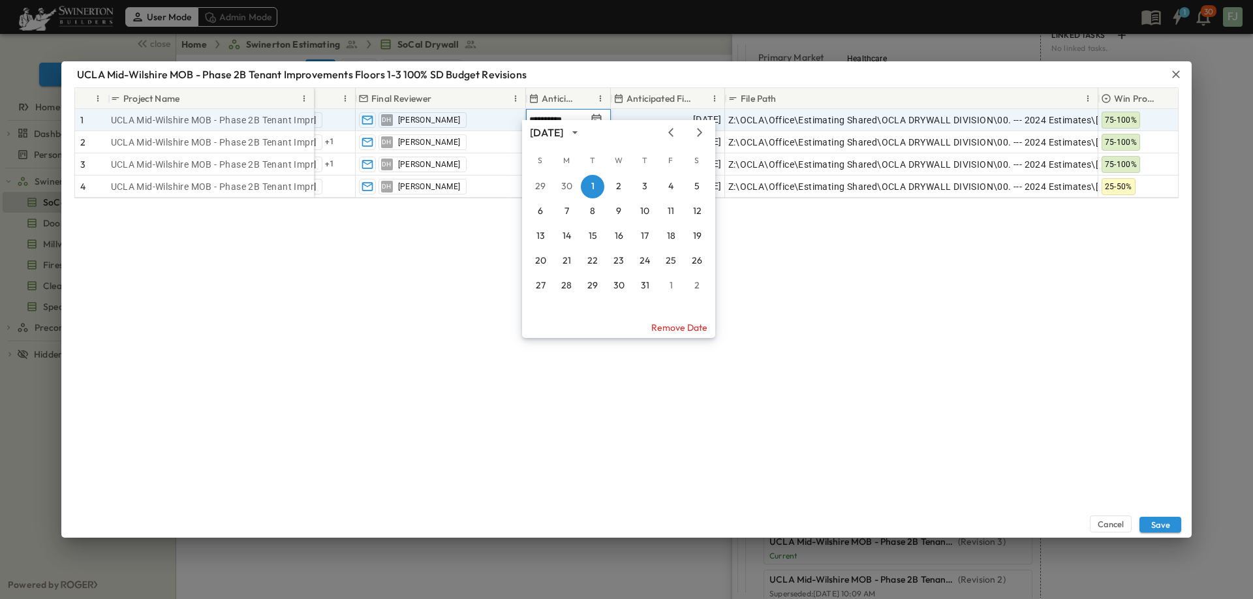
click at [567, 116] on input "**********" at bounding box center [557, 120] width 57 height 12
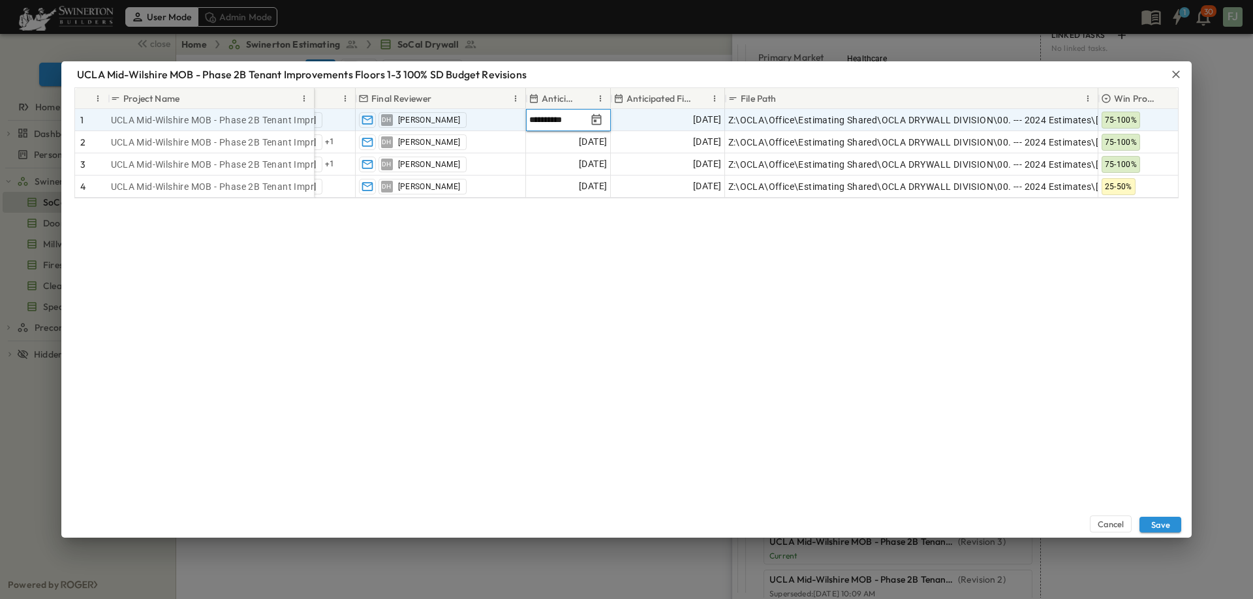
click at [567, 116] on input "**********" at bounding box center [557, 120] width 57 height 12
type input "**********"
click at [936, 475] on div "Cancel Save" at bounding box center [626, 367] width 1131 height 339
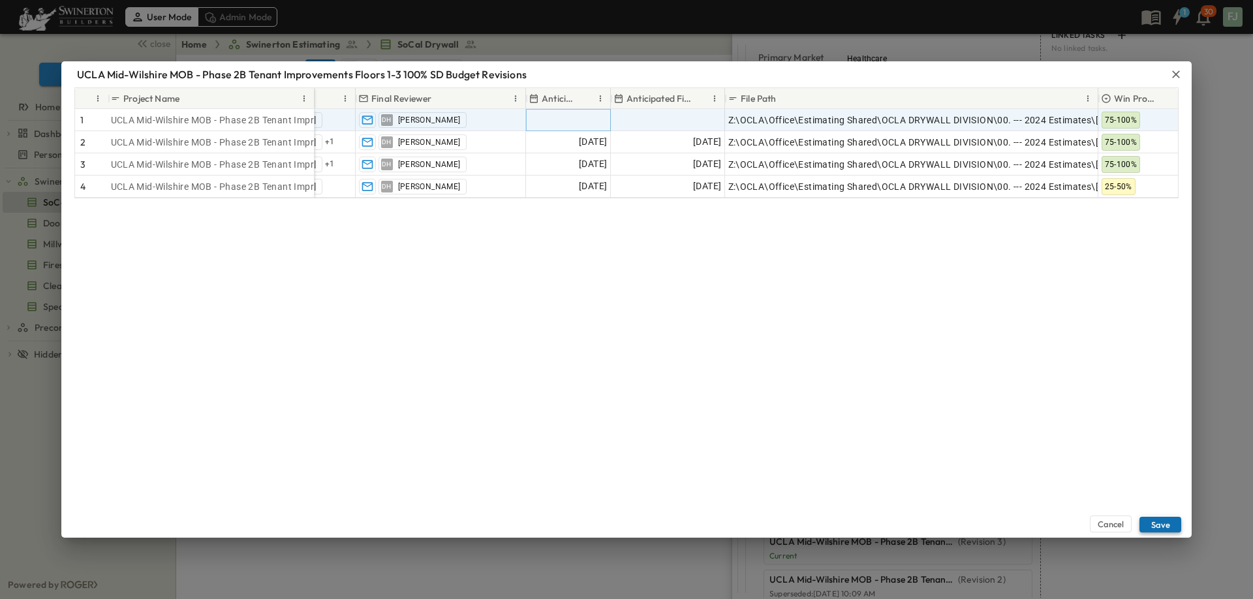
click at [1165, 527] on button "Save" at bounding box center [1161, 525] width 42 height 16
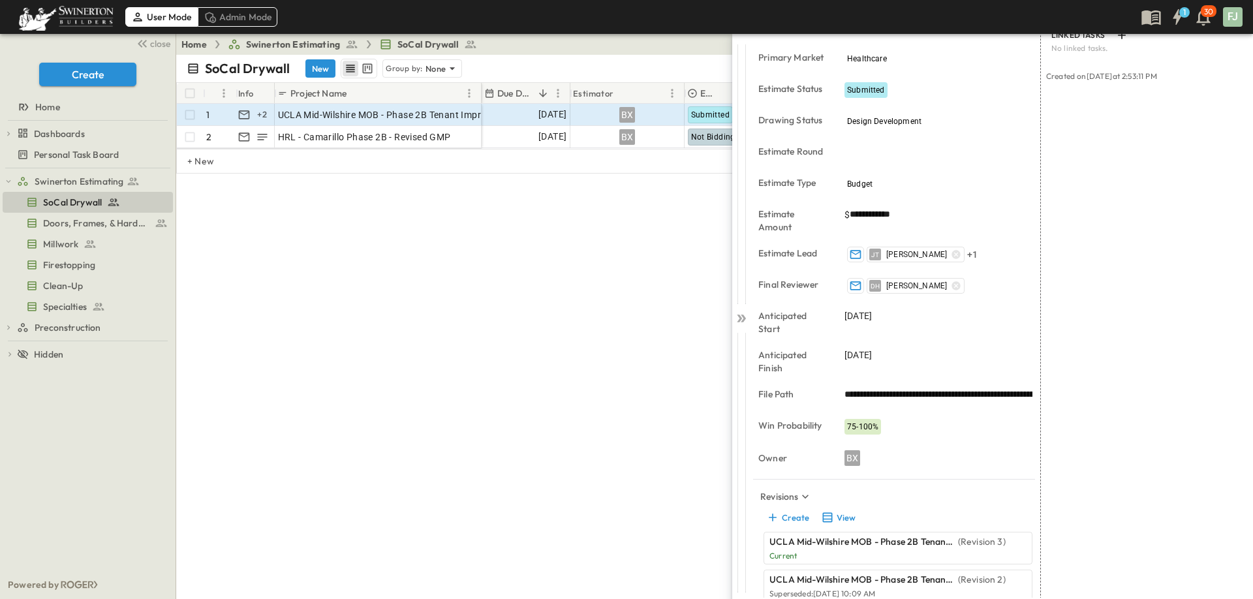
type input "*"
type input "****"
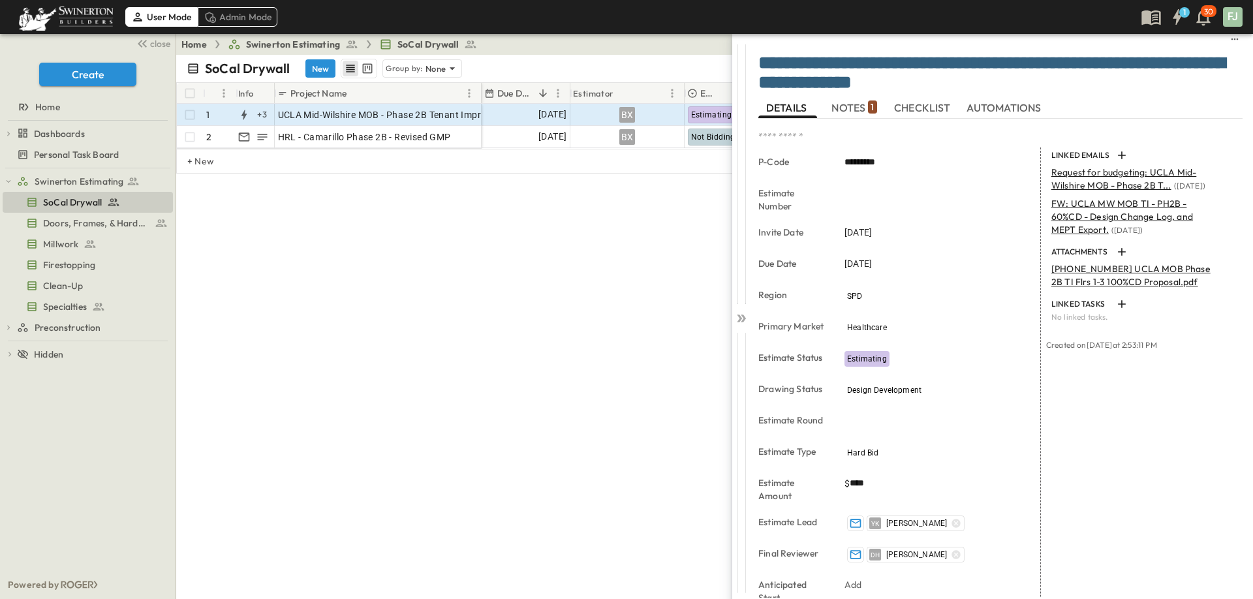
scroll to position [0, 0]
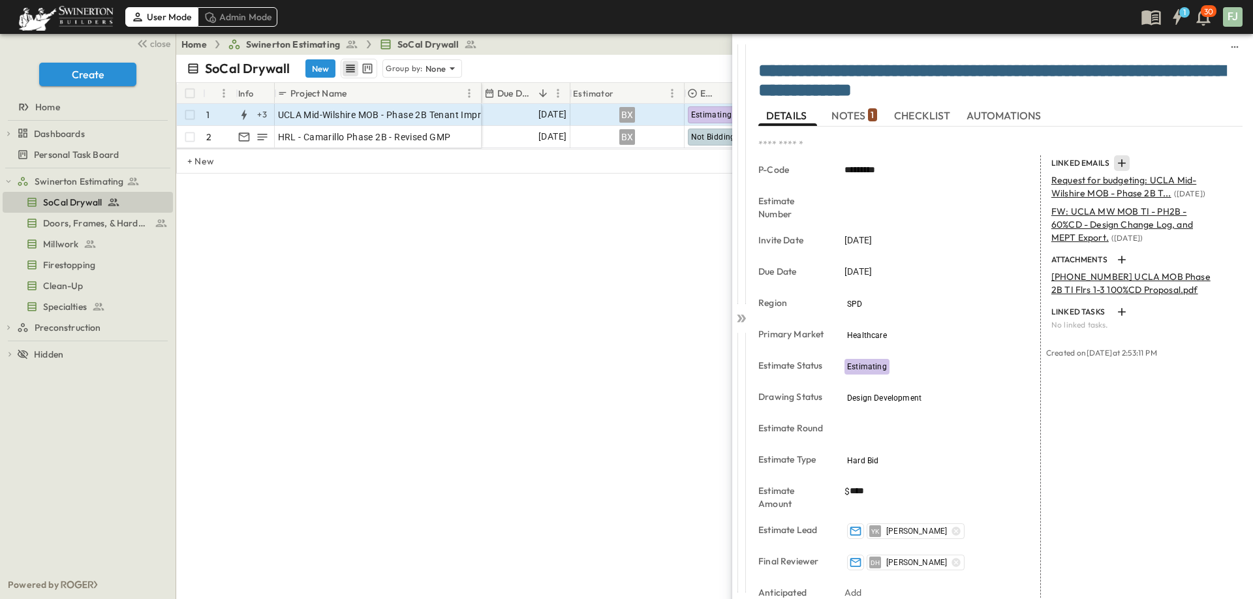
click at [1116, 157] on icon "button" at bounding box center [1122, 163] width 13 height 13
click at [1124, 180] on p "Link Existing Email" at bounding box center [1155, 186] width 87 height 13
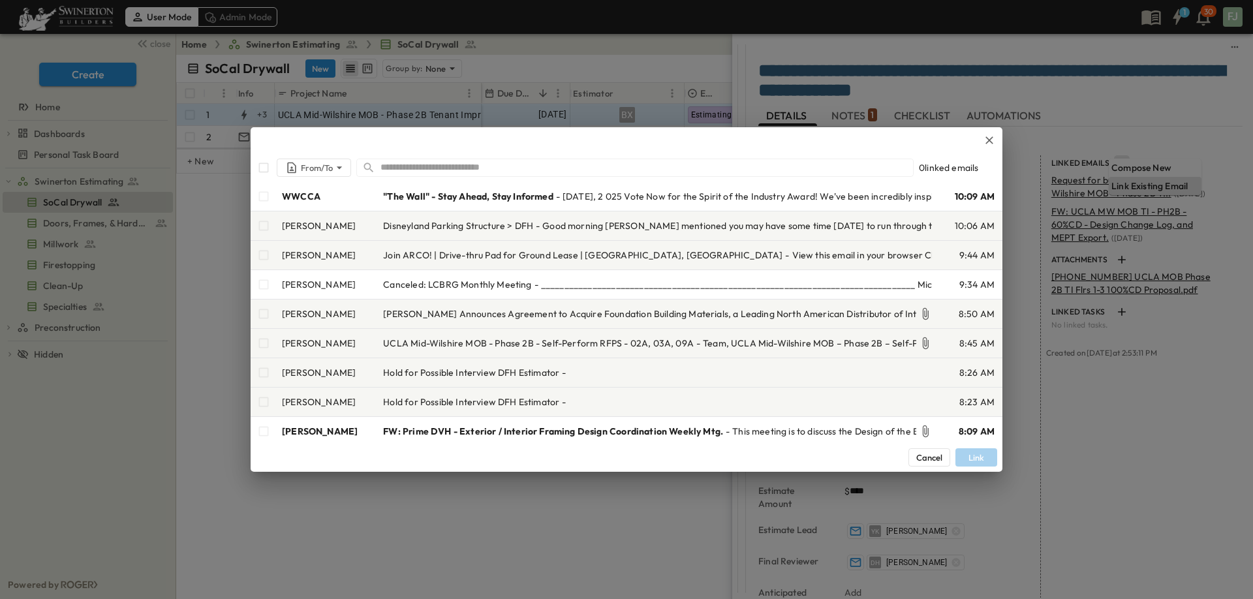
click at [492, 172] on input "text" at bounding box center [647, 167] width 533 height 19
paste input "**********"
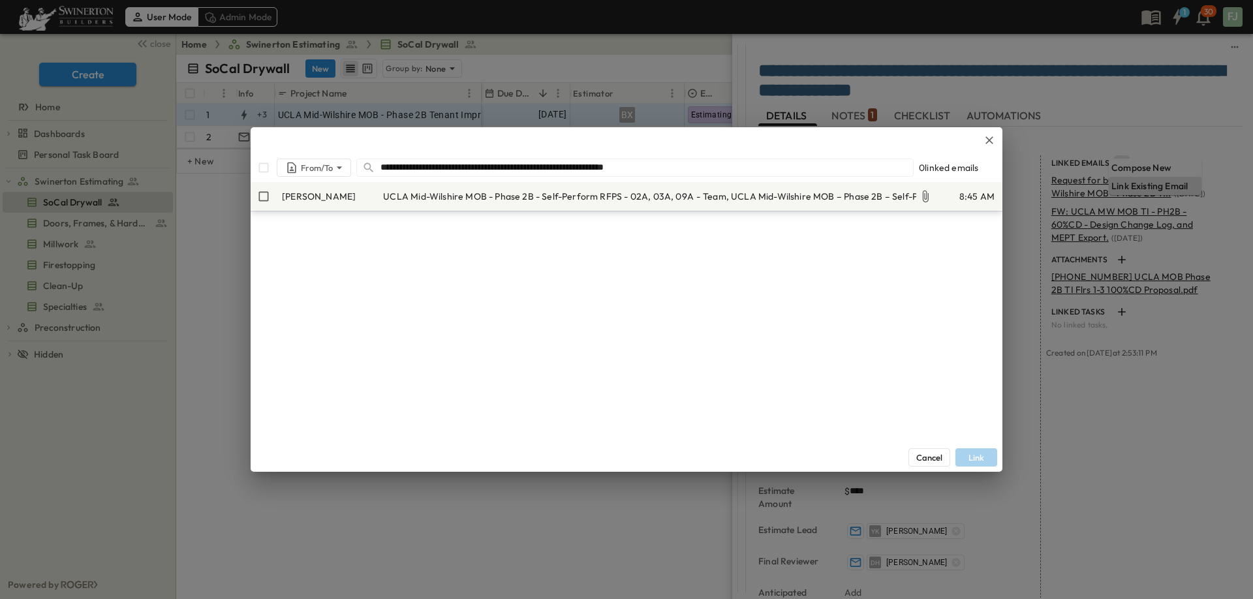
type input "**********"
click at [402, 201] on span "UCLA Mid-Wilshire MOB - Phase 2B - Self-Perform RFPS - 02A, 03A, 09A" at bounding box center [538, 196] width 311 height 13
click at [976, 452] on button "Link" at bounding box center [977, 457] width 42 height 18
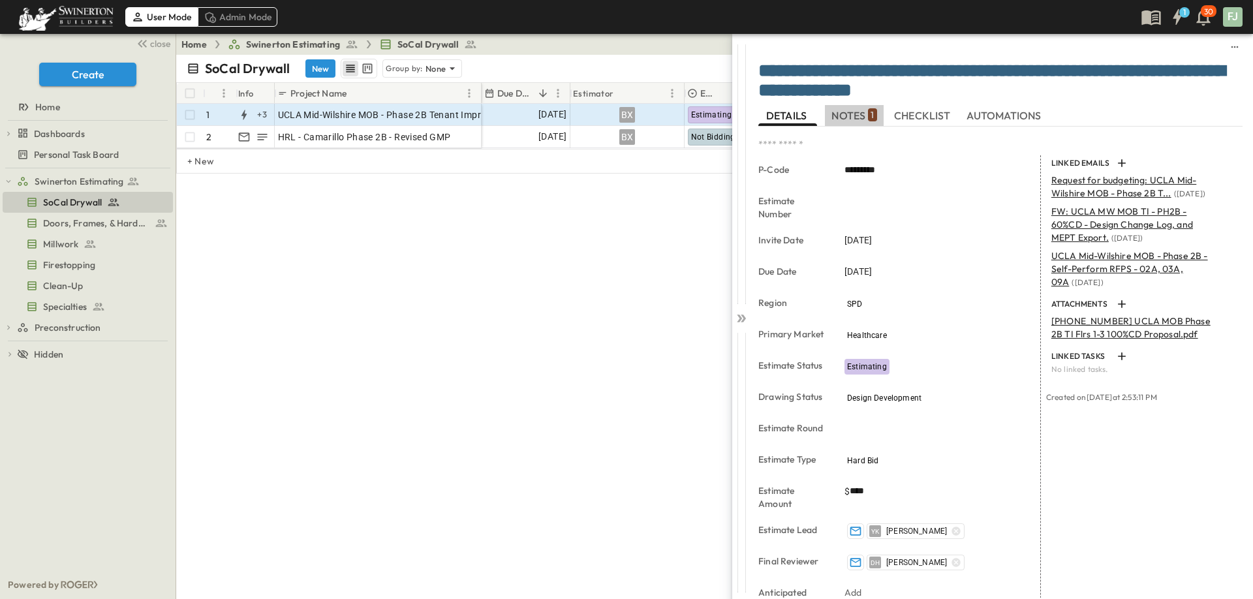
click at [859, 110] on span "NOTES 1" at bounding box center [854, 116] width 45 height 12
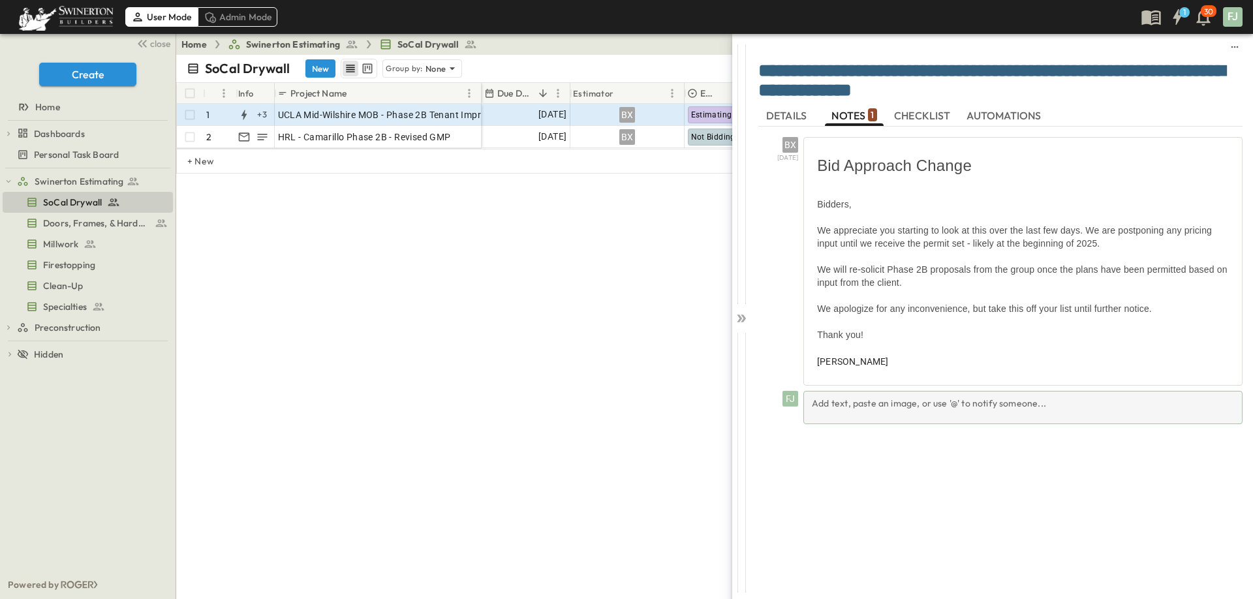
click at [916, 391] on div "Add text, paste an image, or use '@' to notify someone..." at bounding box center [1023, 407] width 439 height 33
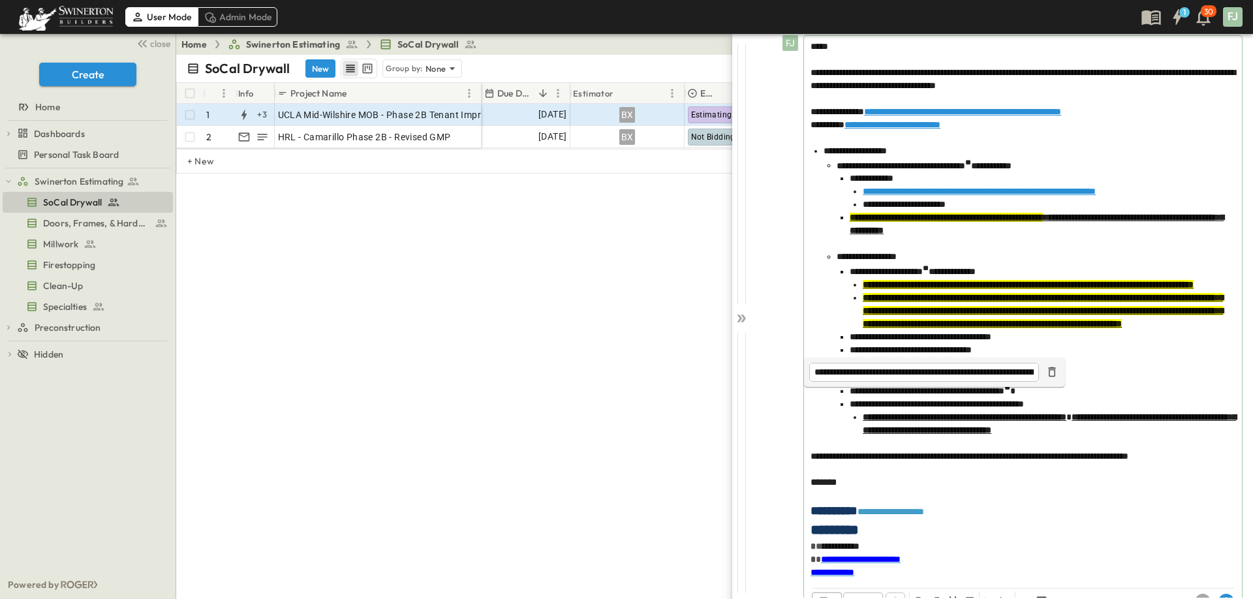
scroll to position [404, 0]
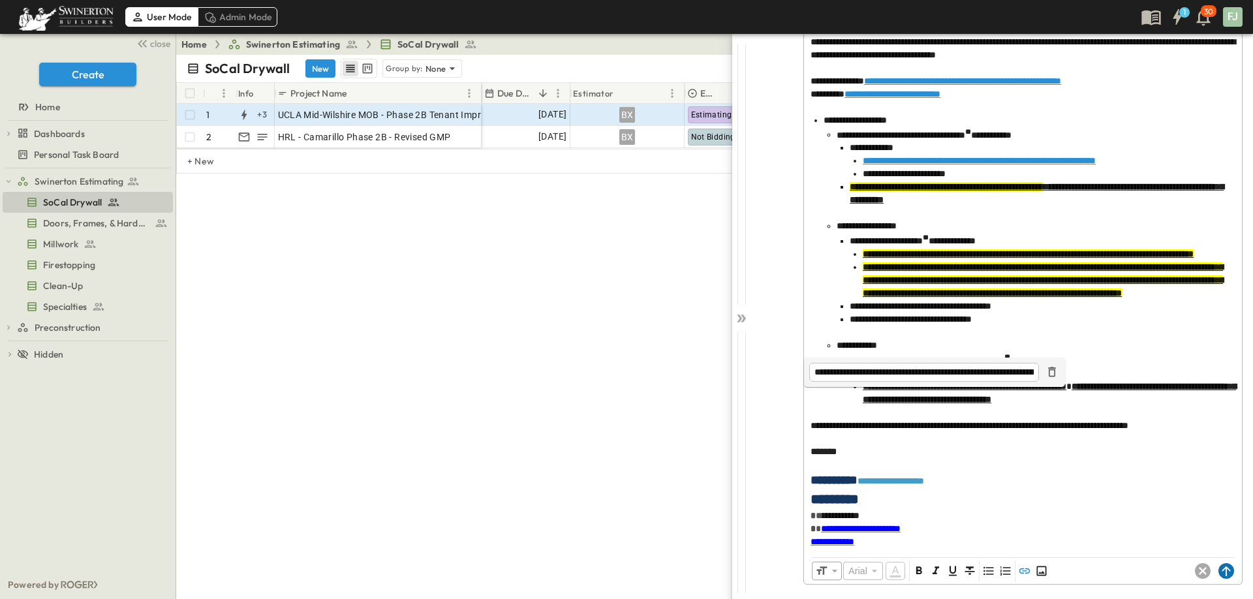
click at [1229, 572] on icon at bounding box center [1226, 572] width 8 height 10
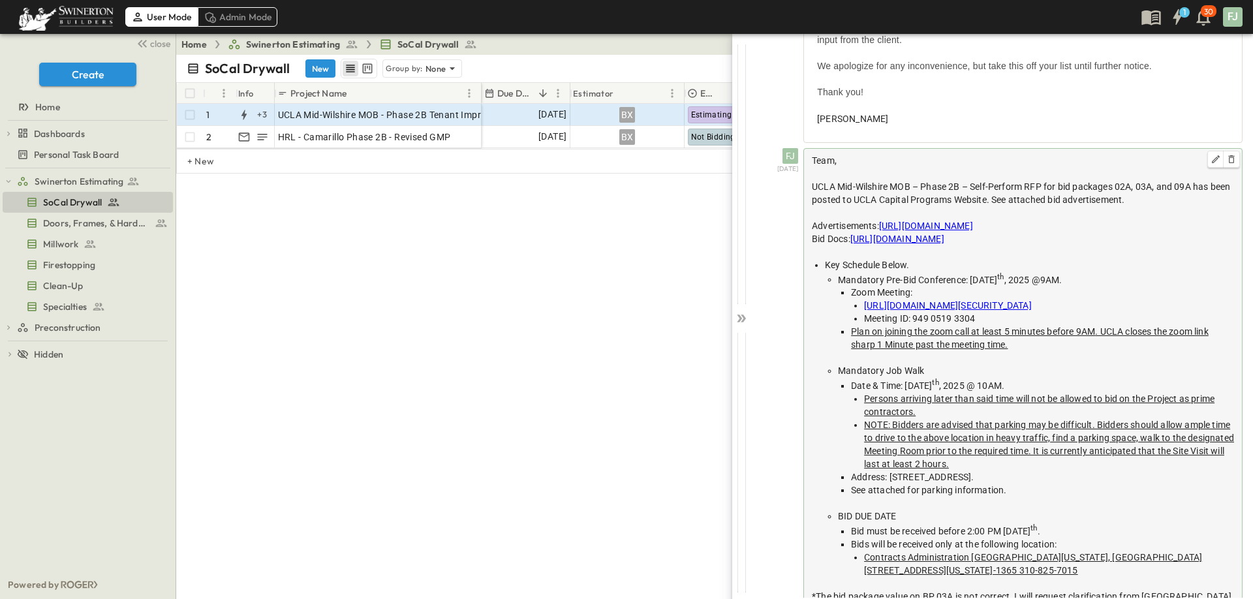
scroll to position [197, 0]
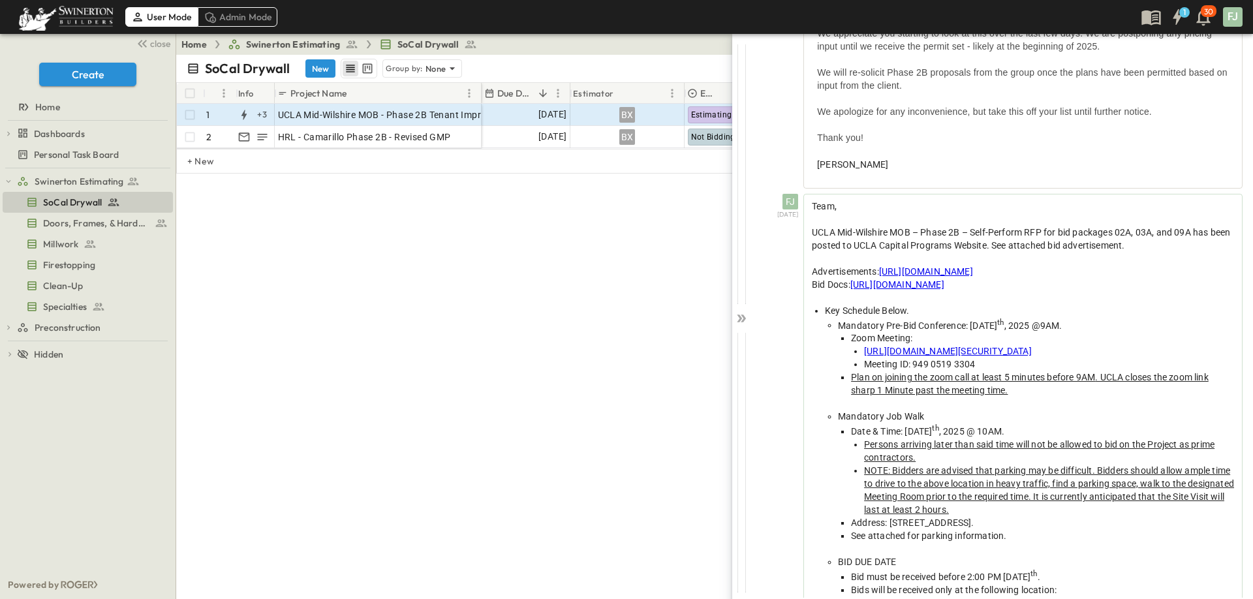
click at [777, 400] on div "FJ 8/21/25 Team, UCLA Mid-Wilshire MOB – Phase 2B – Self-Perform RFP for bid pa…" at bounding box center [1003, 489] width 479 height 591
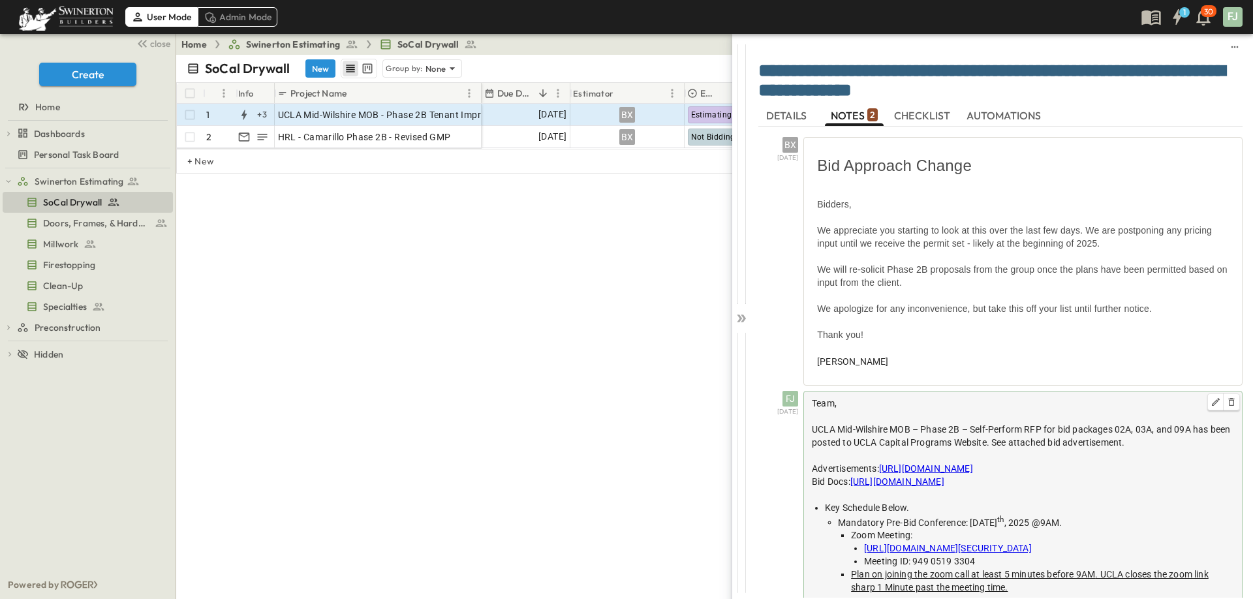
scroll to position [409, 0]
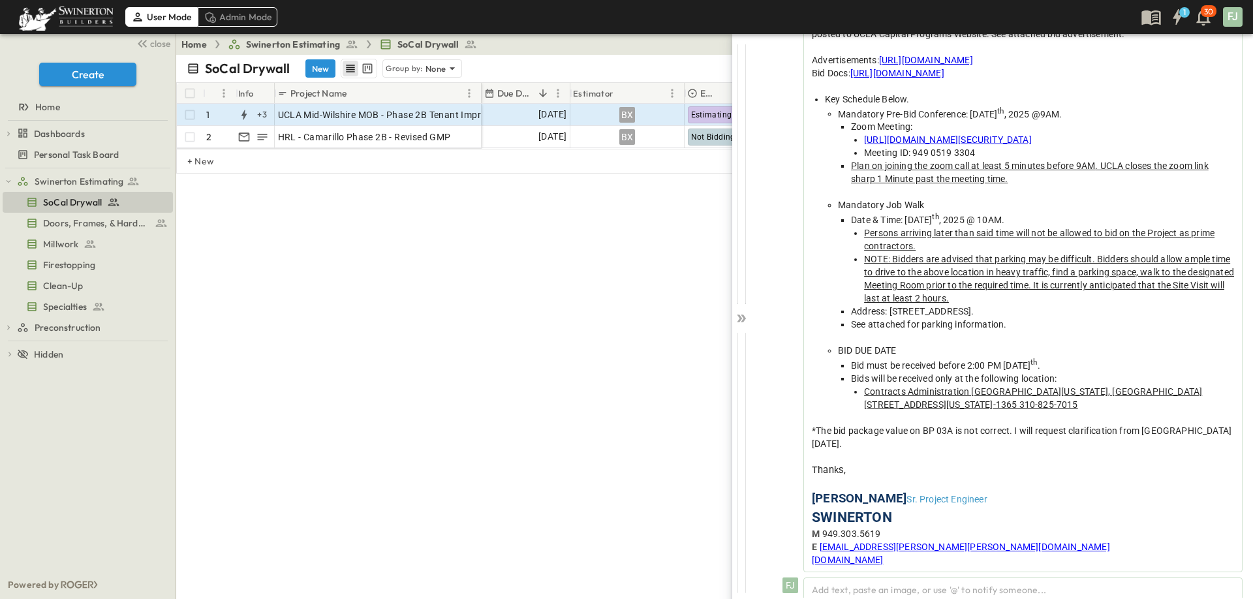
click at [379, 329] on div "SoCal Drywall New Group by: None ******** View: None Filter # Info Project Name…" at bounding box center [714, 327] width 1077 height 544
